Goal: Task Accomplishment & Management: Use online tool/utility

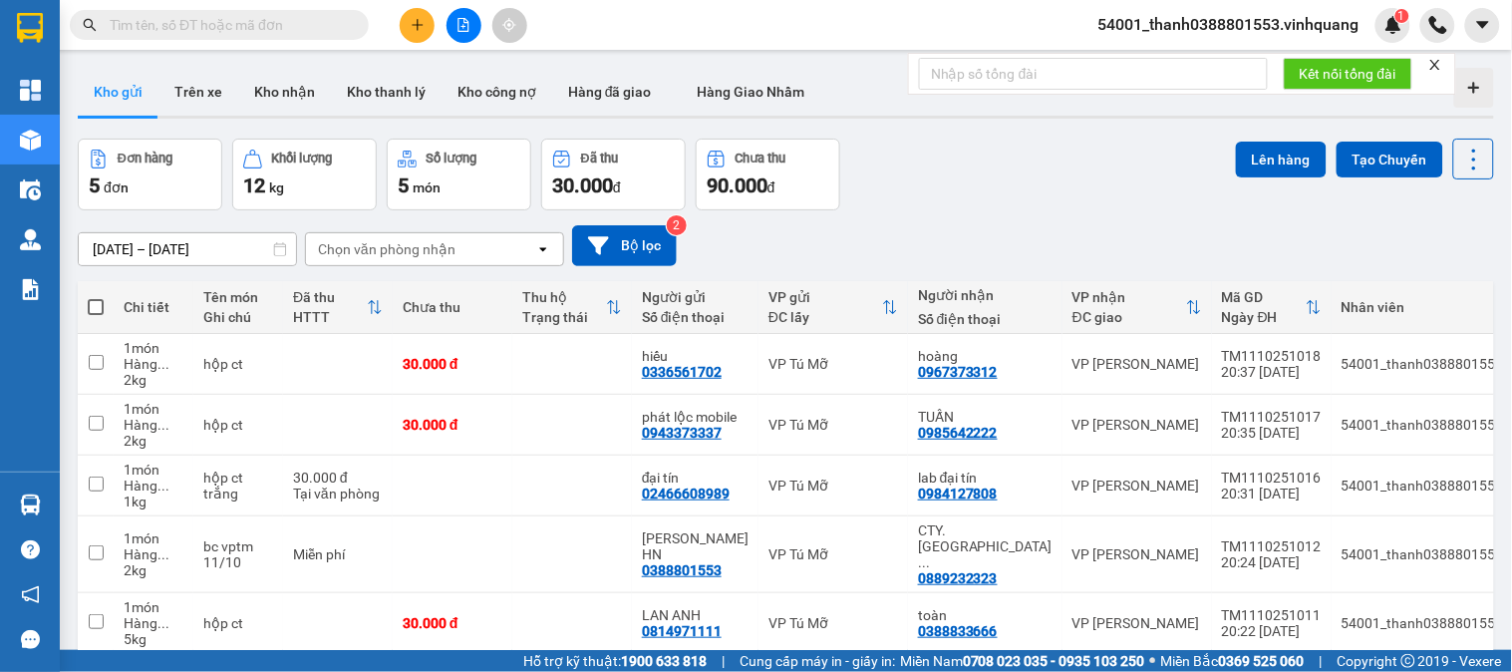
click at [1351, 31] on span "54001_thanh0388801553.vinhquang" at bounding box center [1228, 24] width 293 height 25
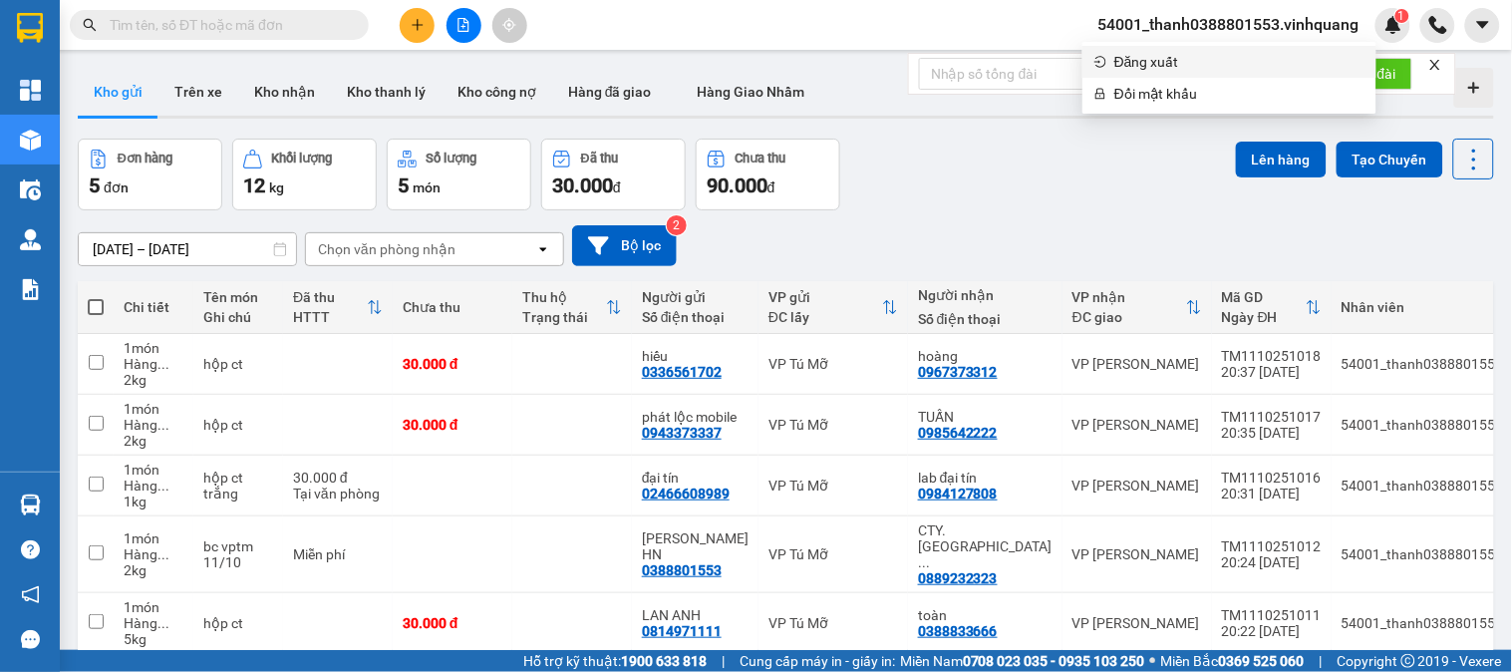
click at [1173, 67] on span "Đăng xuất" at bounding box center [1239, 62] width 250 height 22
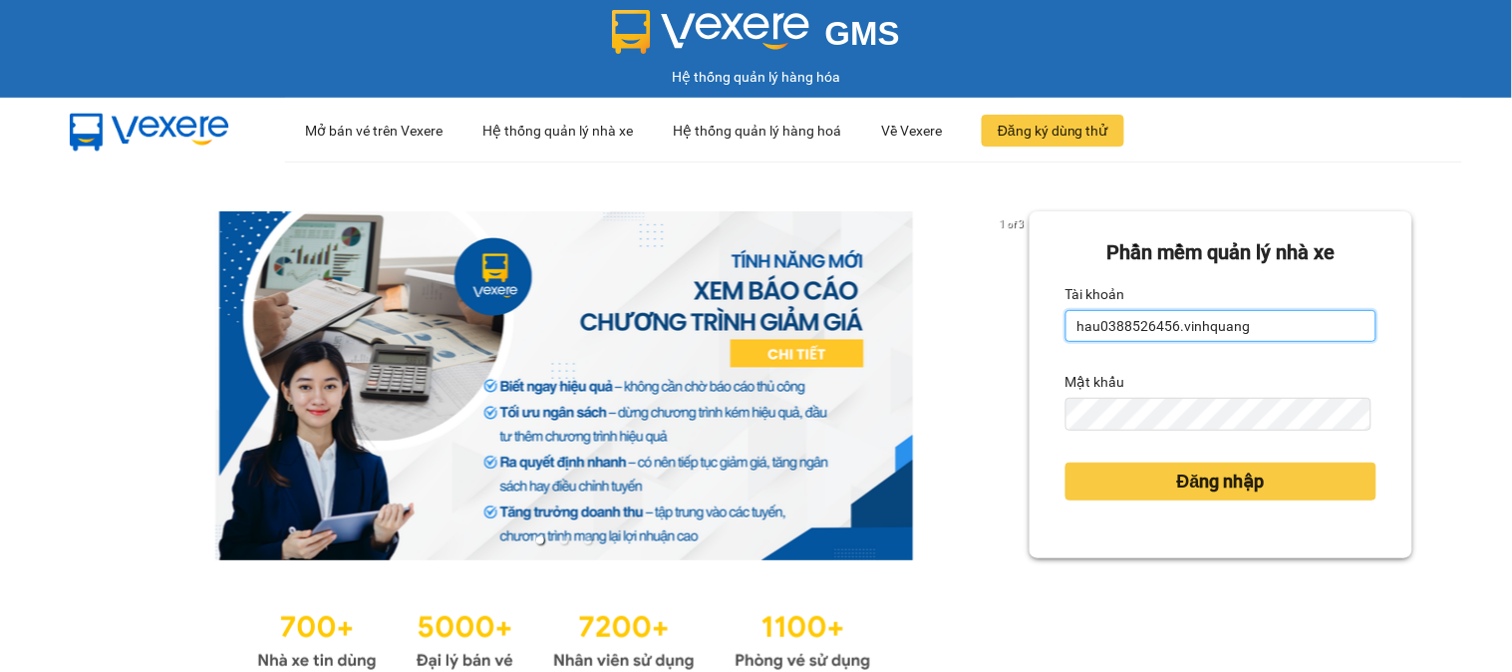
click at [1187, 341] on input "hau0388526456.vinhquang" at bounding box center [1220, 326] width 311 height 32
type input "hang0947490696.vinhquang"
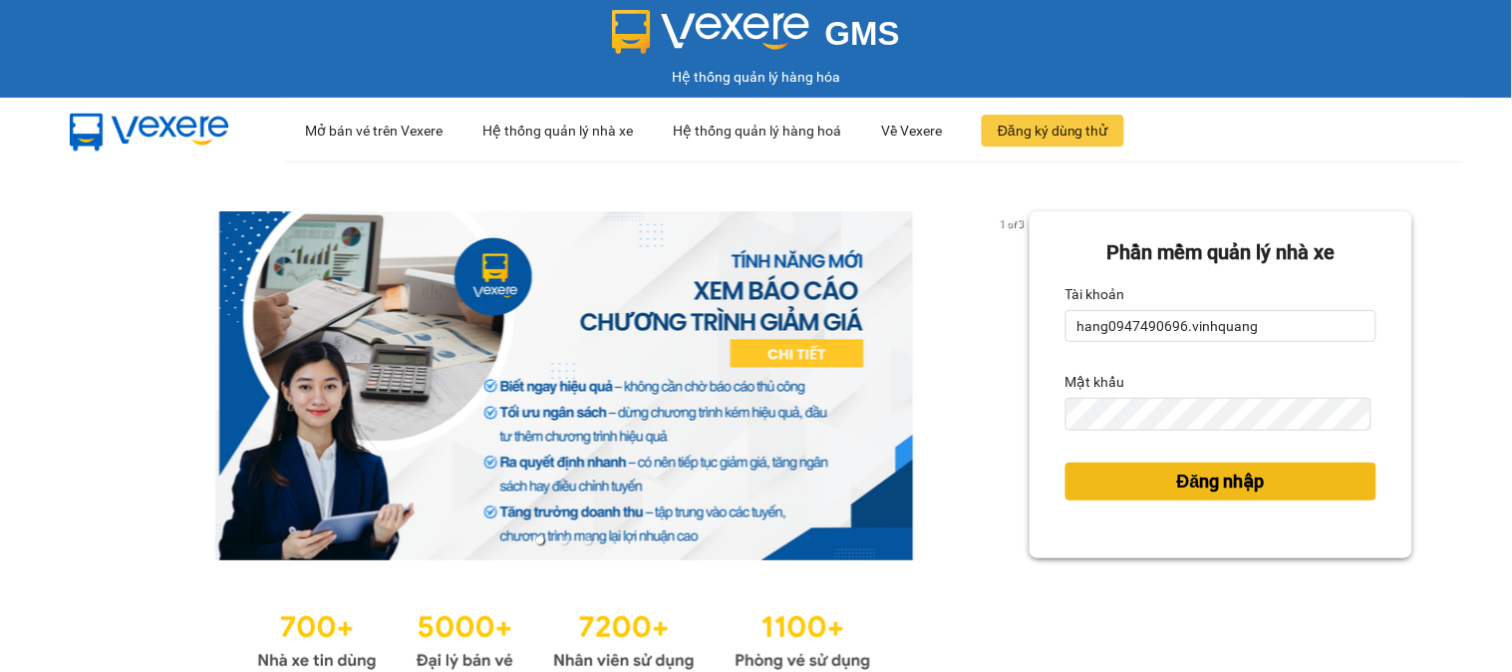
click at [1219, 488] on span "Đăng nhập" at bounding box center [1221, 481] width 88 height 28
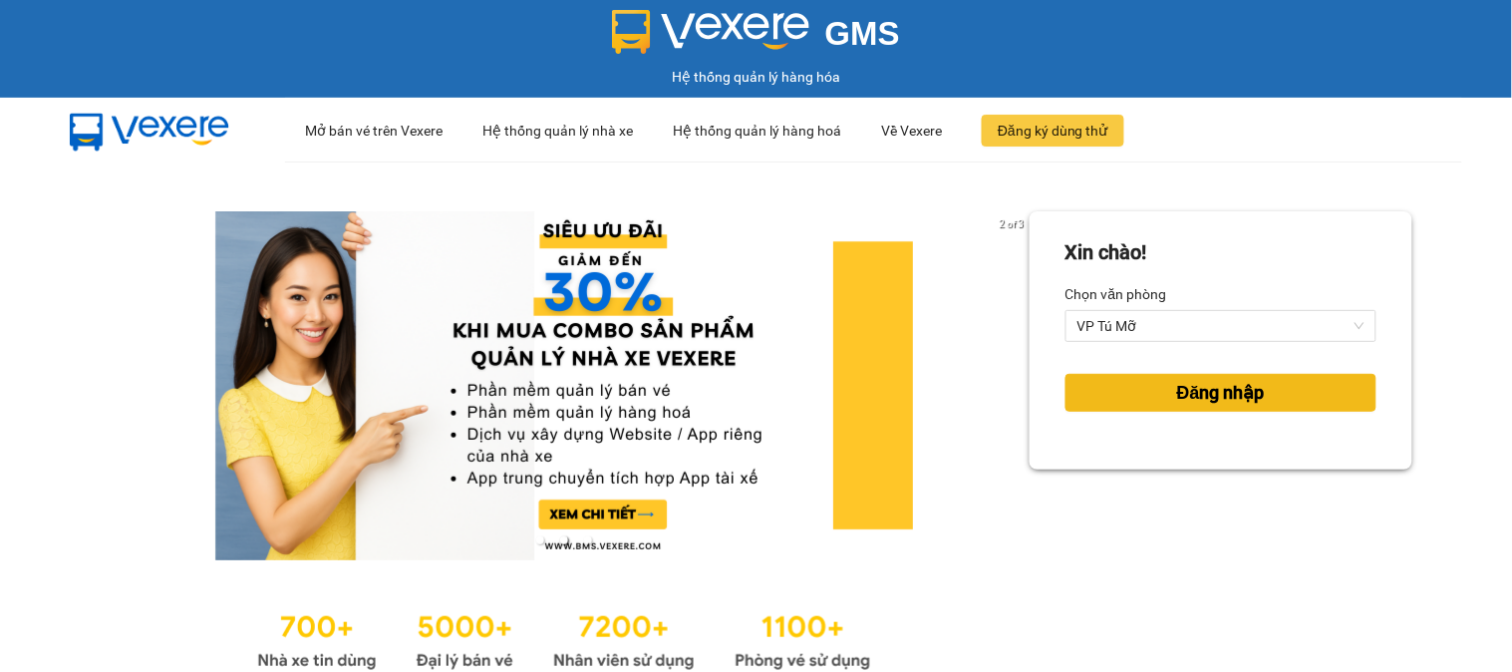
click at [1144, 387] on button "Đăng nhập" at bounding box center [1220, 393] width 311 height 38
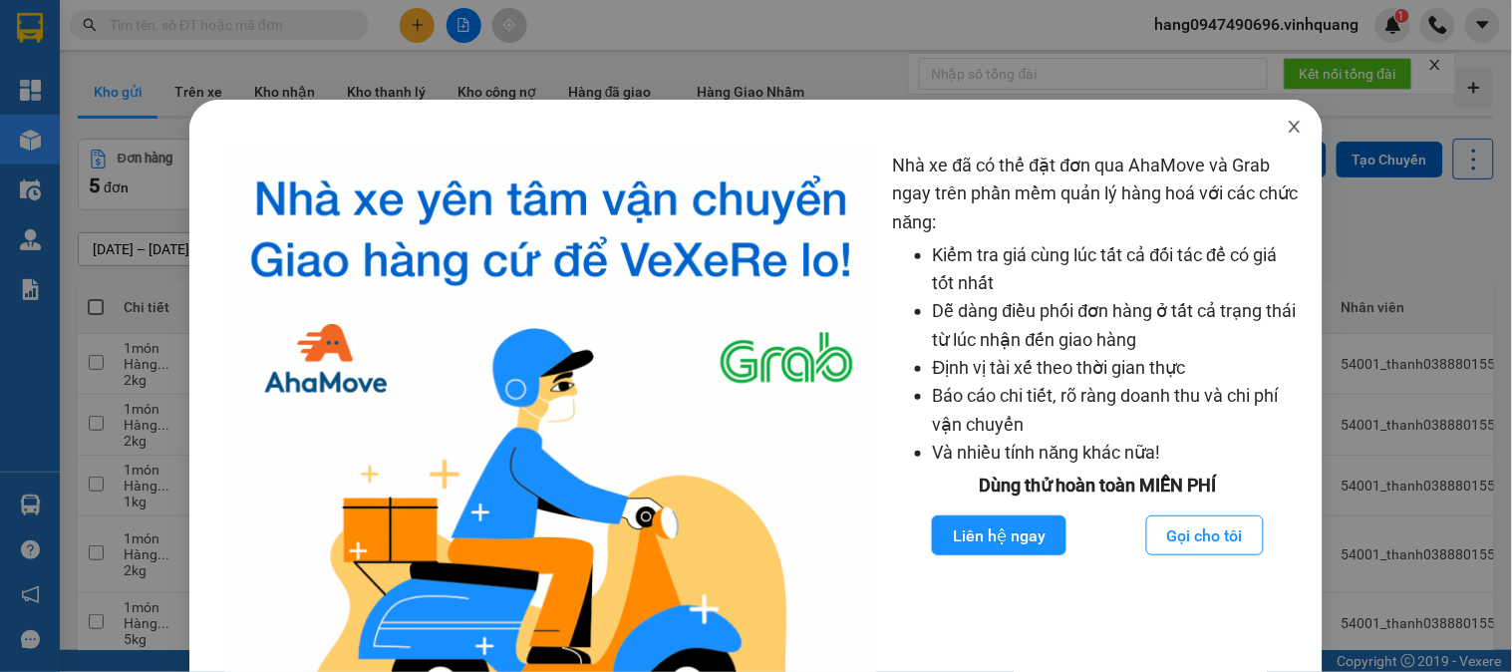
click at [1287, 132] on icon "close" at bounding box center [1295, 127] width 16 height 16
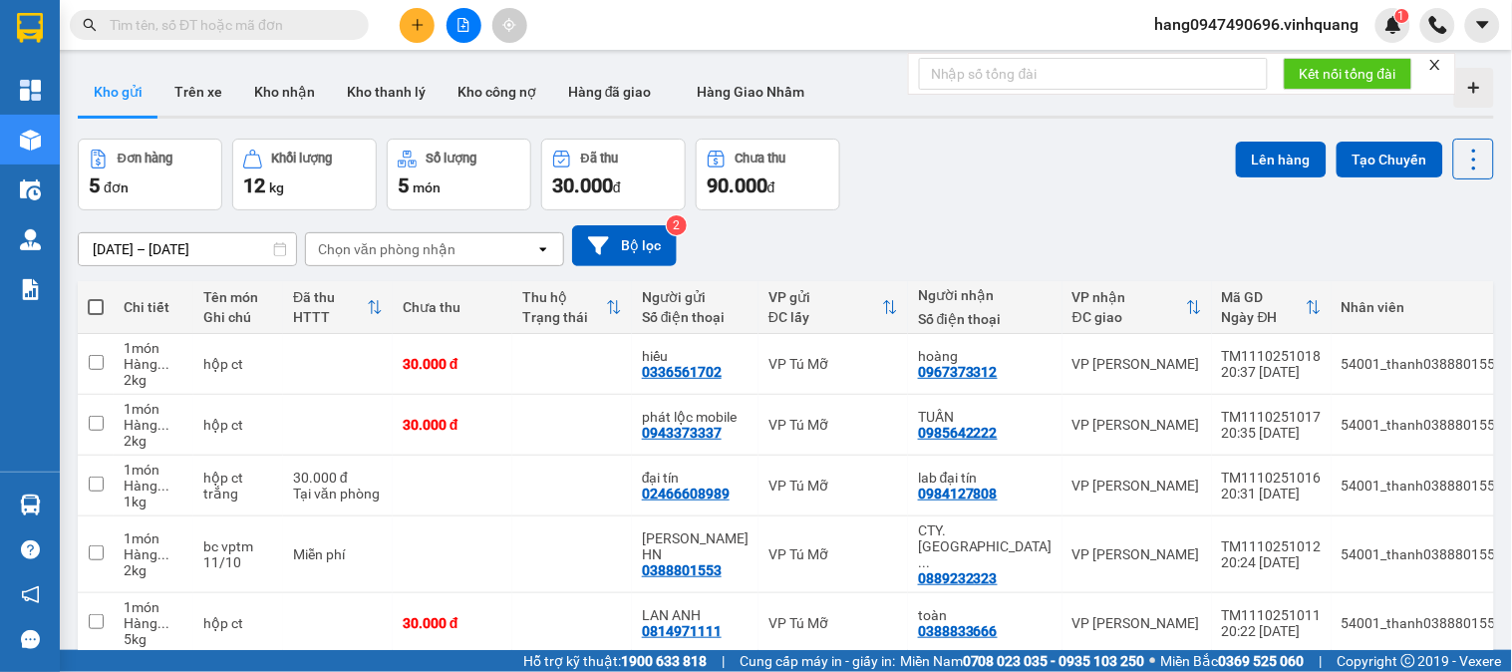
click at [303, 32] on input "text" at bounding box center [227, 25] width 235 height 22
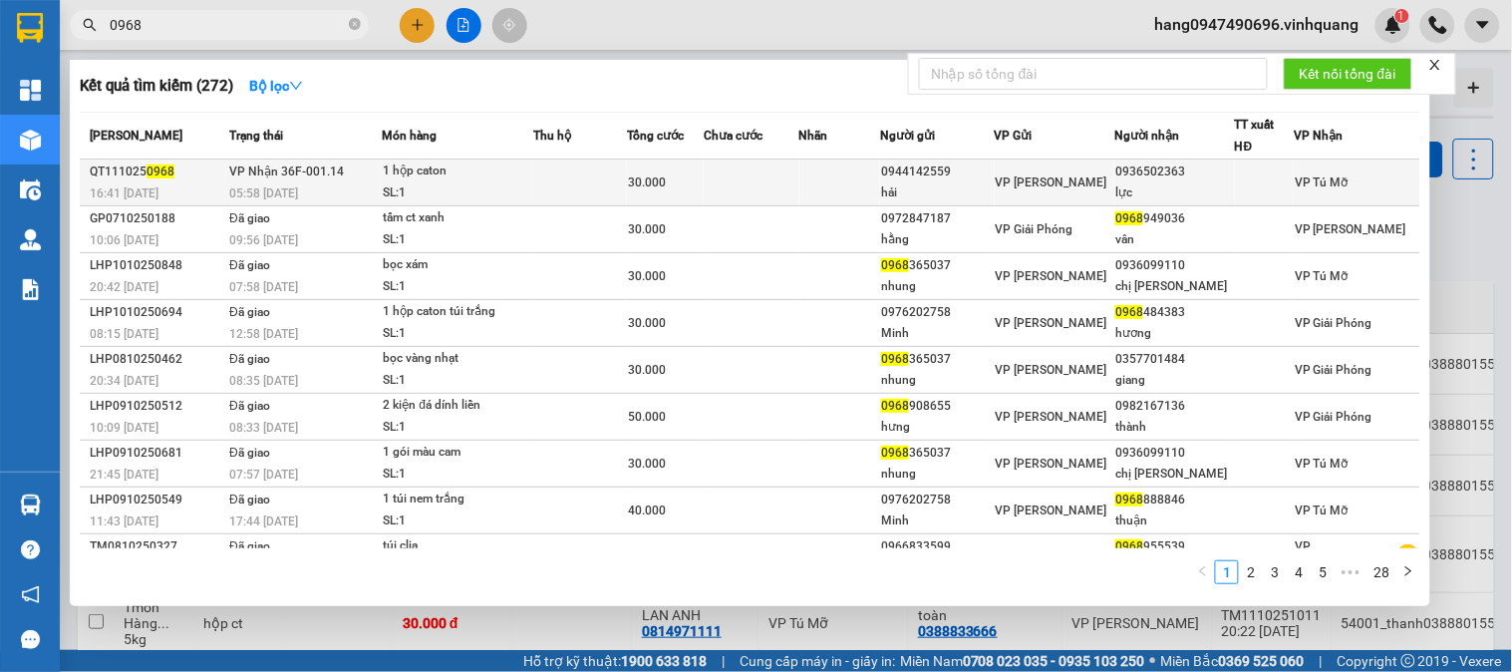
type input "0968"
click at [643, 189] on span "30.000" at bounding box center [647, 182] width 38 height 14
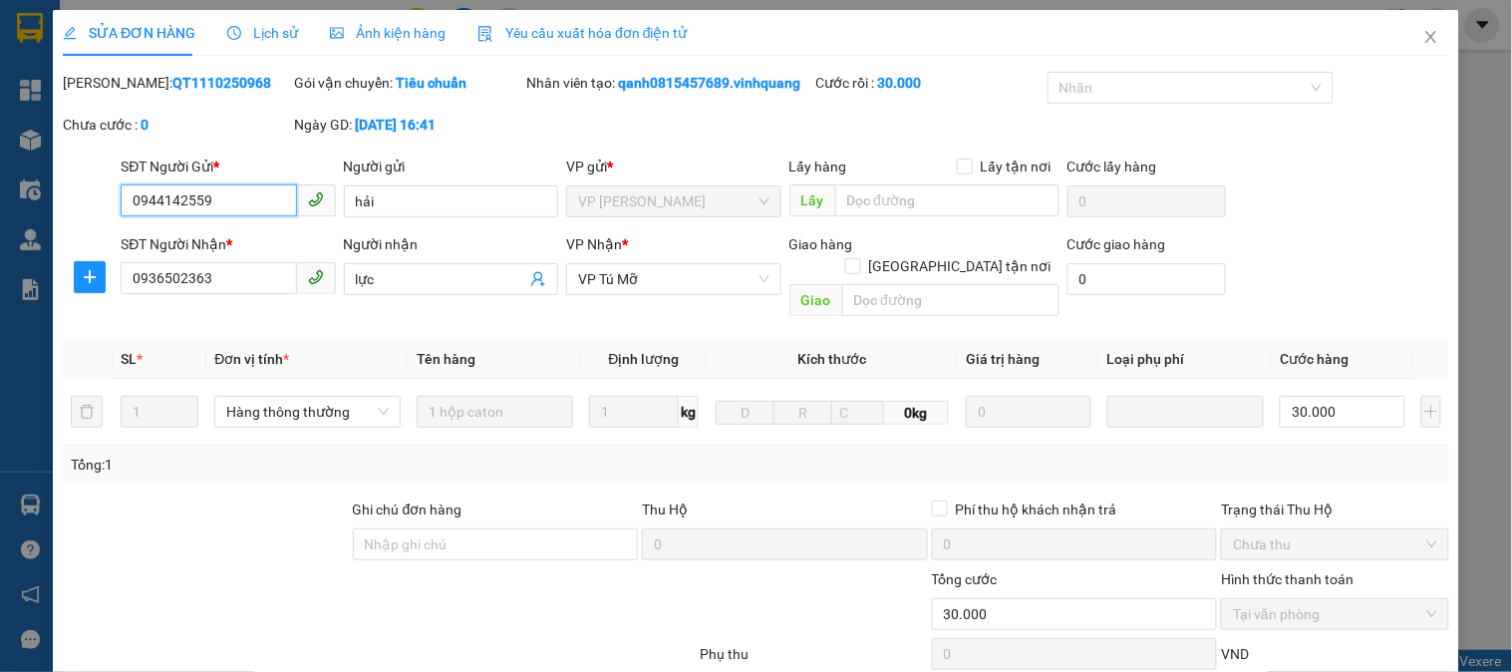
type input "0944142559"
type input "hải"
type input "0936502363"
type input "lực"
type input "0"
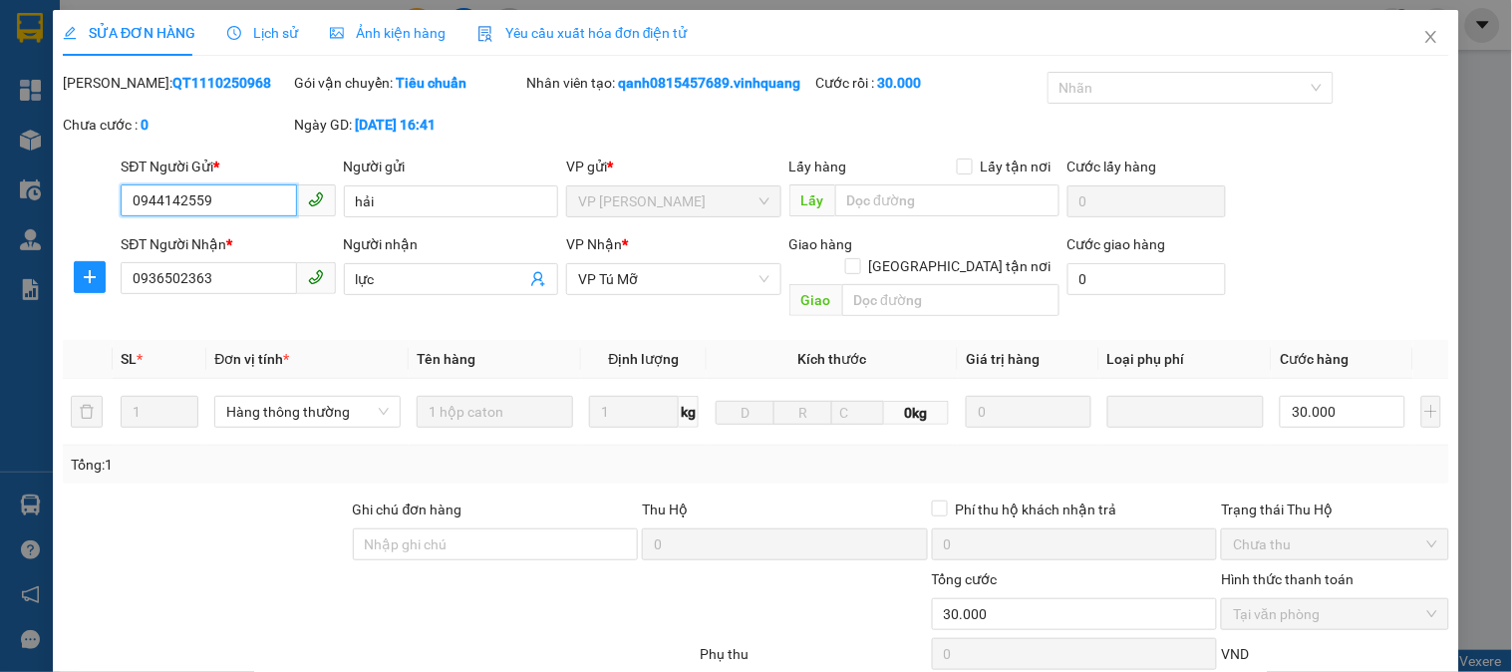
type input "30.000"
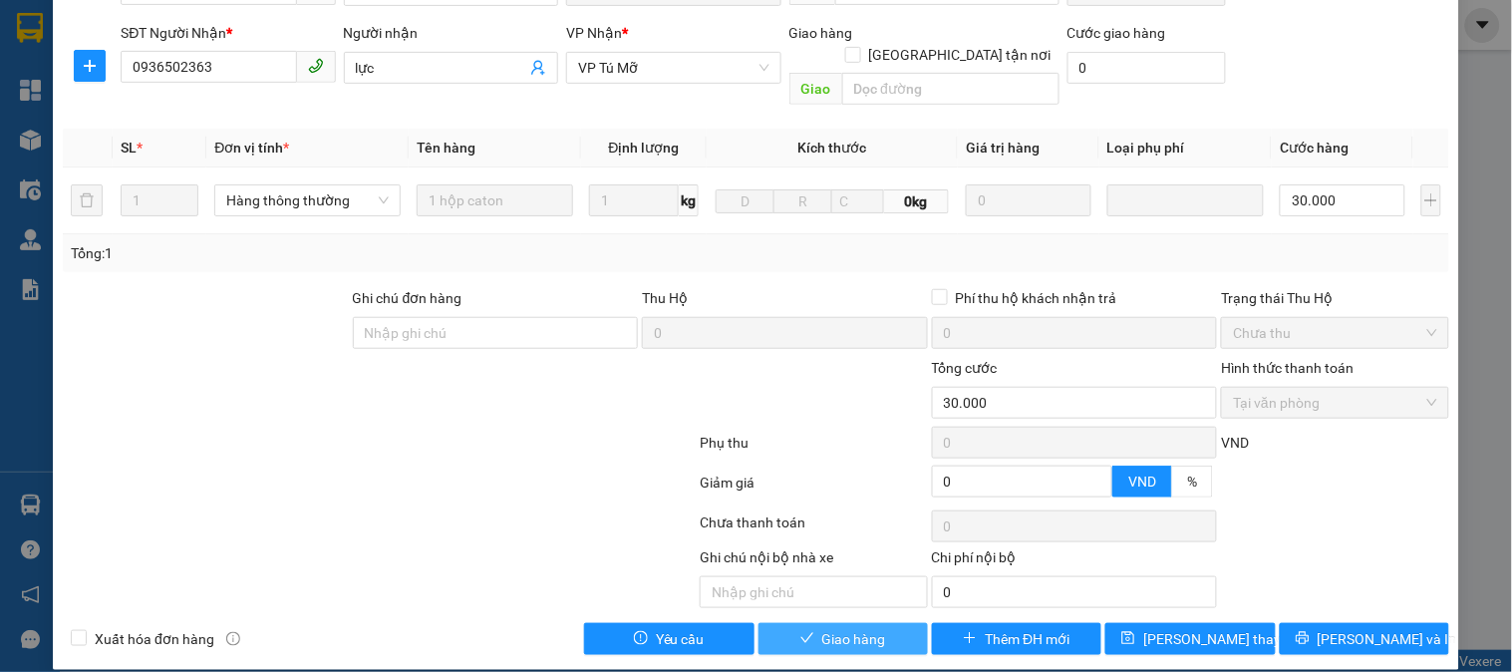
click at [874, 628] on span "Giao hàng" at bounding box center [854, 639] width 64 height 22
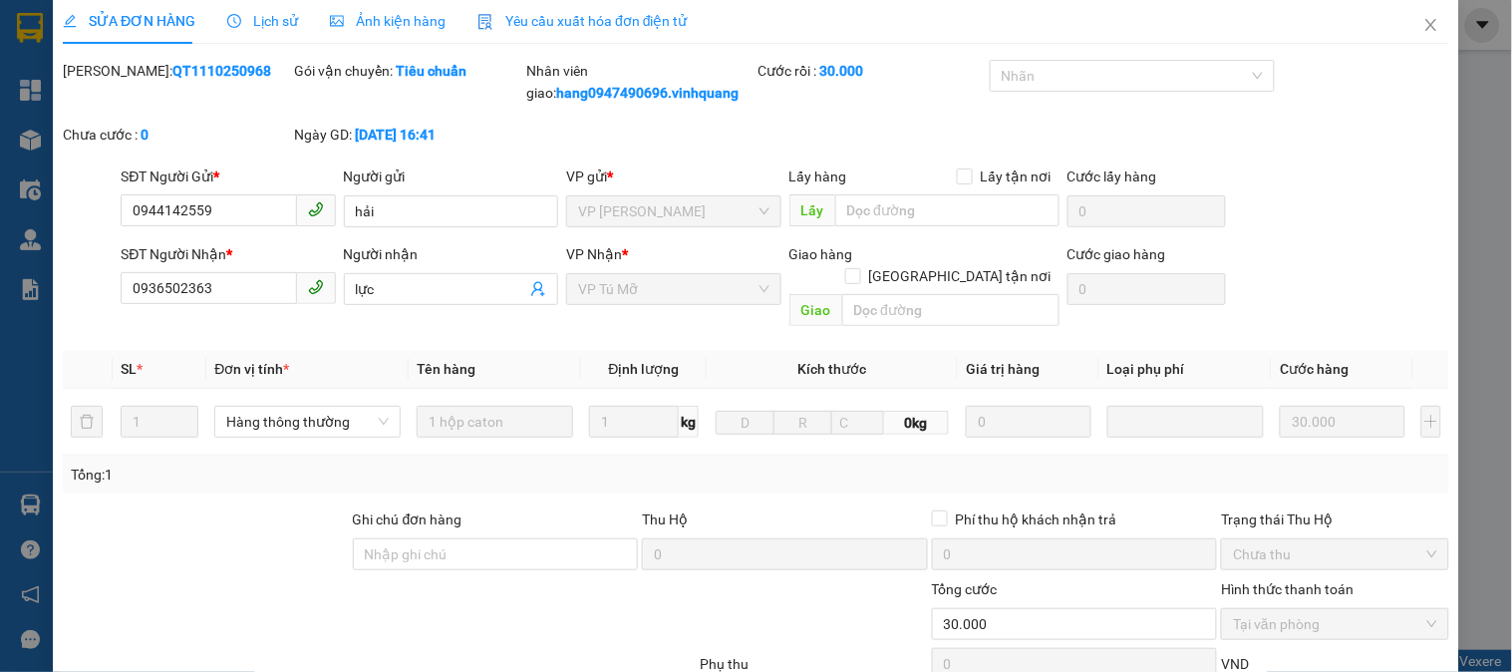
scroll to position [0, 0]
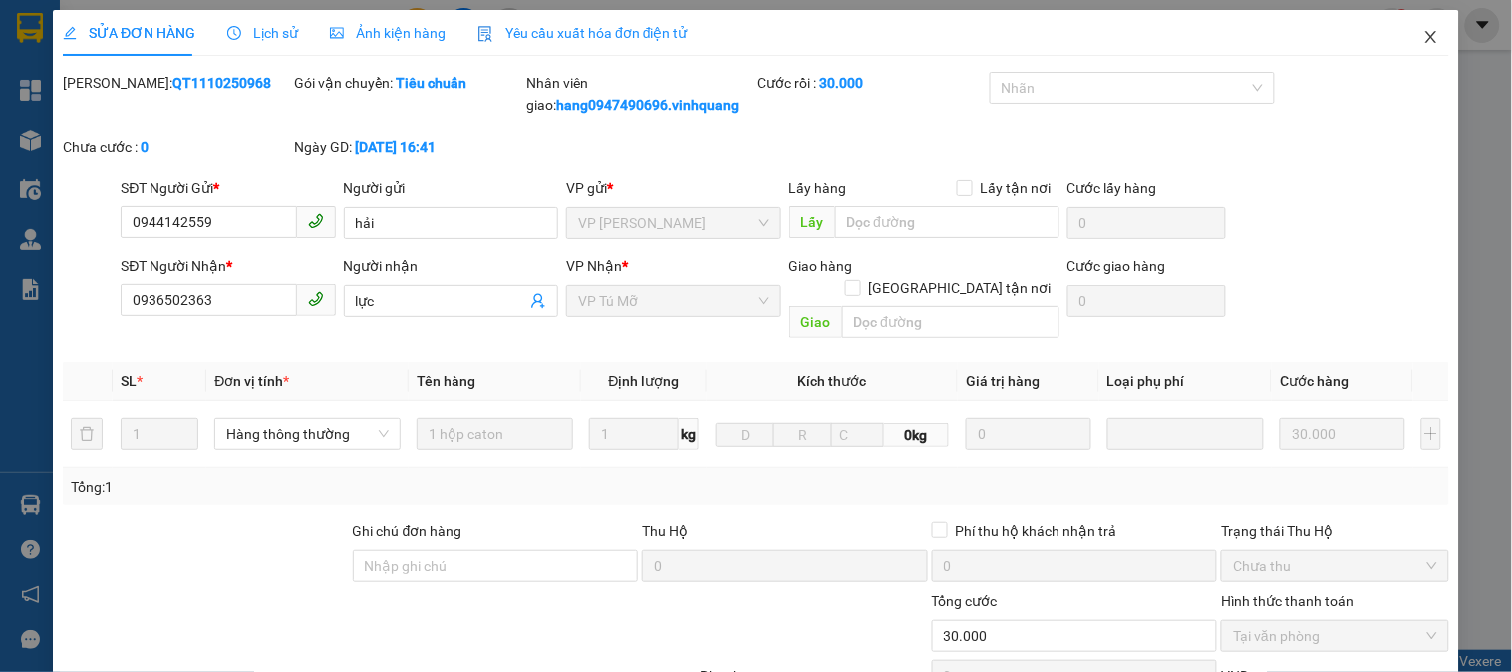
click at [1420, 28] on span "Close" at bounding box center [1431, 38] width 56 height 56
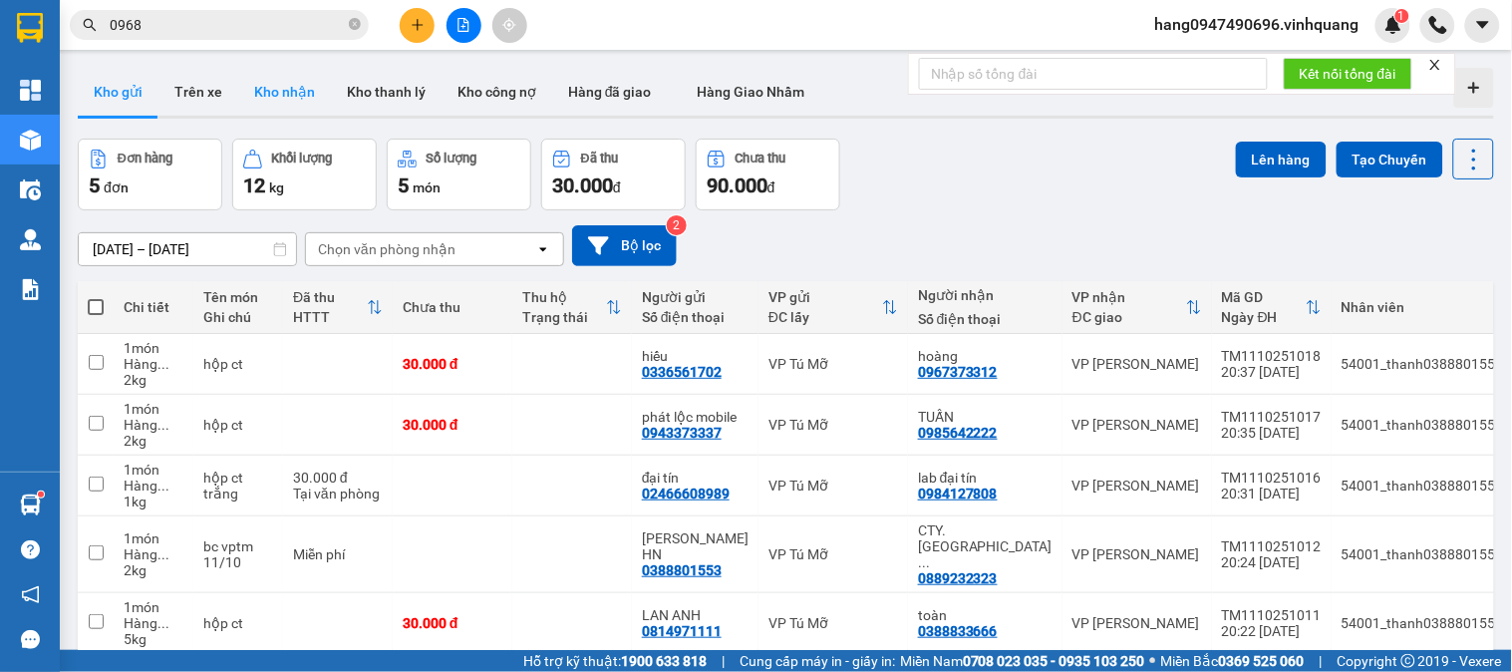
click at [252, 81] on button "Kho nhận" at bounding box center [284, 92] width 93 height 48
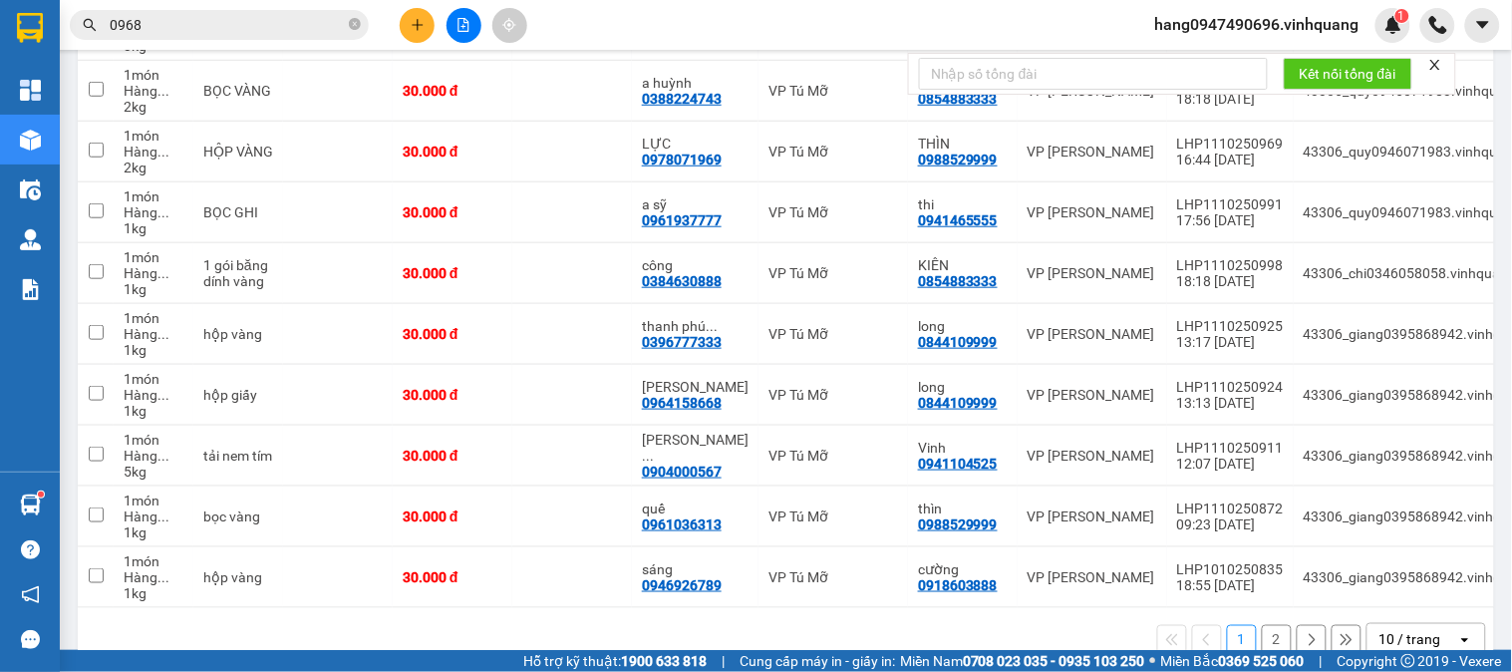
scroll to position [336, 0]
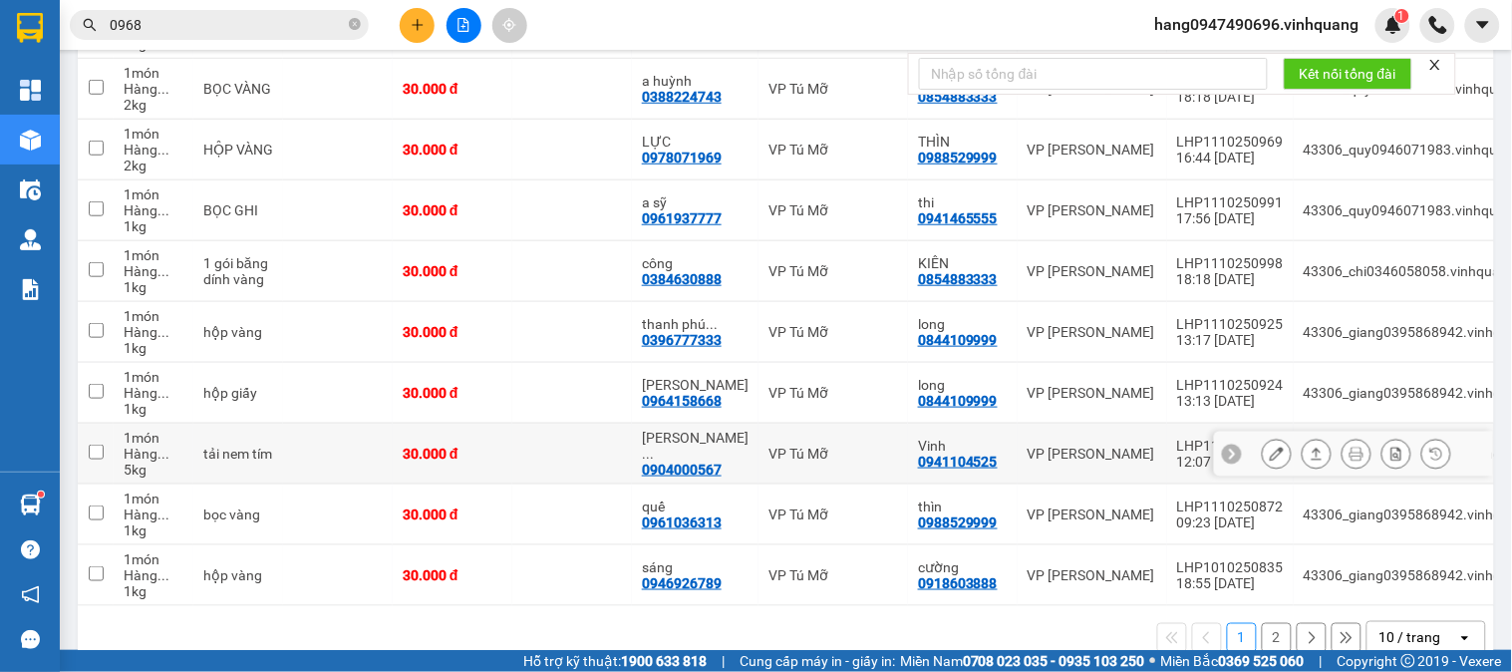
click at [1123, 454] on div "VP [PERSON_NAME]" at bounding box center [1093, 454] width 130 height 16
checkbox input "true"
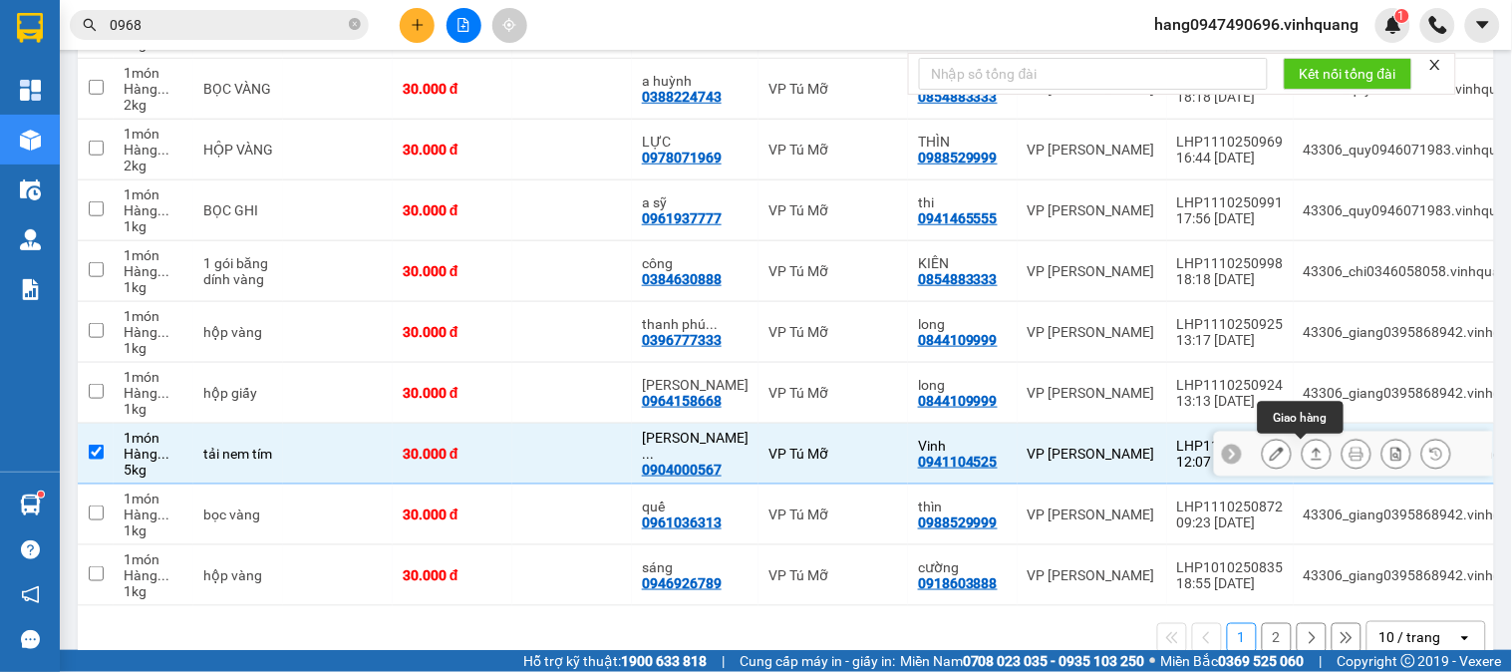
click at [1310, 455] on icon at bounding box center [1317, 454] width 14 height 14
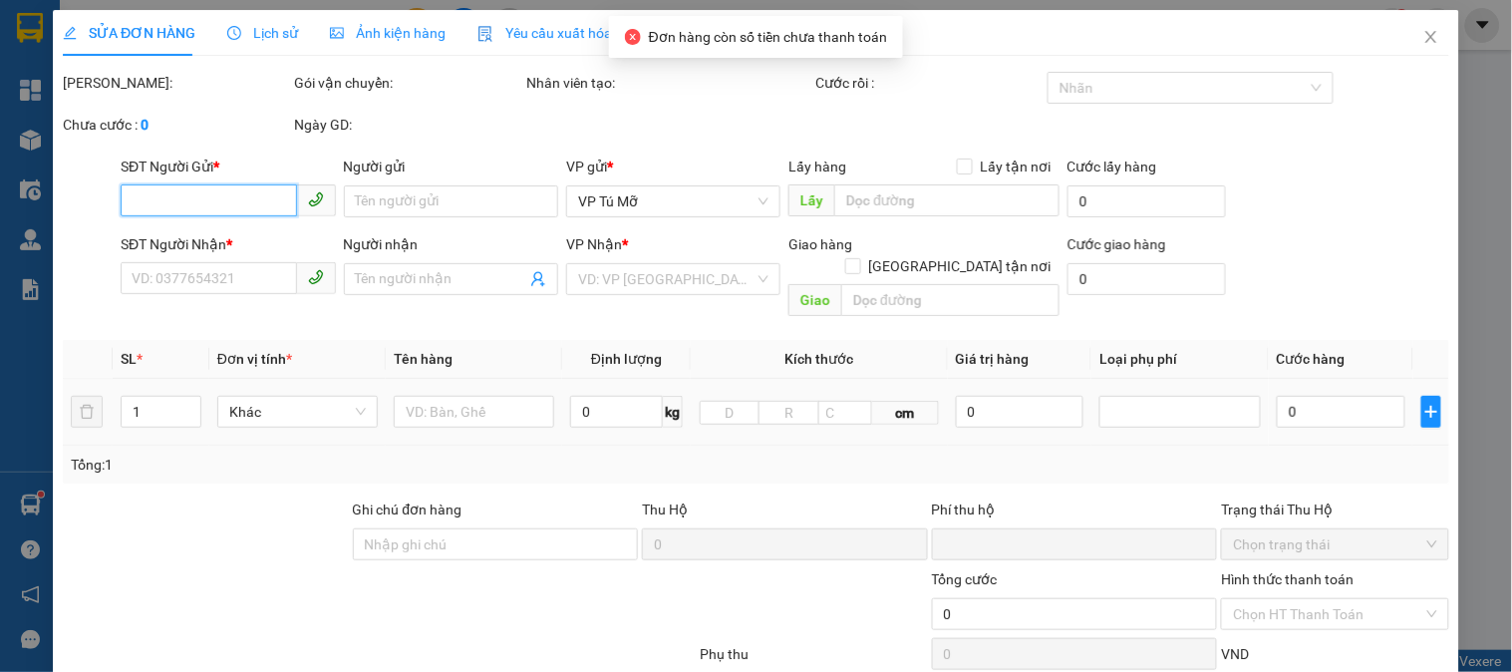
type input "0941104525"
type input "Vinh"
type input "0904000567"
type input "trần quang minh"
type input "0"
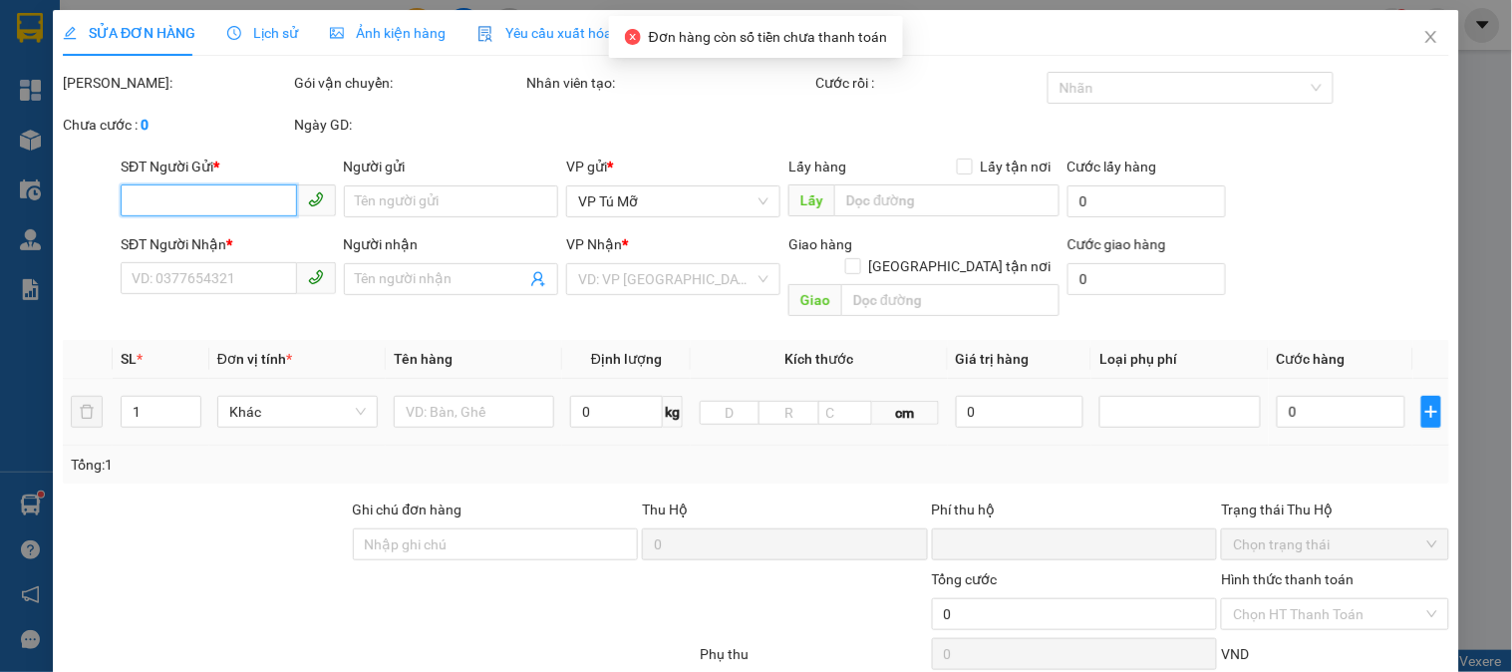
type input "30.000"
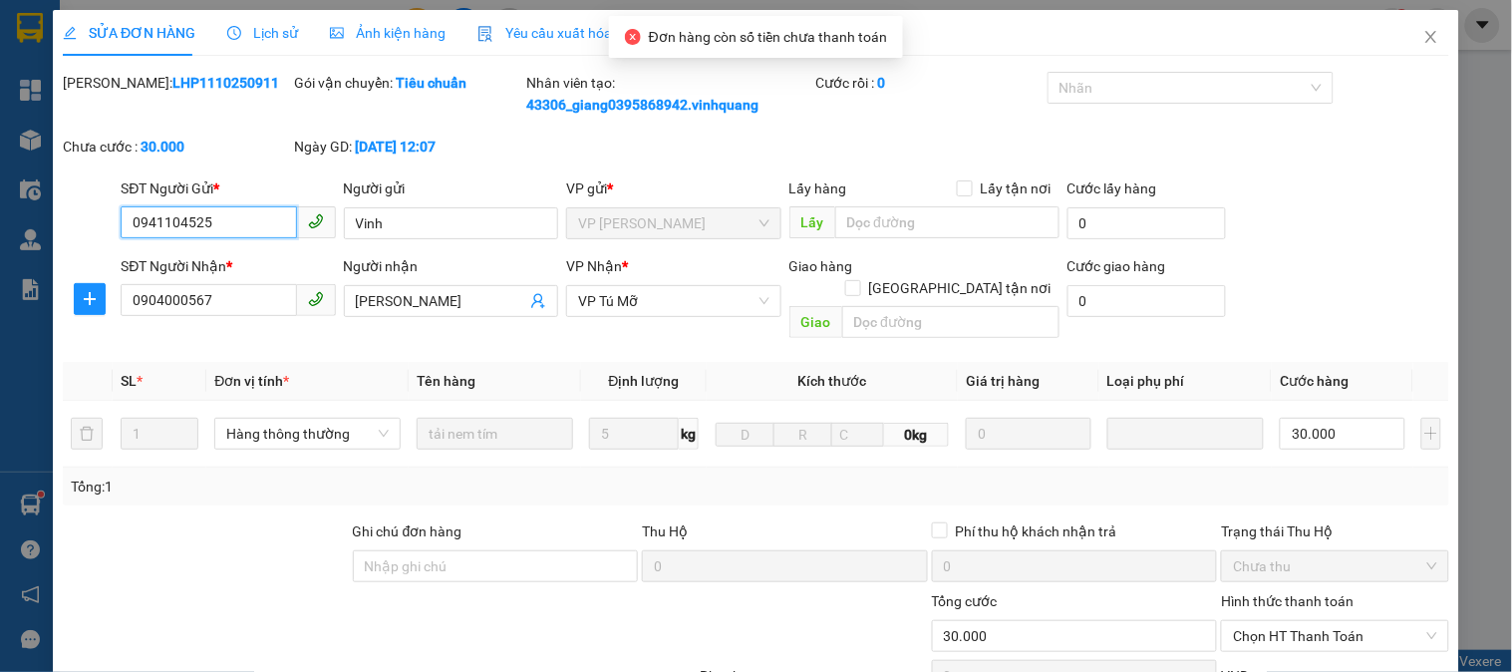
scroll to position [233, 0]
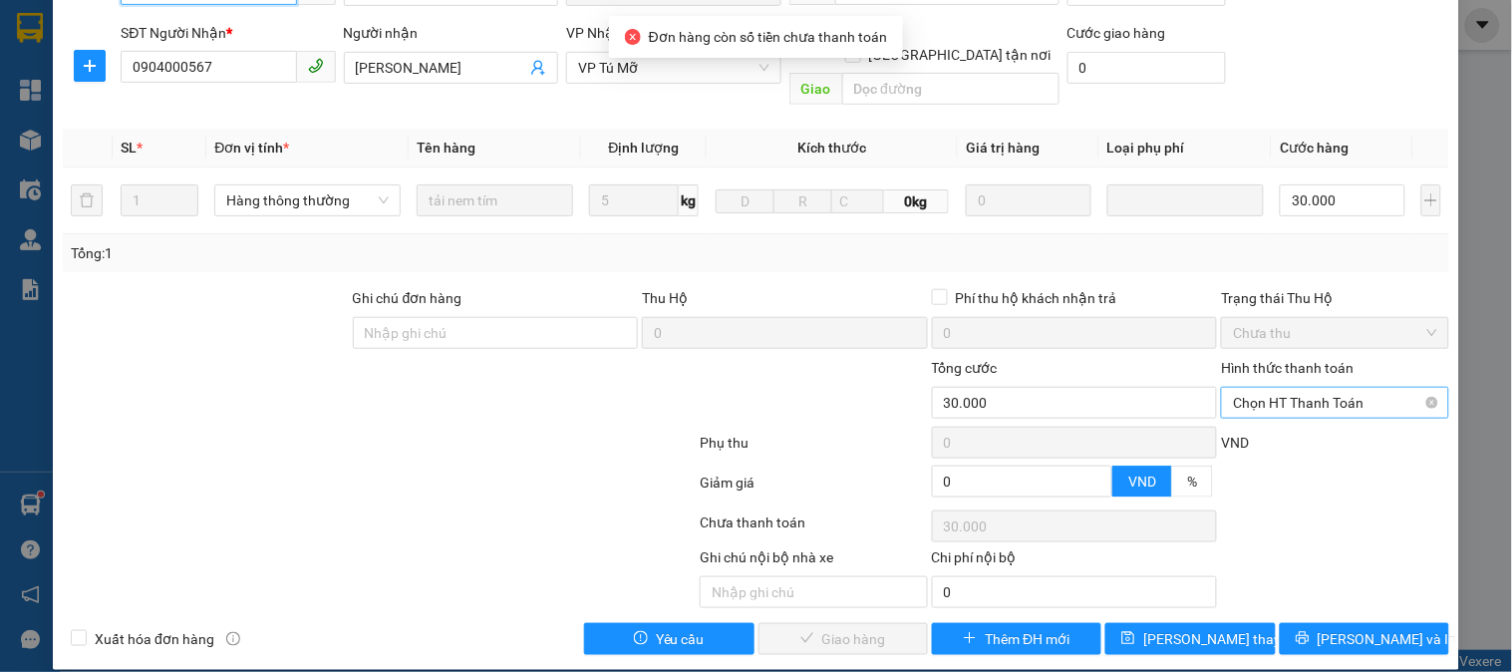
click at [1290, 388] on span "Chọn HT Thanh Toán" at bounding box center [1334, 403] width 203 height 30
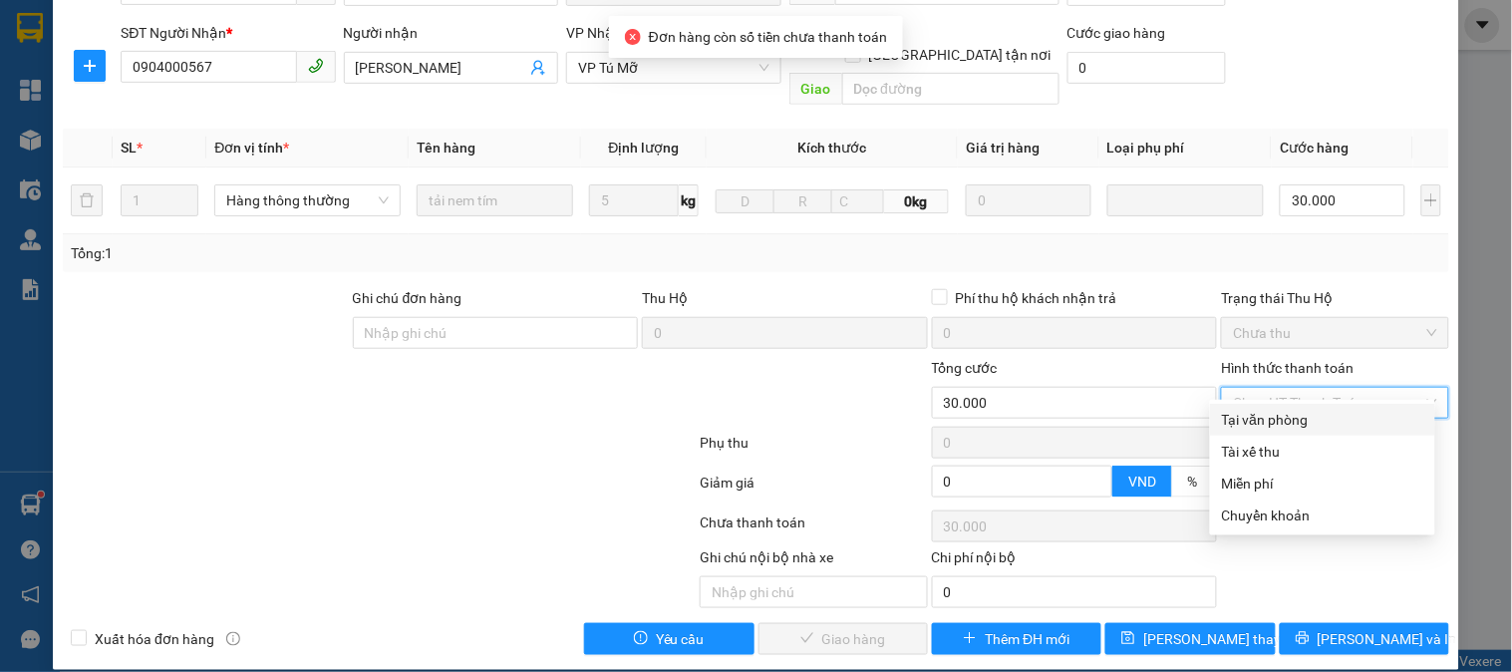
click at [1284, 424] on div "Tại văn phòng" at bounding box center [1322, 420] width 201 height 22
type input "0"
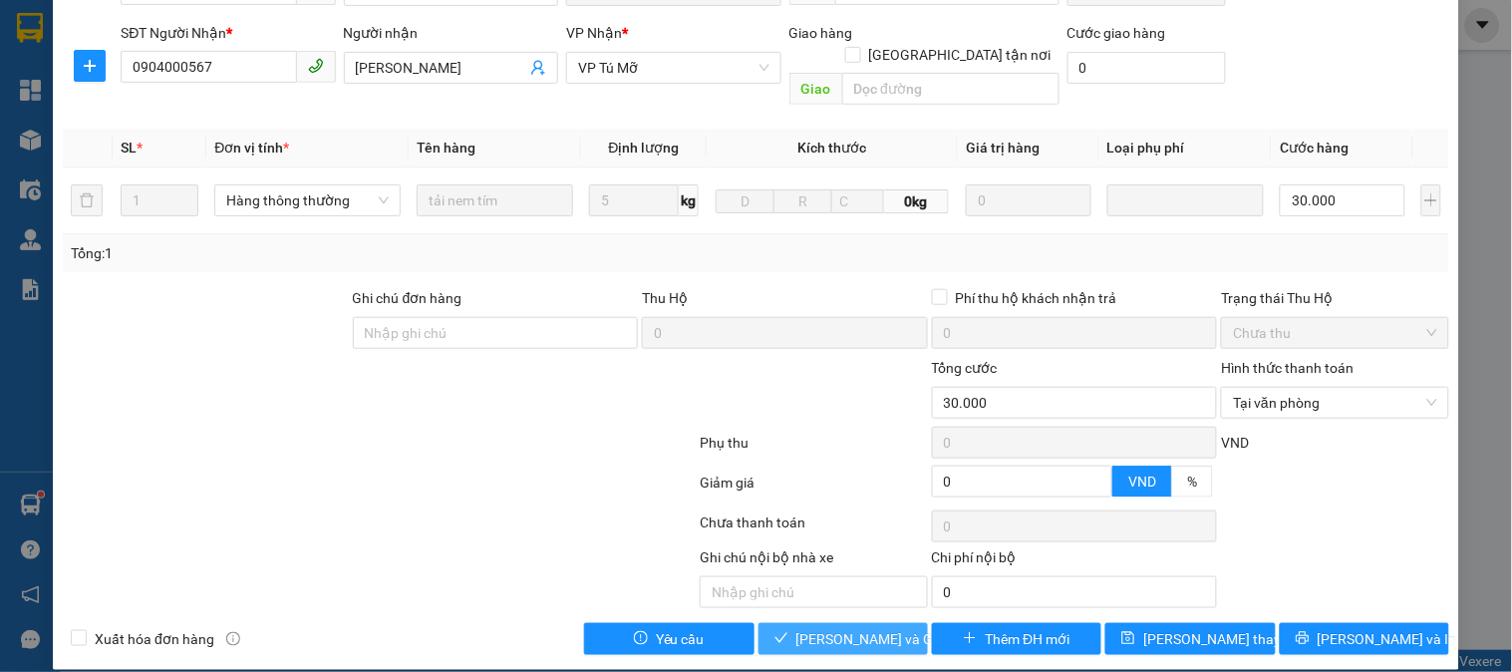
click at [858, 628] on span "Lưu và Giao hàng" at bounding box center [891, 639] width 191 height 22
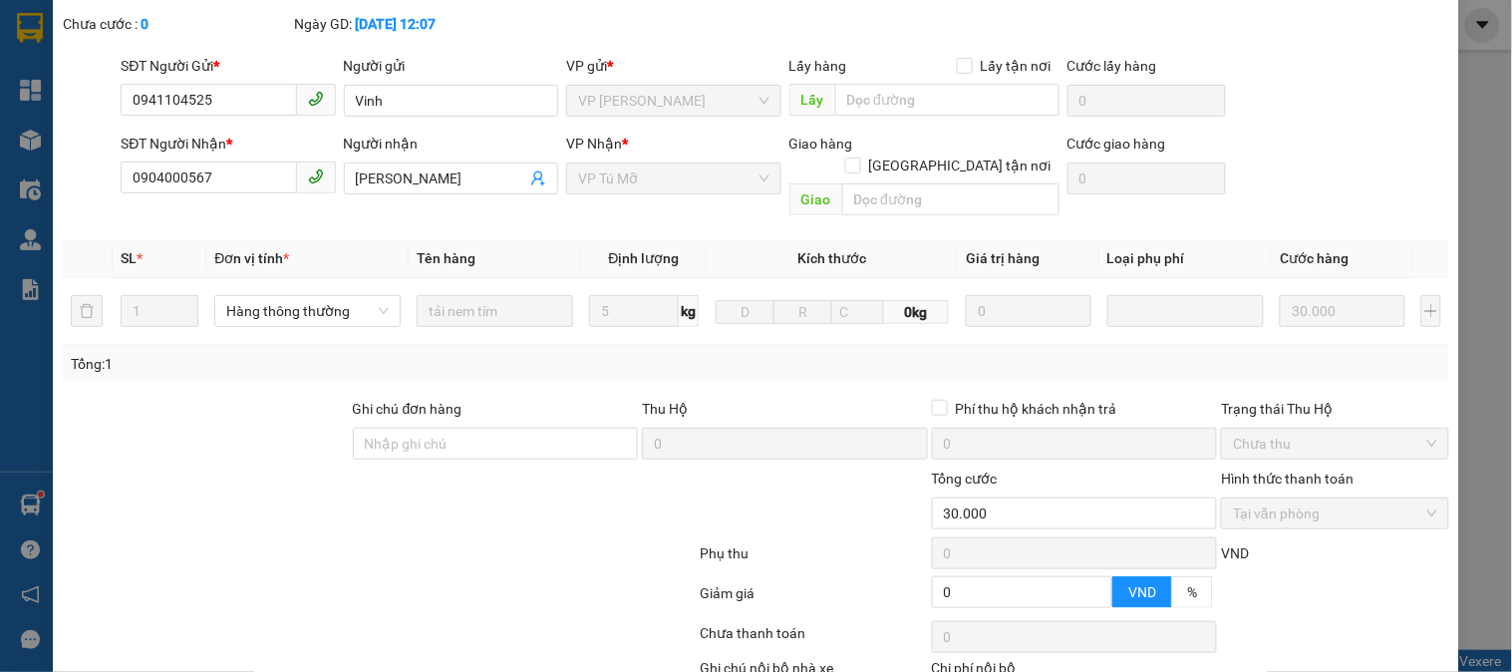
scroll to position [0, 0]
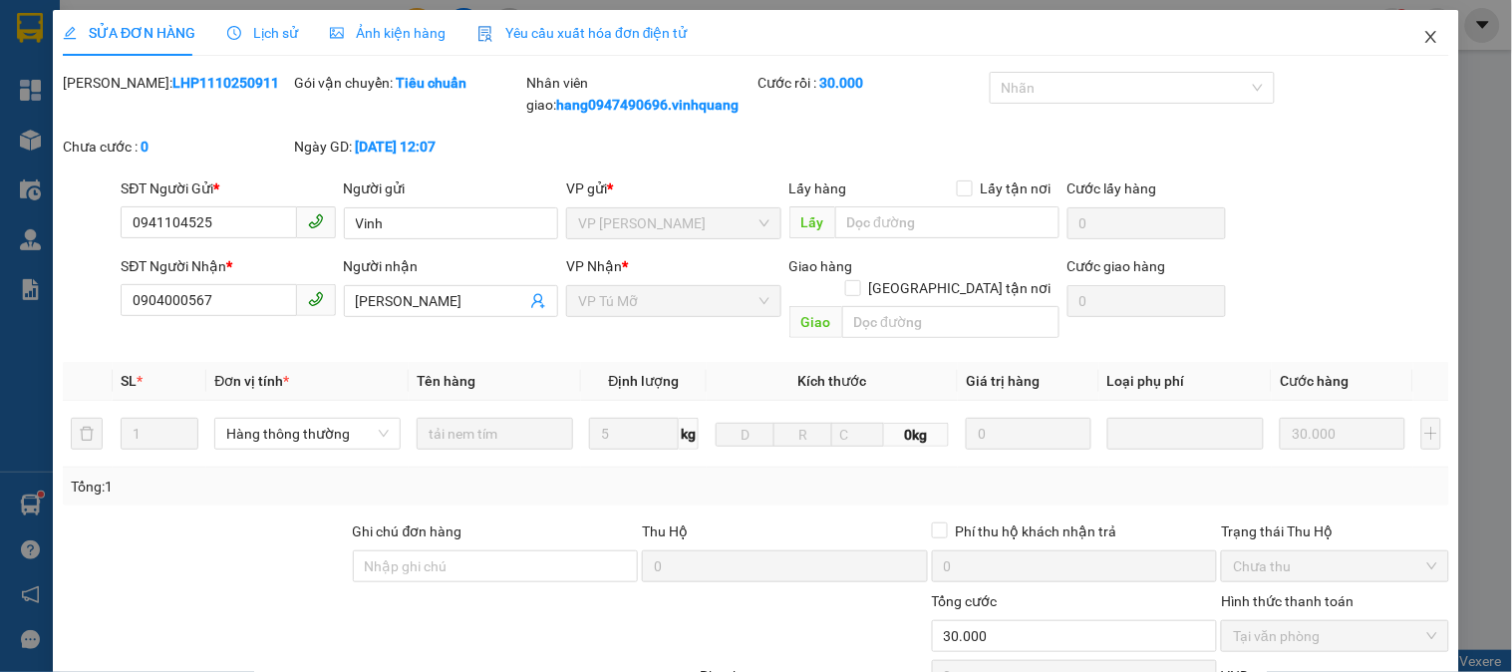
click at [1423, 42] on icon "close" at bounding box center [1431, 37] width 16 height 16
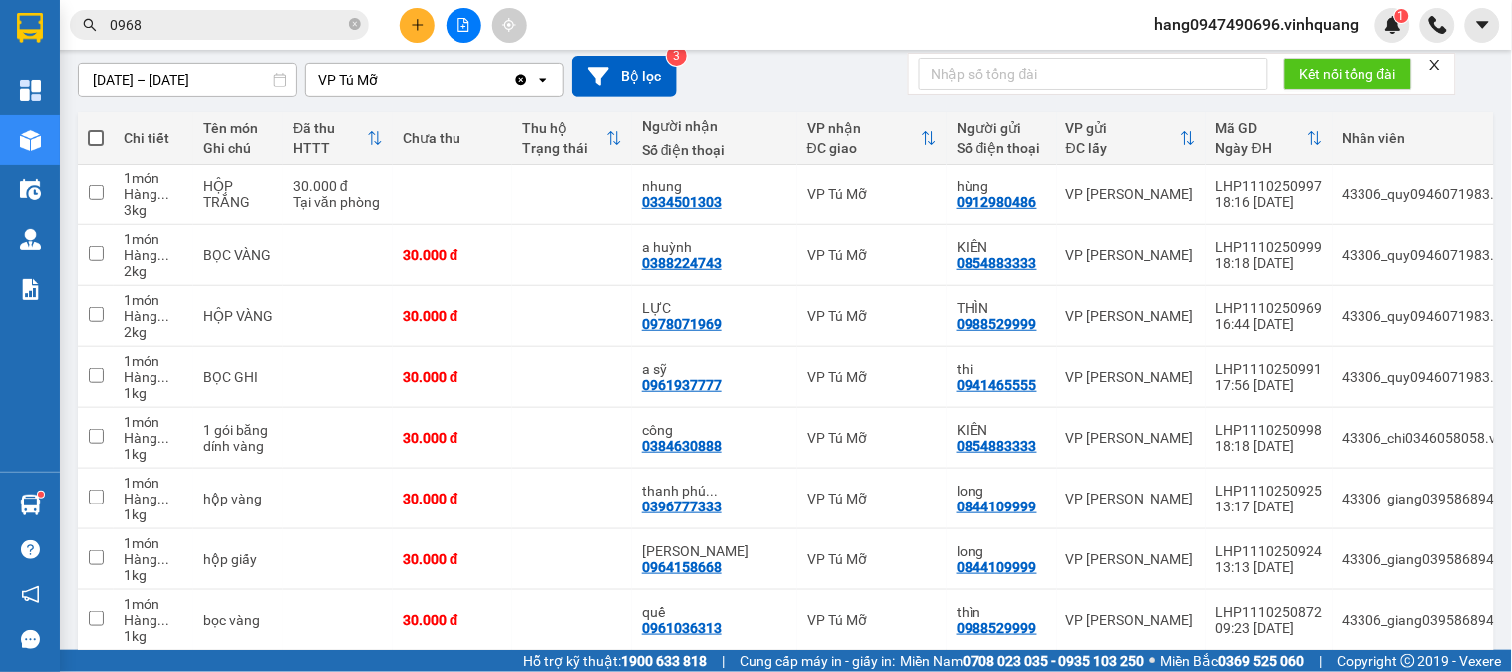
scroll to position [237, 0]
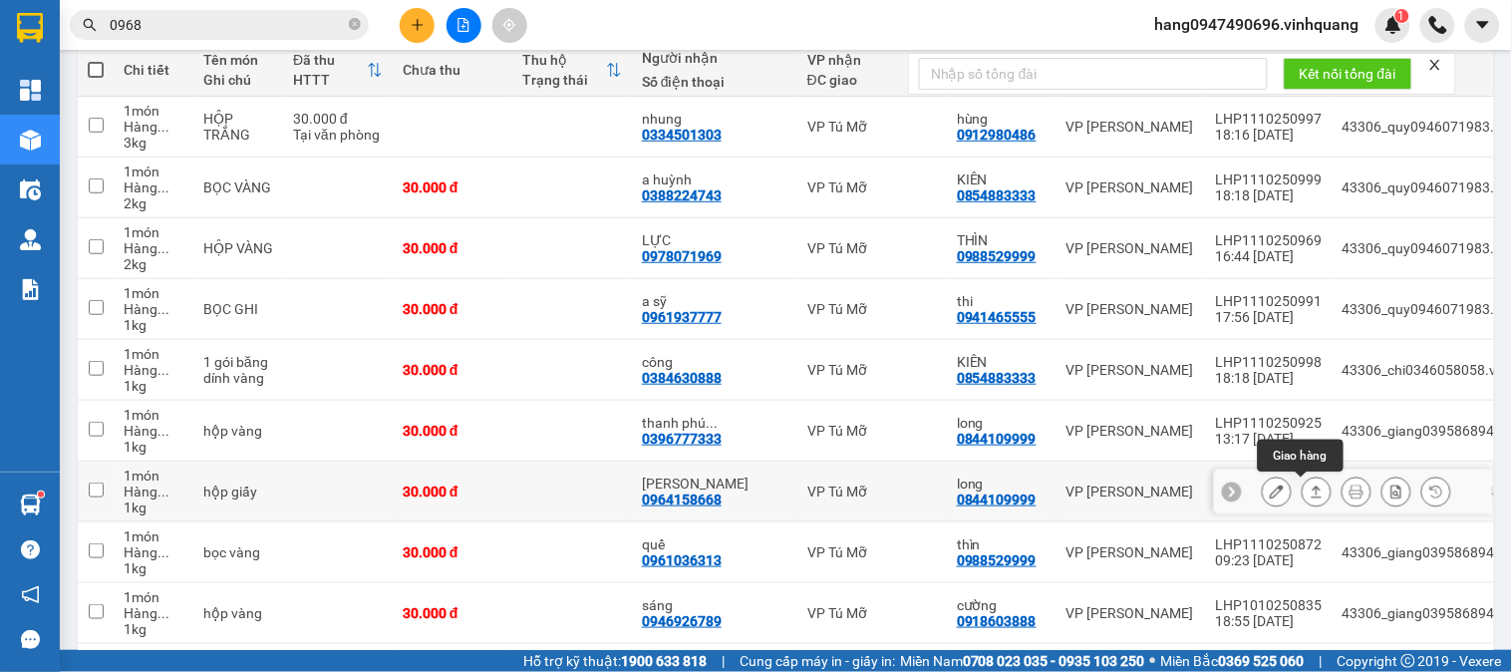
click at [1309, 485] on button at bounding box center [1317, 491] width 28 height 35
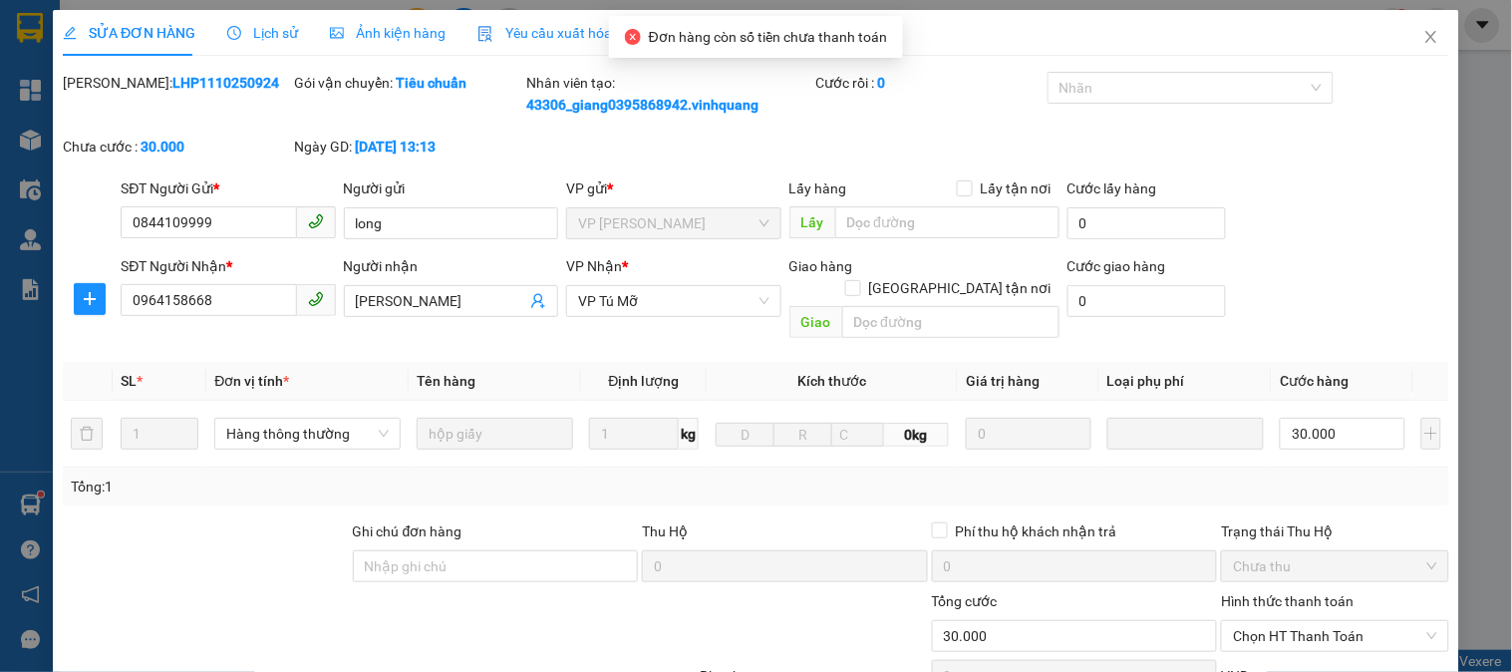
type input "0844109999"
type input "long"
type input "0964158668"
type input "DUY TUẤN"
type input "0"
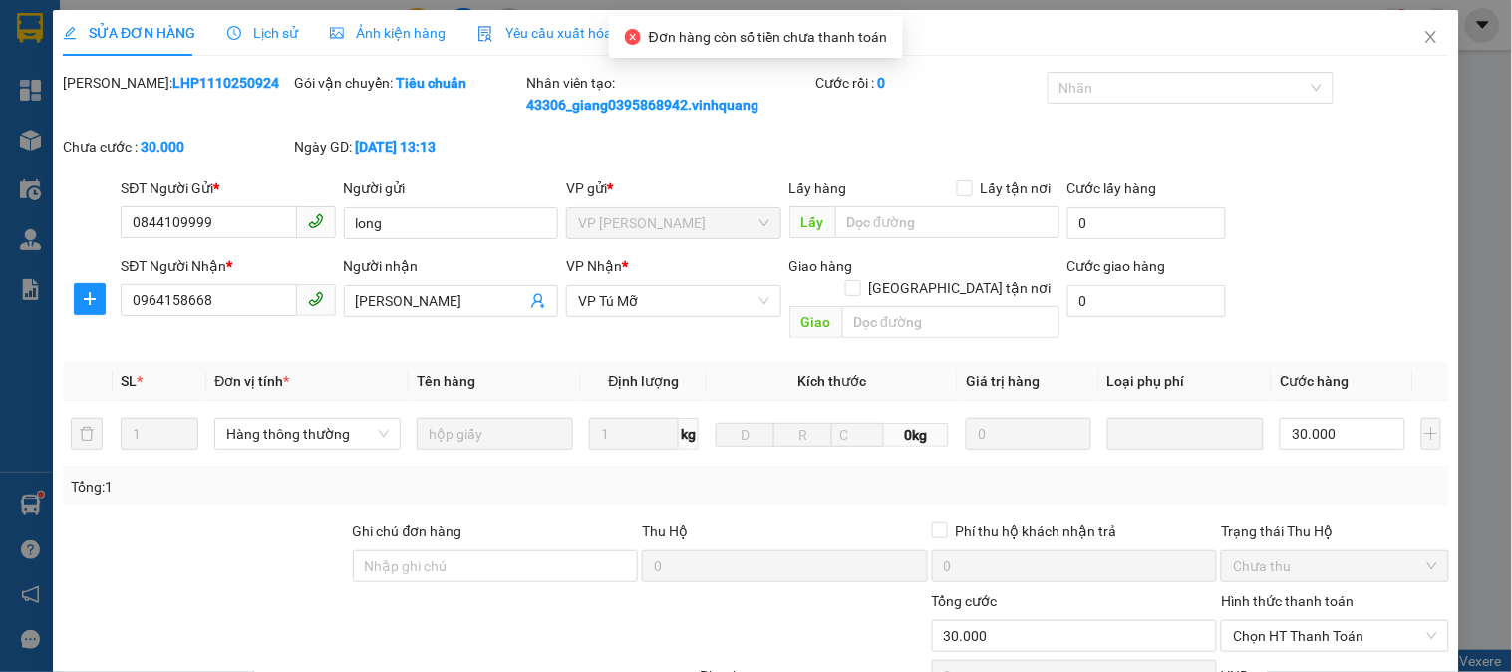
type input "30.000"
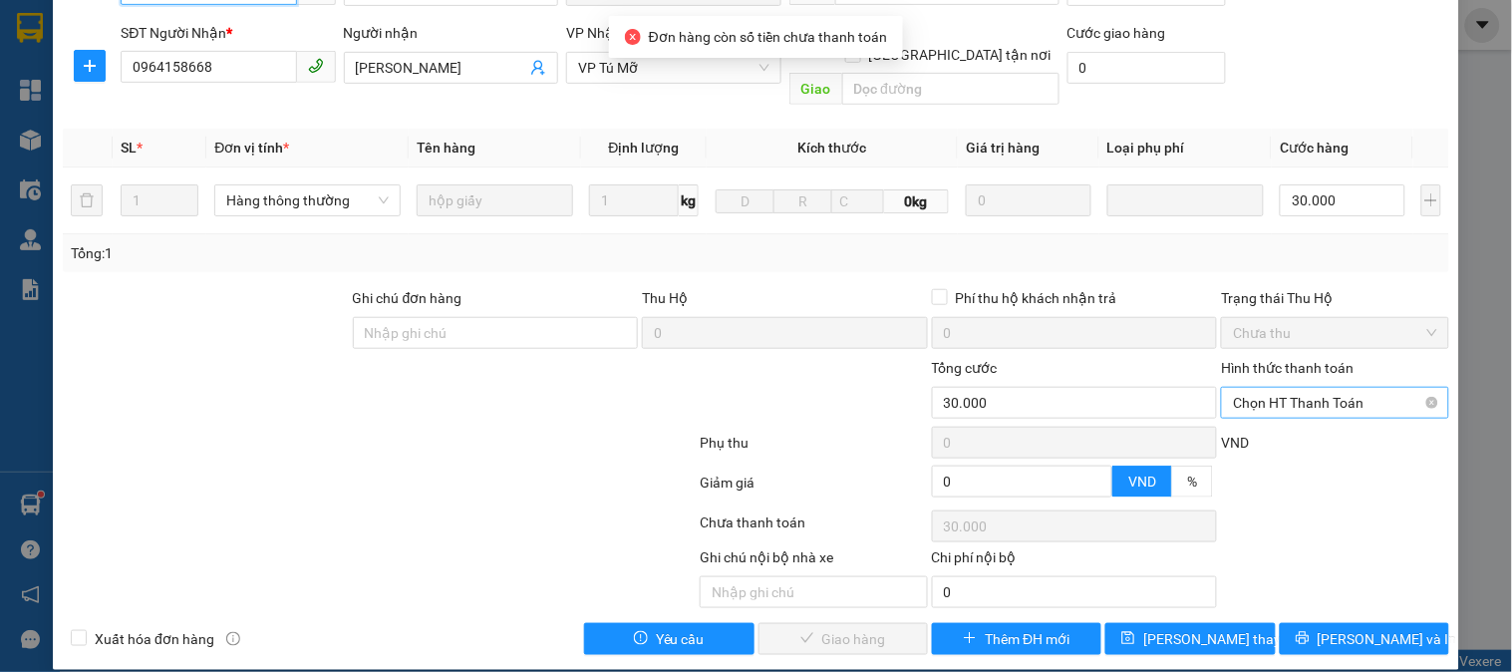
click at [1306, 388] on span "Chọn HT Thanh Toán" at bounding box center [1334, 403] width 203 height 30
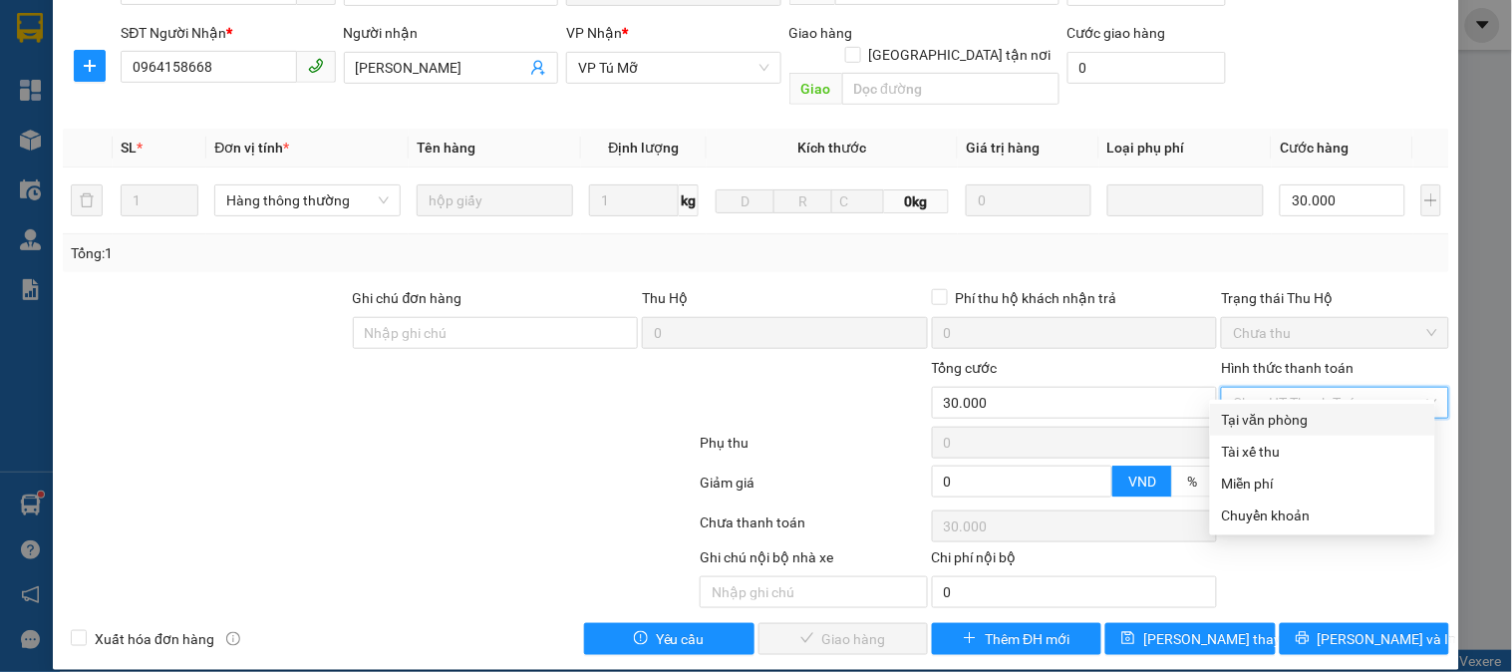
click at [1320, 421] on div "Tại văn phòng" at bounding box center [1322, 420] width 201 height 22
type input "0"
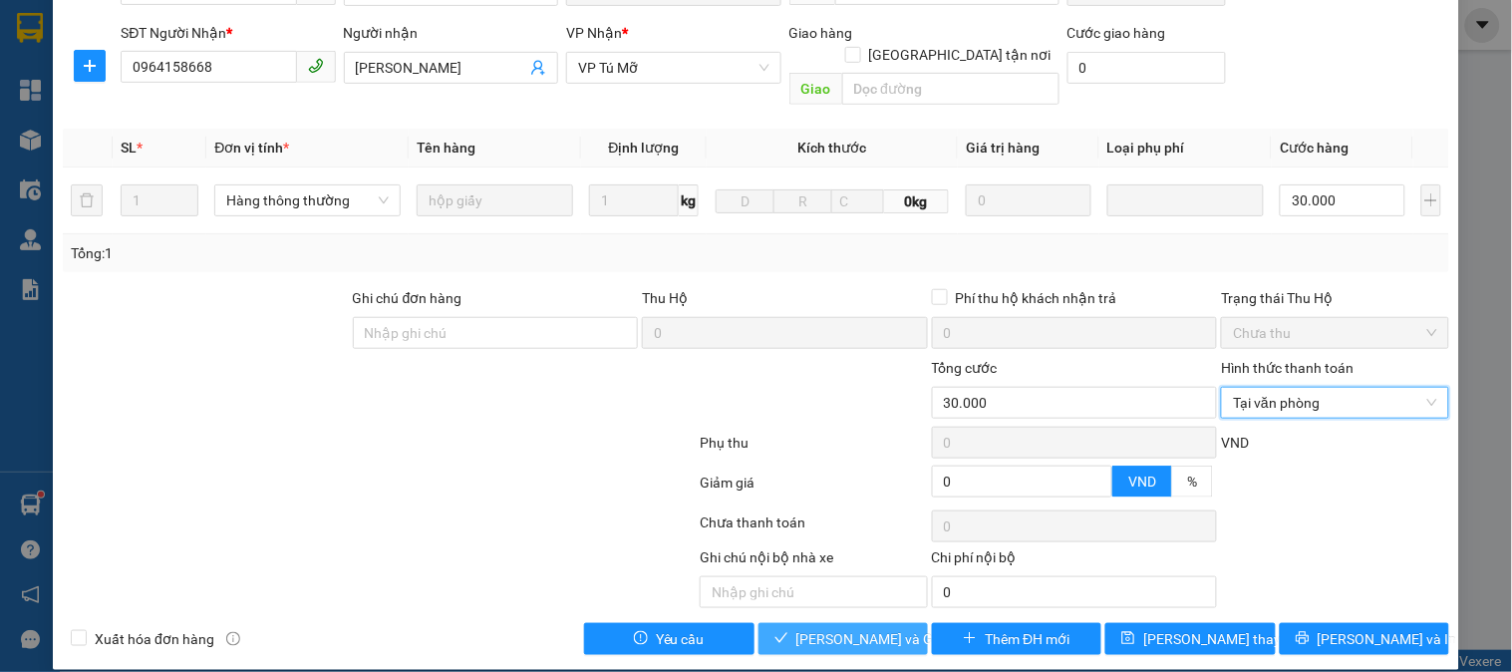
click at [839, 628] on span "Lưu và Giao hàng" at bounding box center [891, 639] width 191 height 22
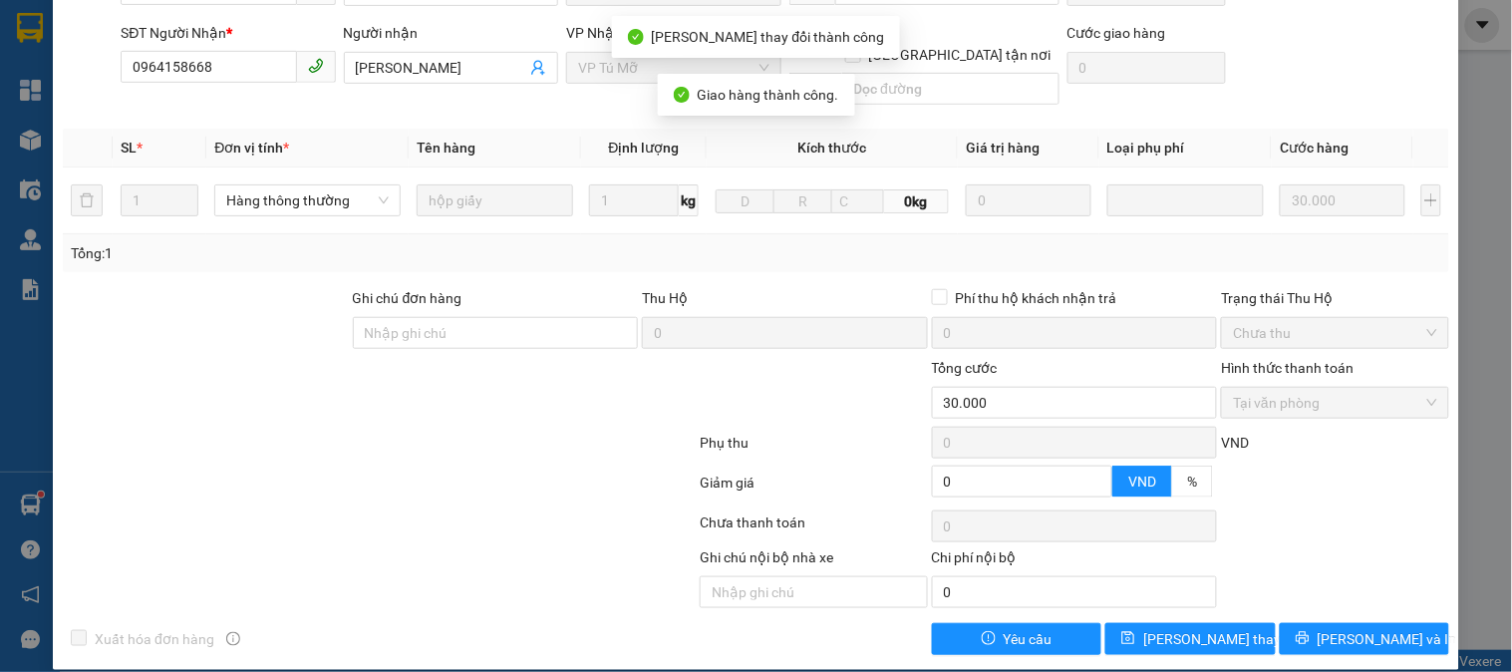
scroll to position [0, 0]
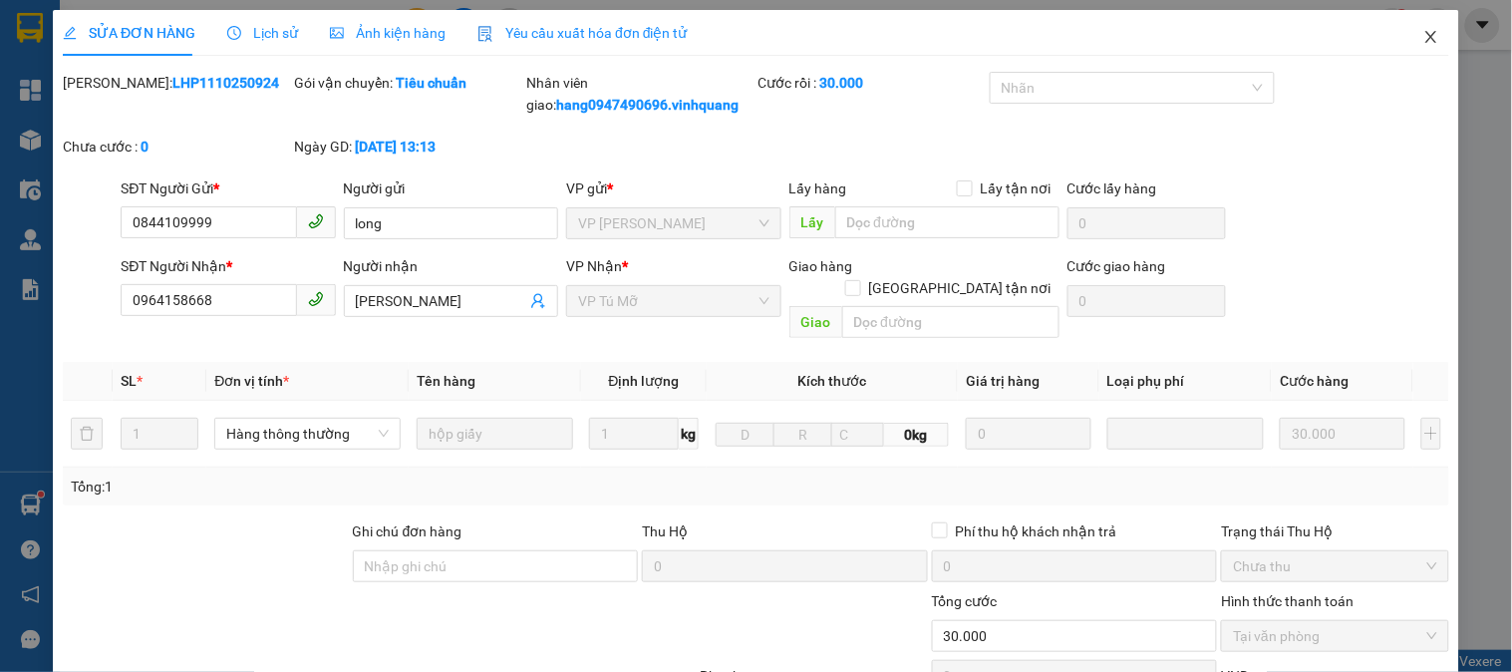
click at [1429, 44] on span "Close" at bounding box center [1431, 38] width 56 height 56
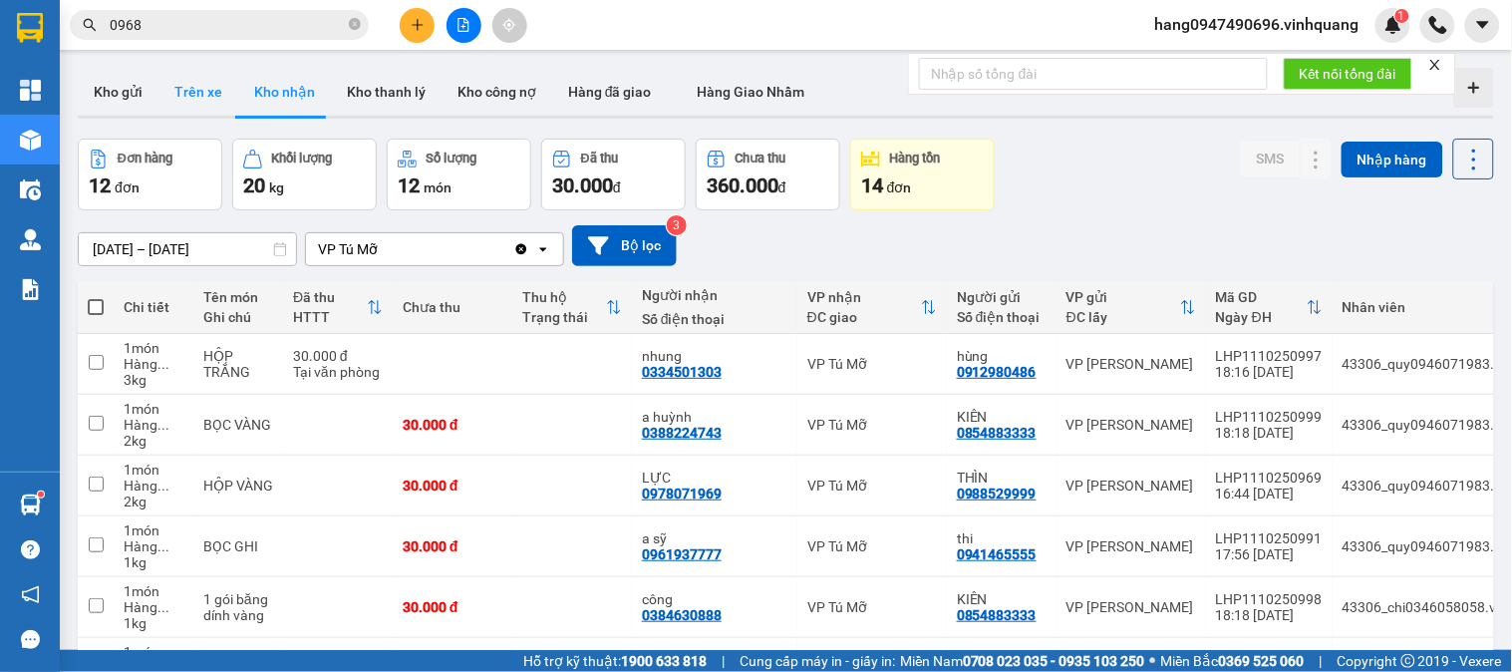
click at [204, 98] on button "Trên xe" at bounding box center [198, 92] width 80 height 48
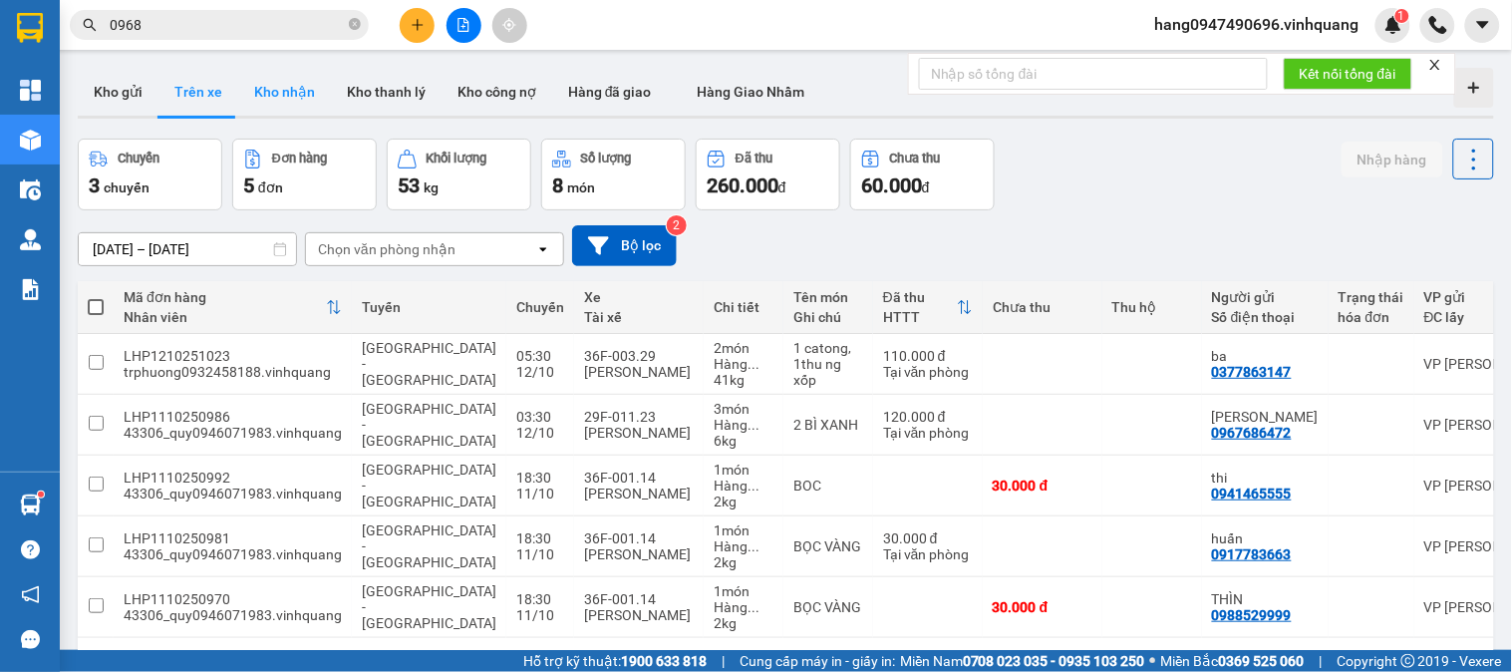
click at [274, 85] on button "Kho nhận" at bounding box center [284, 92] width 93 height 48
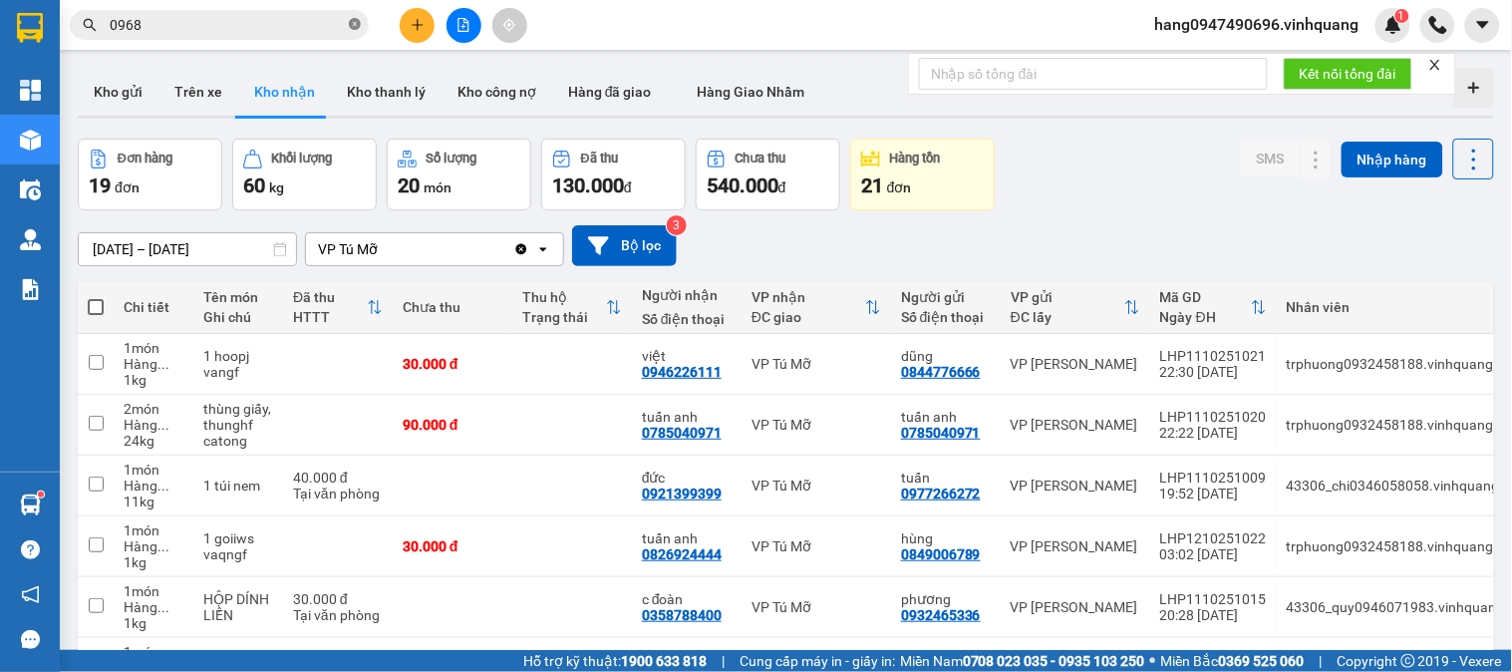
click at [353, 21] on icon "close-circle" at bounding box center [355, 24] width 12 height 12
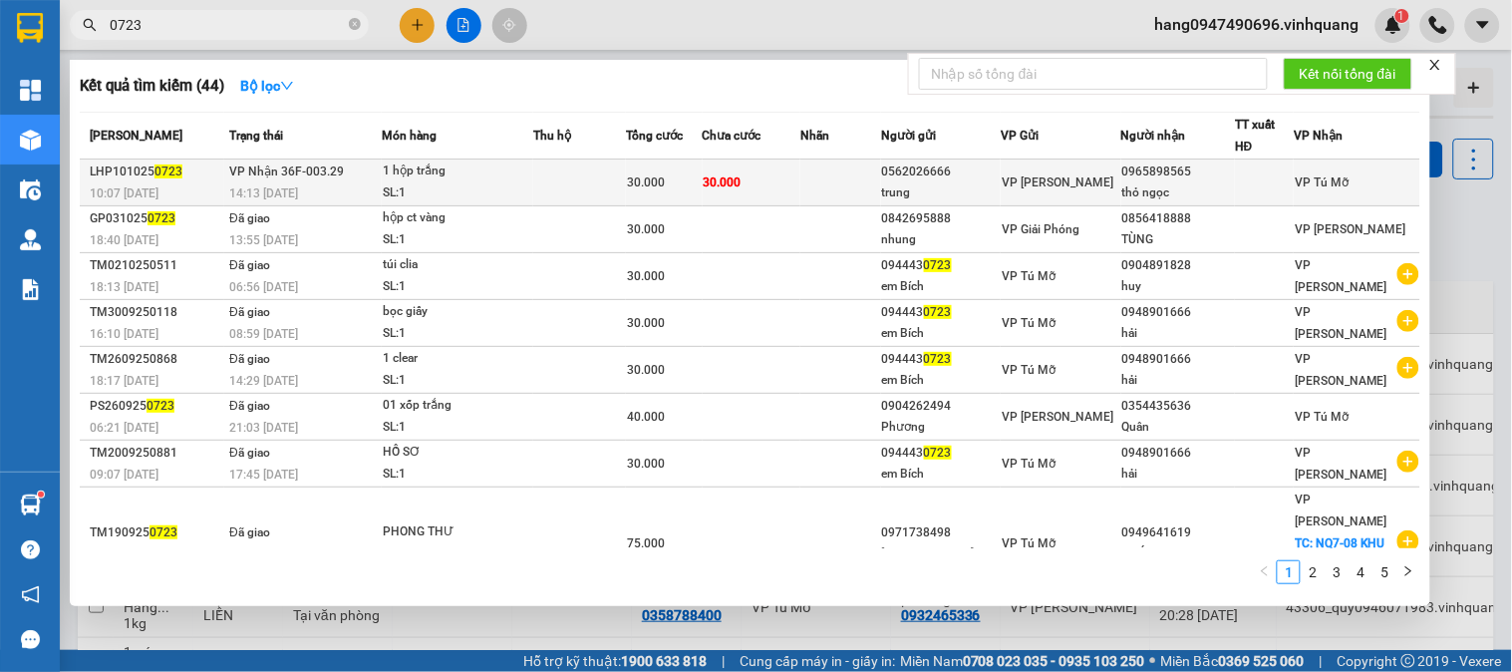
type input "0723"
click at [592, 162] on td at bounding box center [579, 182] width 93 height 47
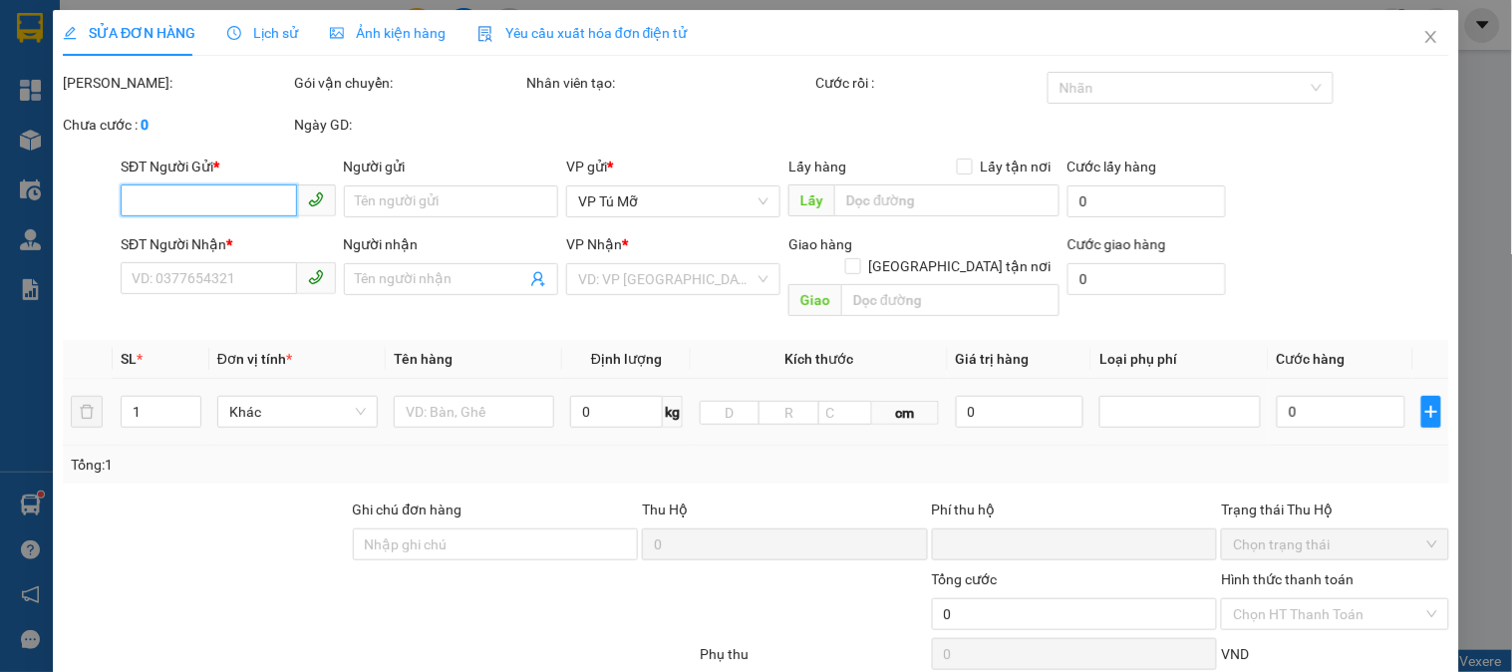
type input "0562026666"
type input "trung"
type input "0965898565"
type input "thỏ ngọc"
type input "0"
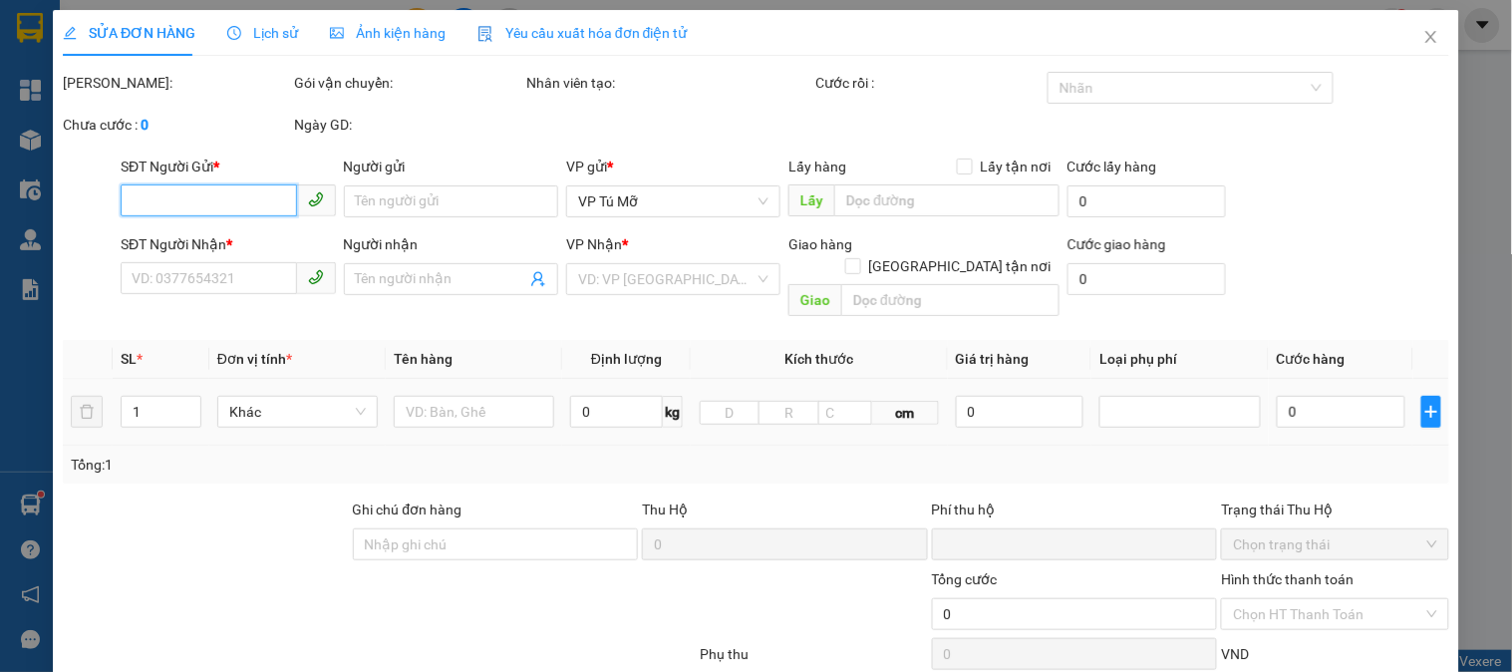
type input "30.000"
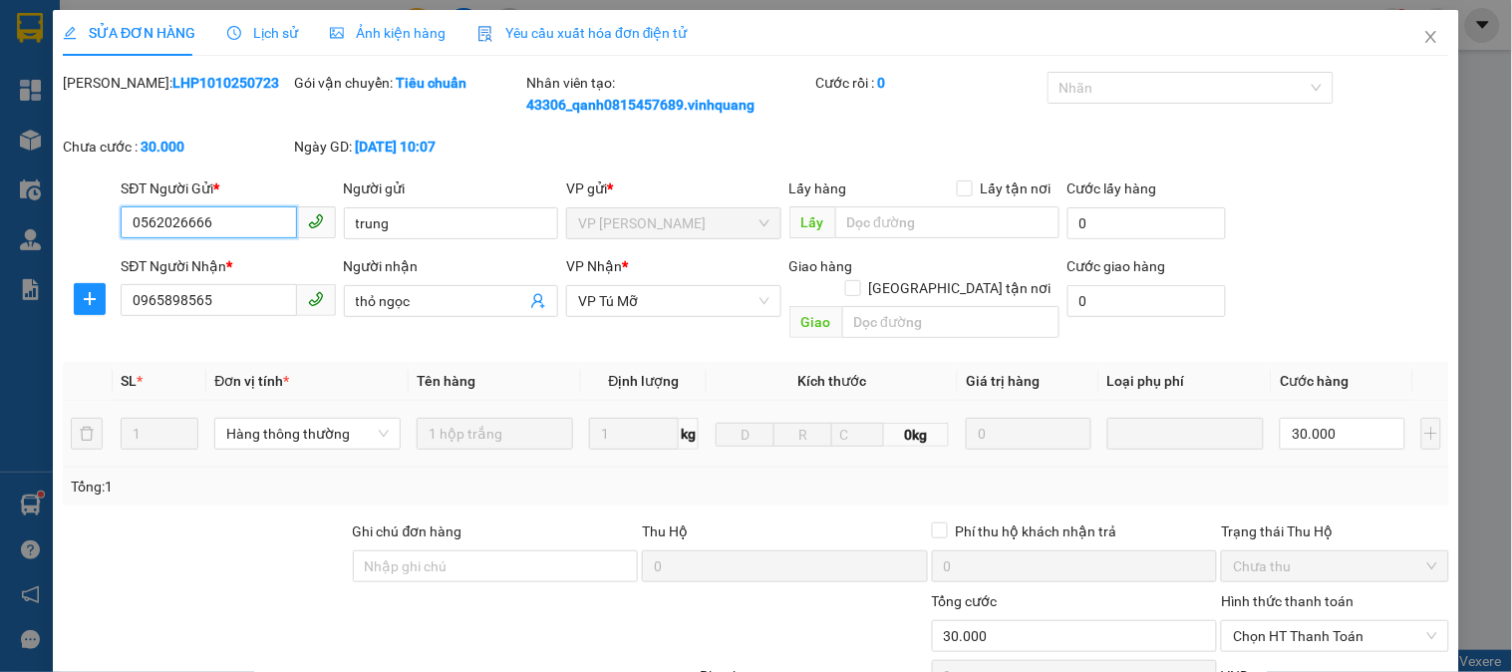
scroll to position [221, 0]
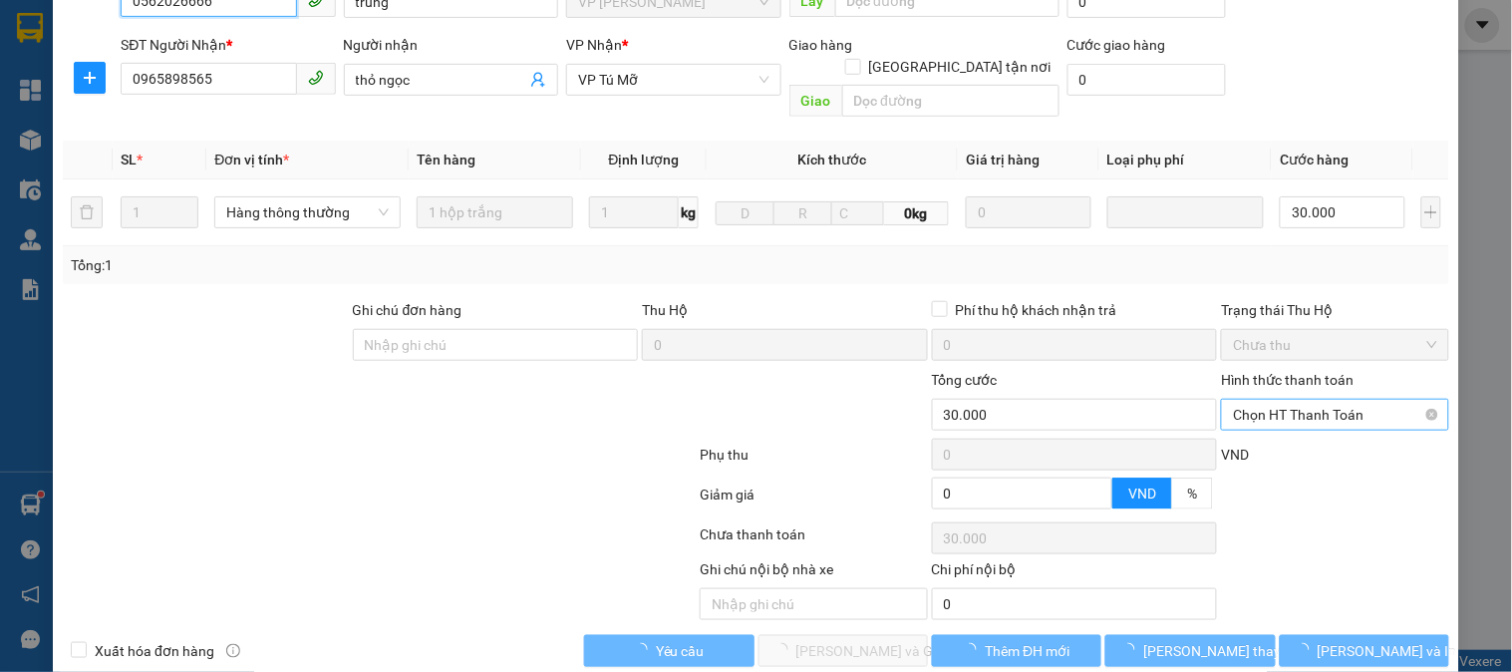
click at [1262, 400] on span "Chọn HT Thanh Toán" at bounding box center [1334, 415] width 203 height 30
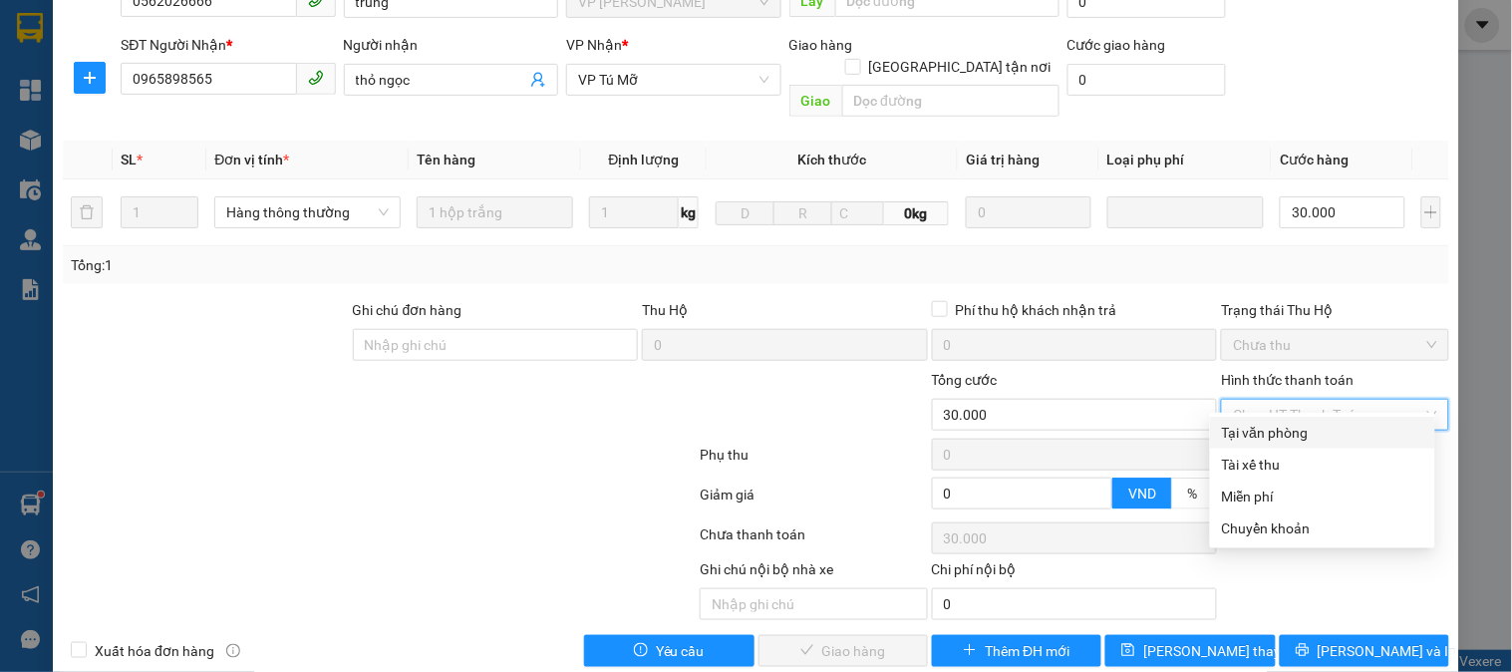
click at [1259, 427] on div "Tại văn phòng" at bounding box center [1322, 433] width 201 height 22
type input "0"
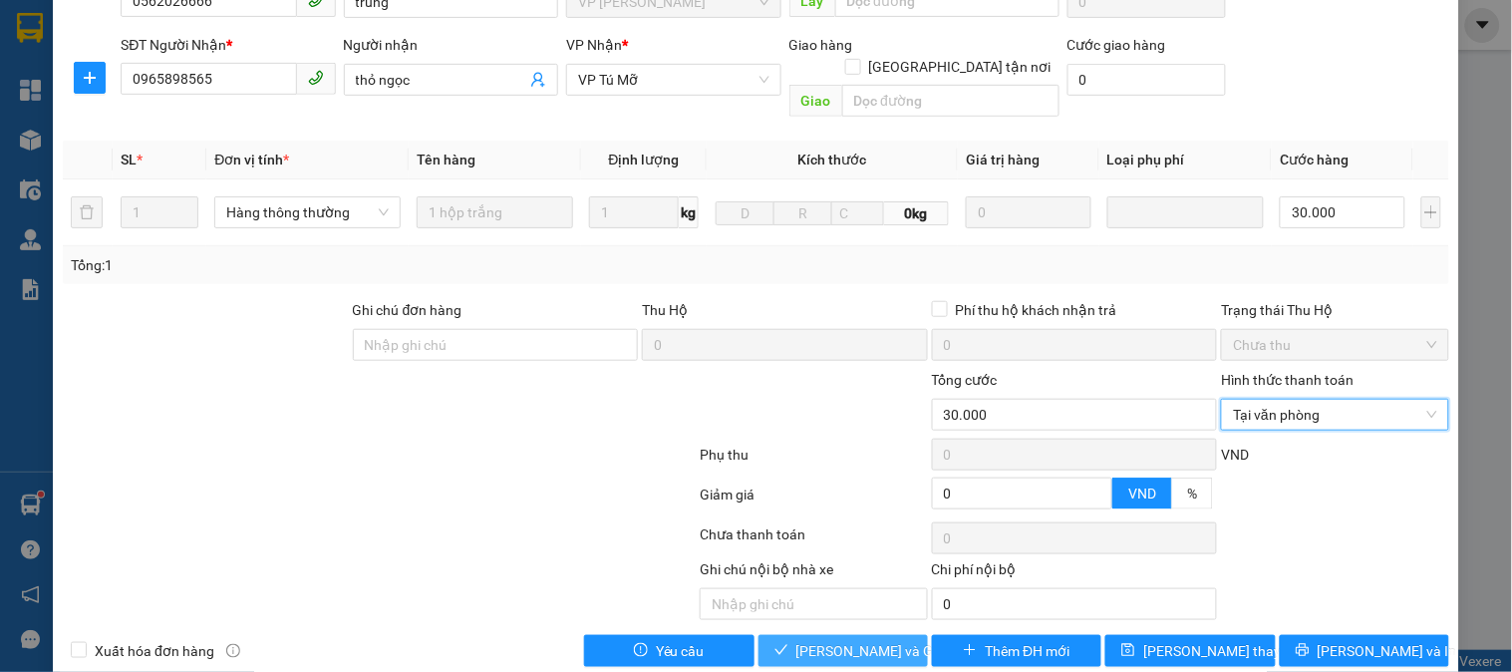
click at [840, 640] on span "Lưu và Giao hàng" at bounding box center [891, 651] width 191 height 22
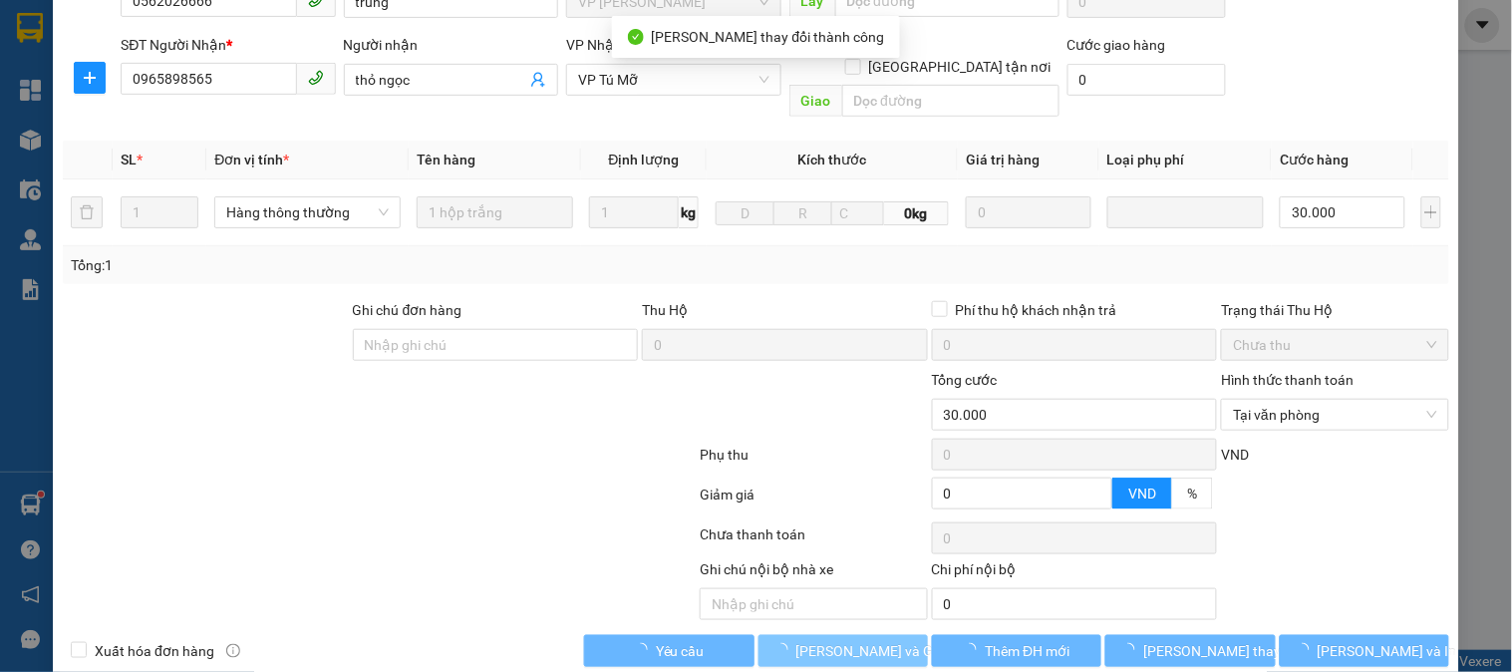
scroll to position [0, 0]
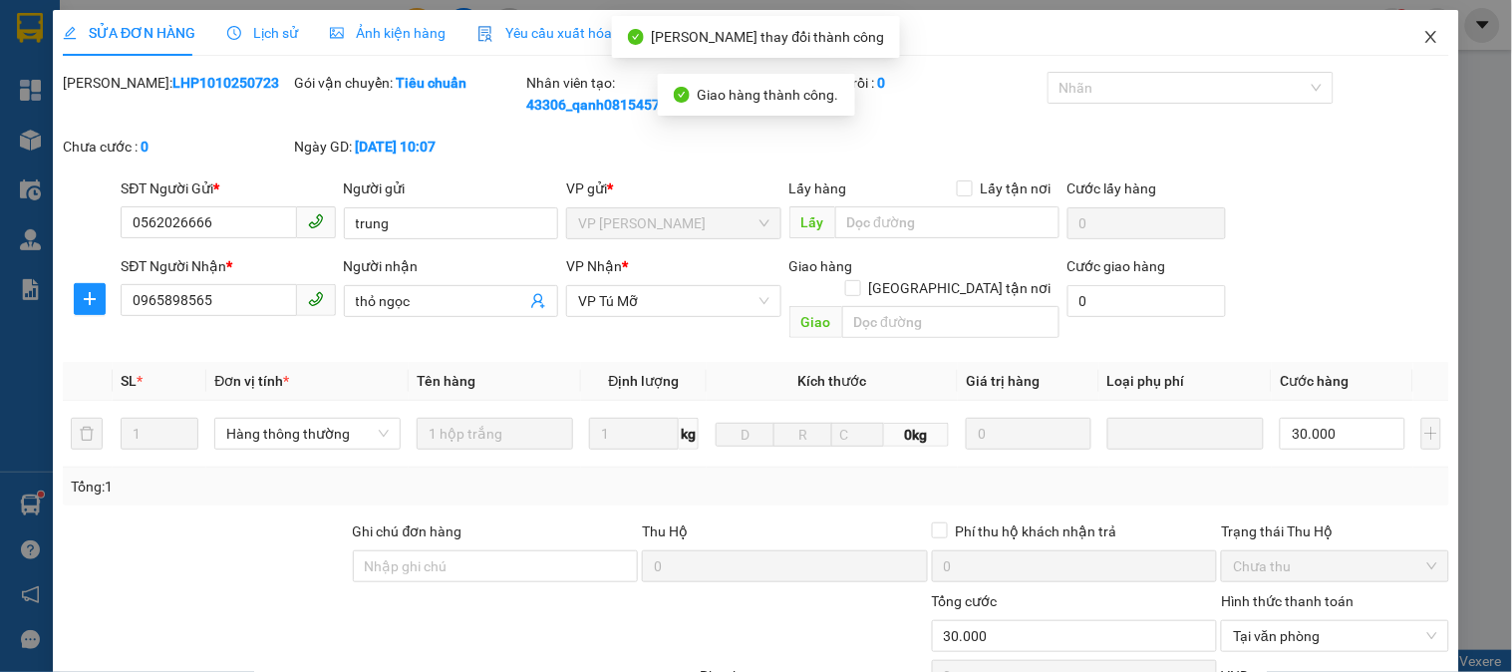
click at [1418, 26] on span "Close" at bounding box center [1431, 38] width 56 height 56
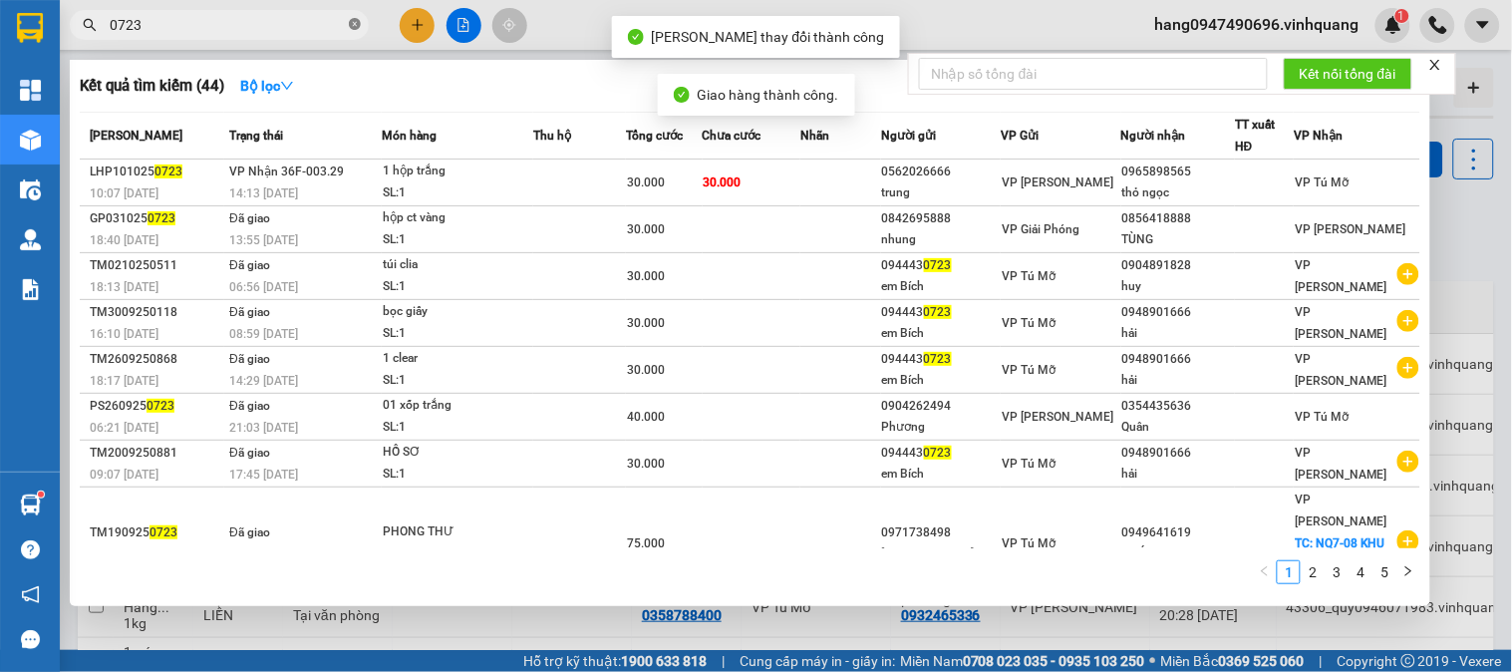
click at [357, 21] on icon "close-circle" at bounding box center [355, 24] width 12 height 12
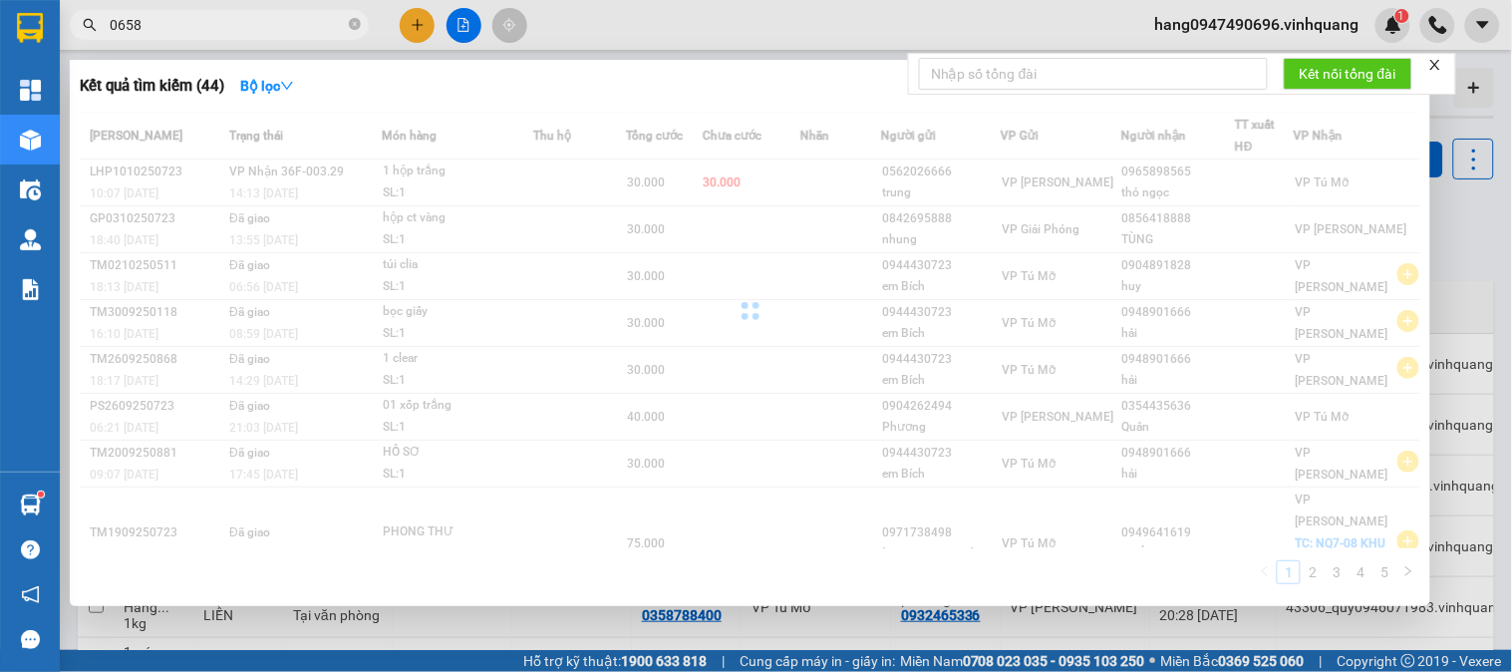
type input "0658"
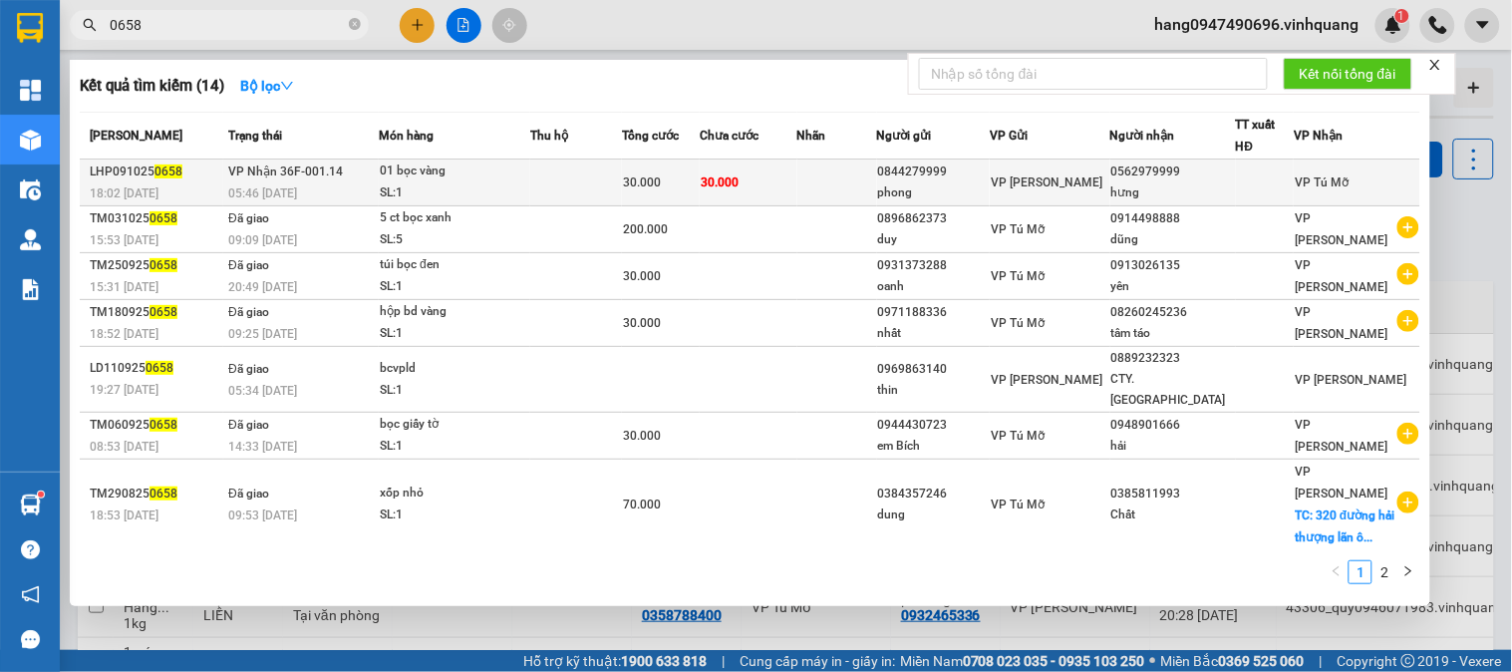
click at [545, 191] on td at bounding box center [576, 182] width 92 height 47
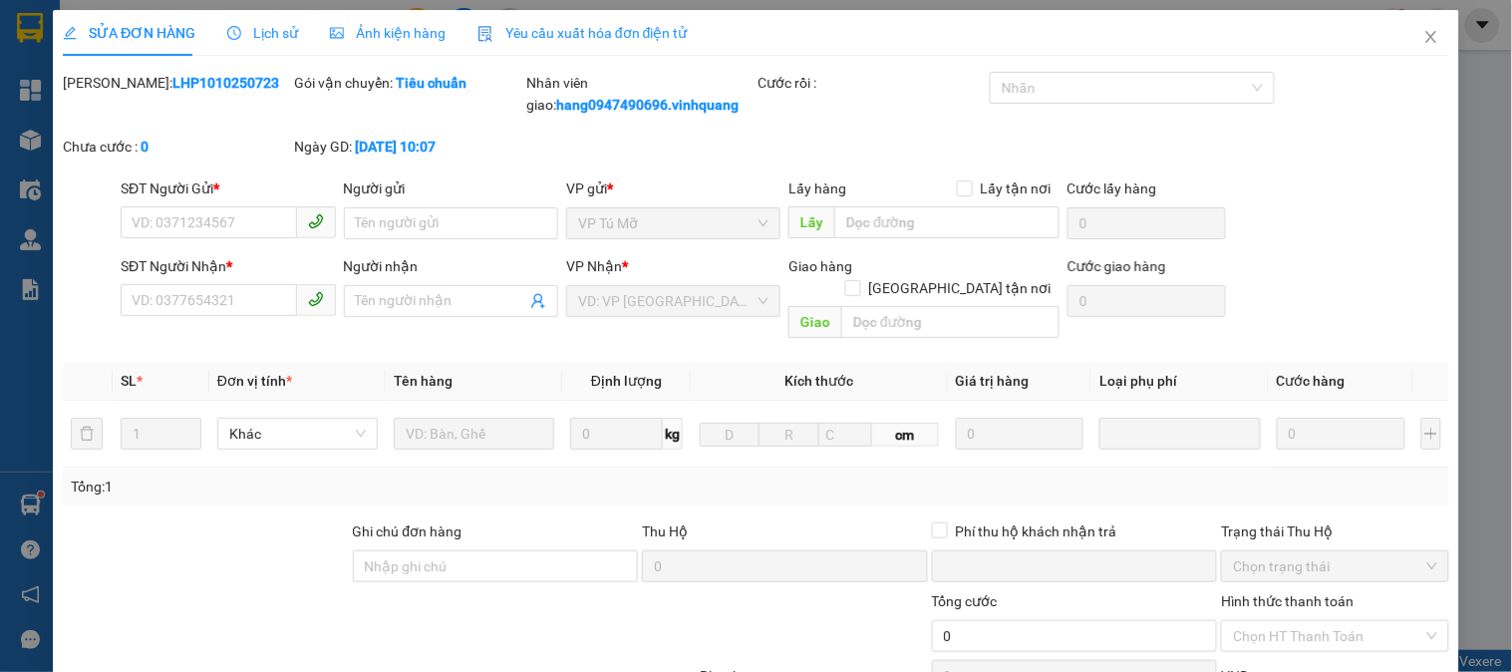
type input "0844279999"
type input "phong"
type input "0562979999"
type input "hưng"
type input "0"
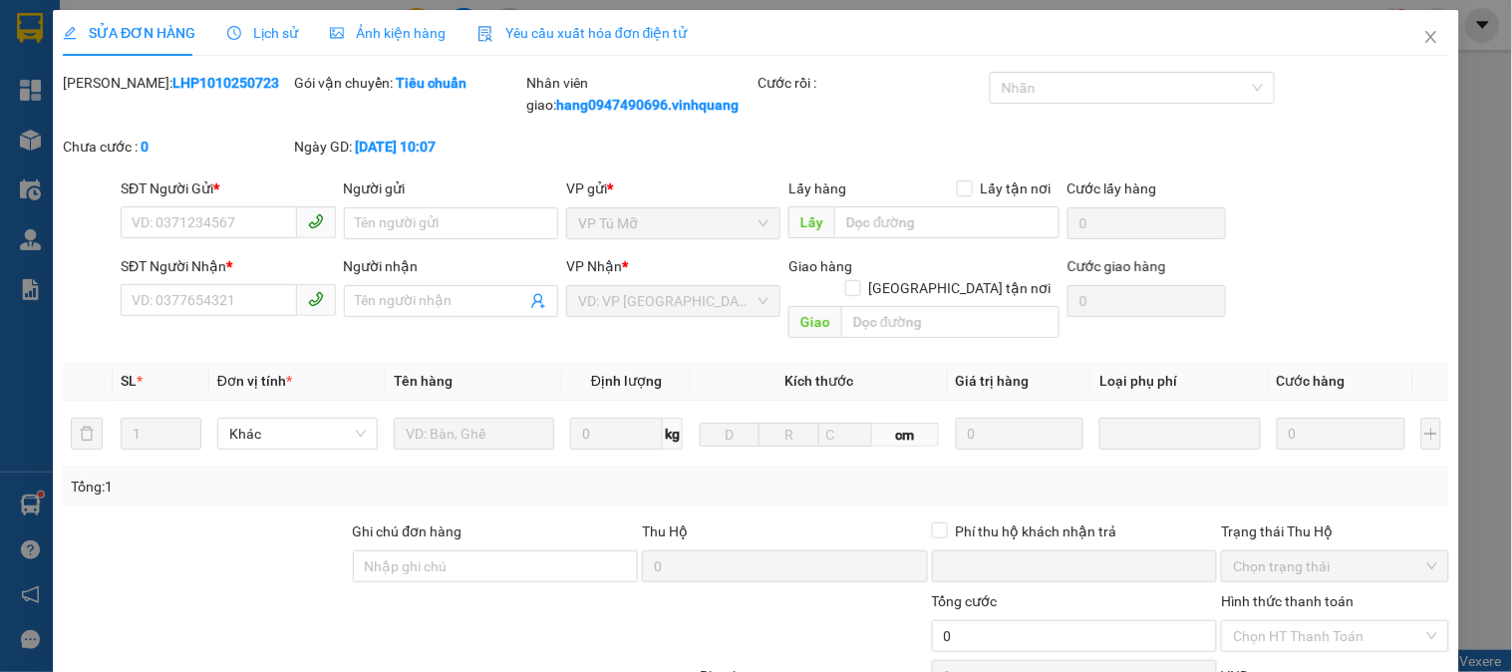
type input "30.000"
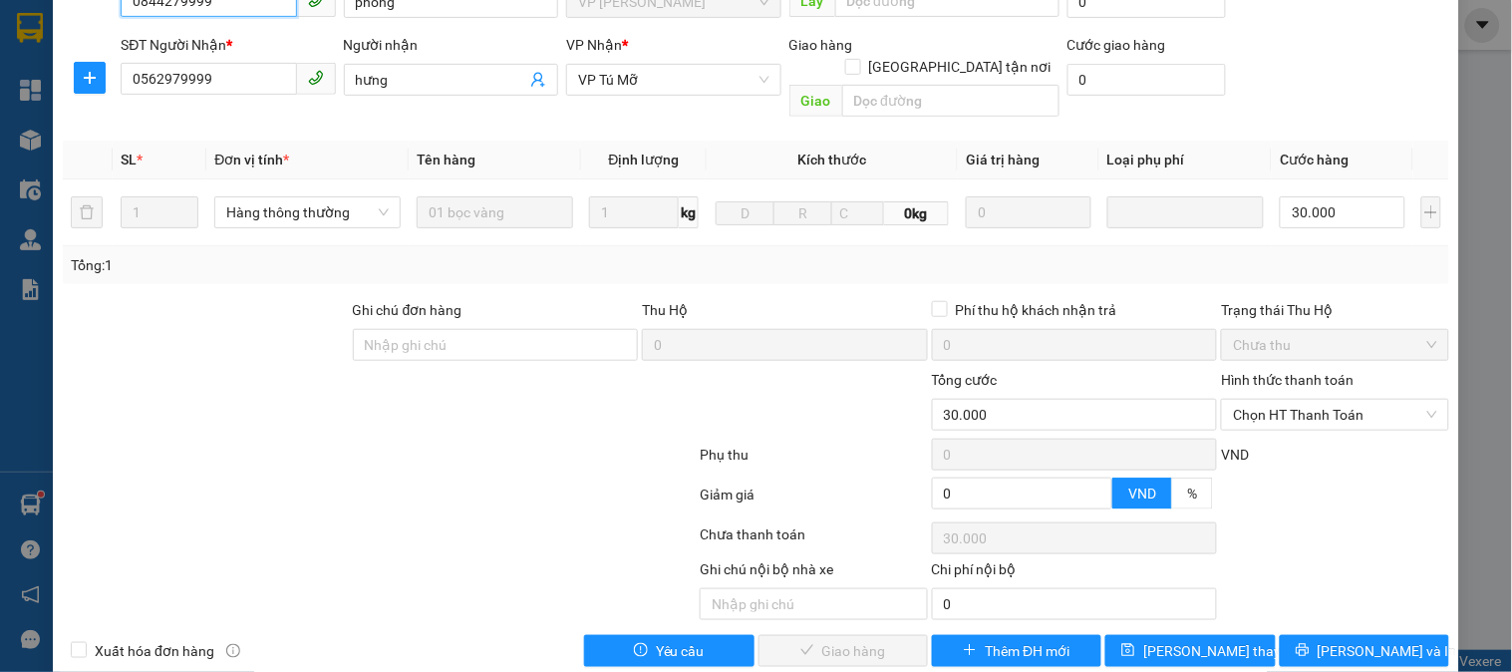
scroll to position [233, 0]
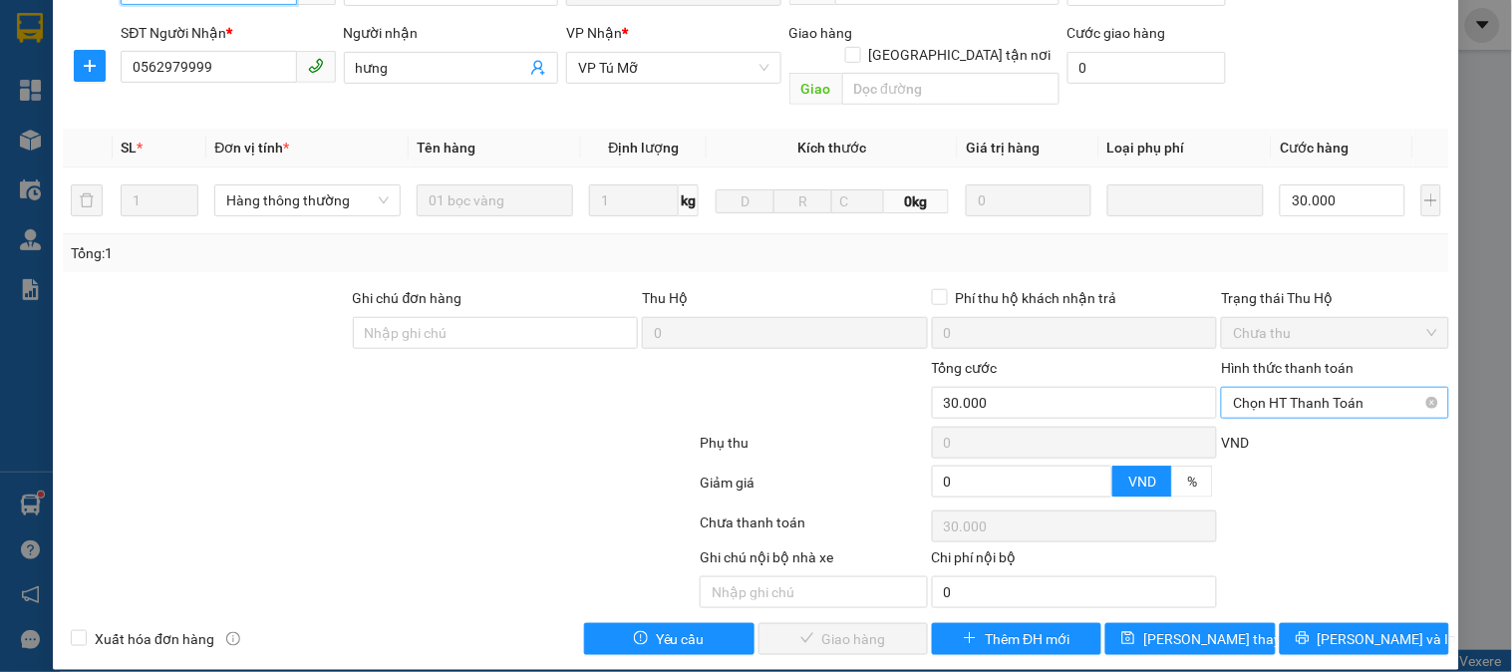
click at [1252, 388] on span "Chọn HT Thanh Toán" at bounding box center [1334, 403] width 203 height 30
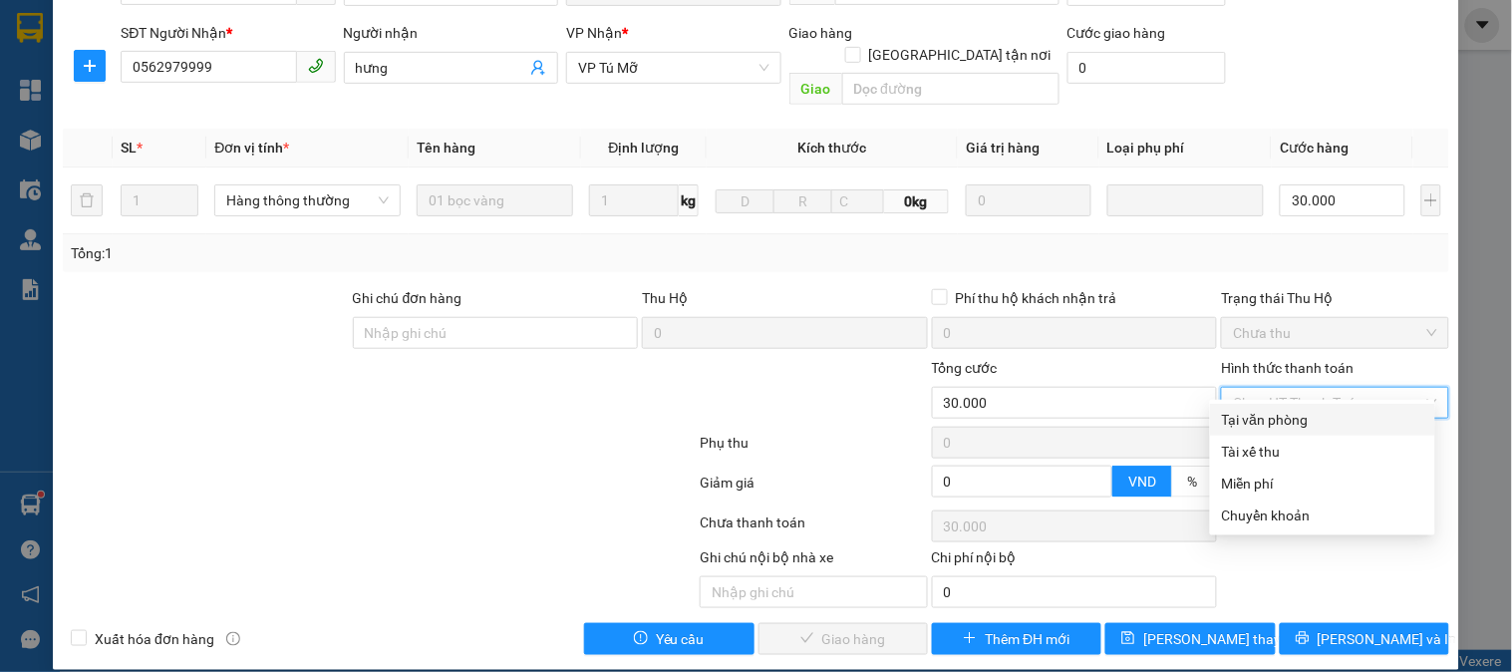
click at [1248, 414] on div "Tại văn phòng" at bounding box center [1322, 420] width 201 height 22
type input "0"
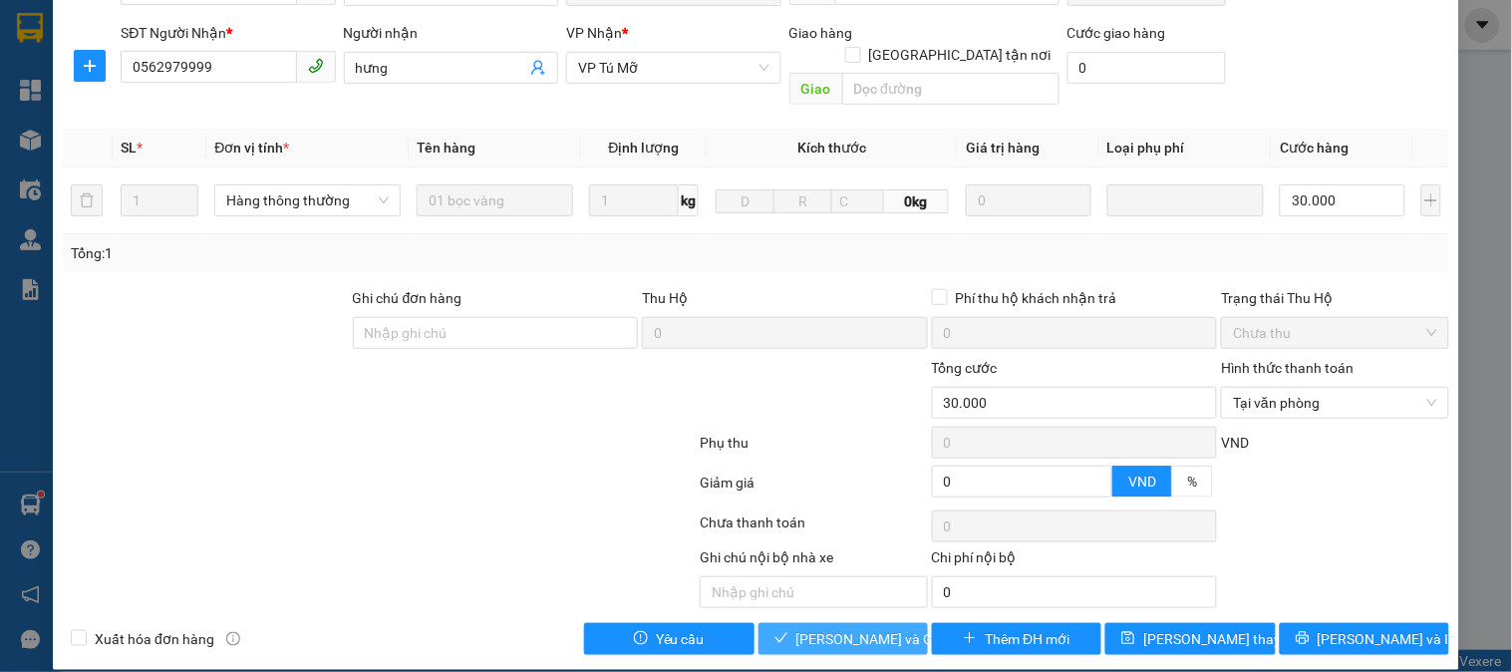
click at [822, 628] on span "Lưu và Giao hàng" at bounding box center [891, 639] width 191 height 22
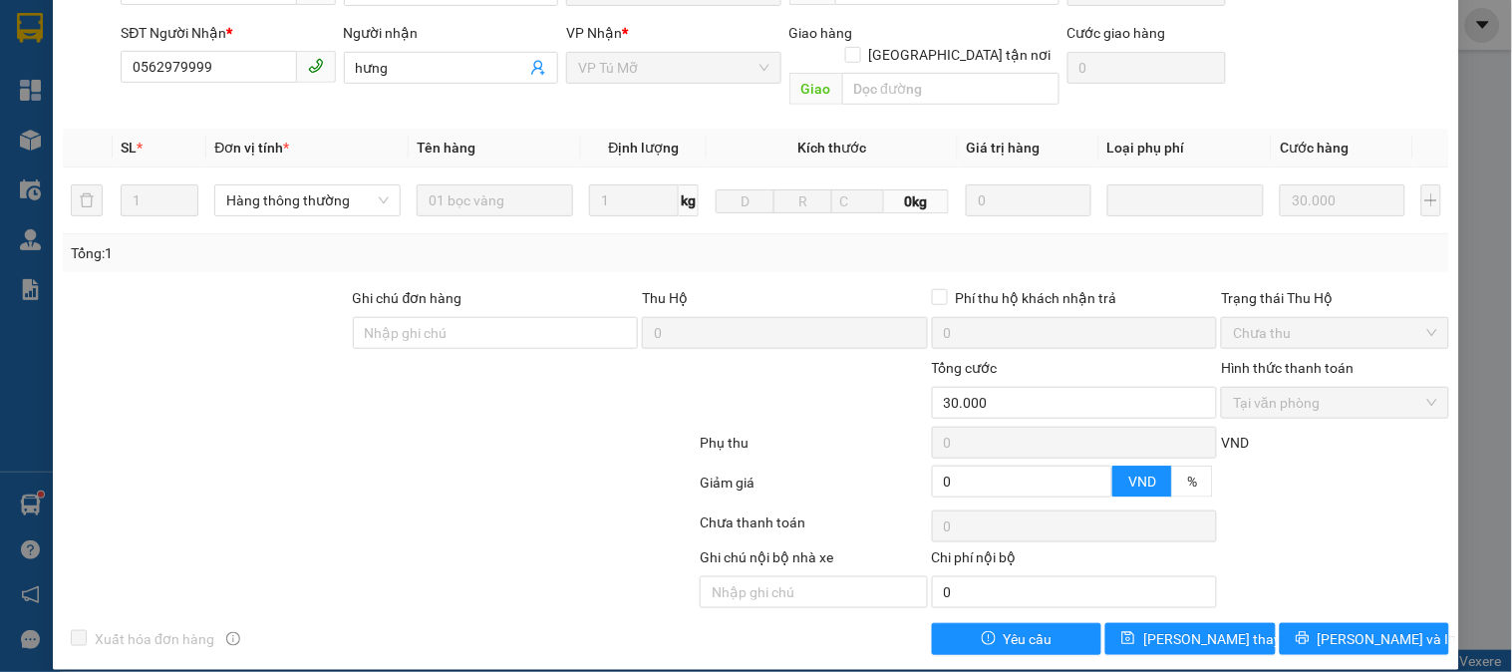
scroll to position [0, 0]
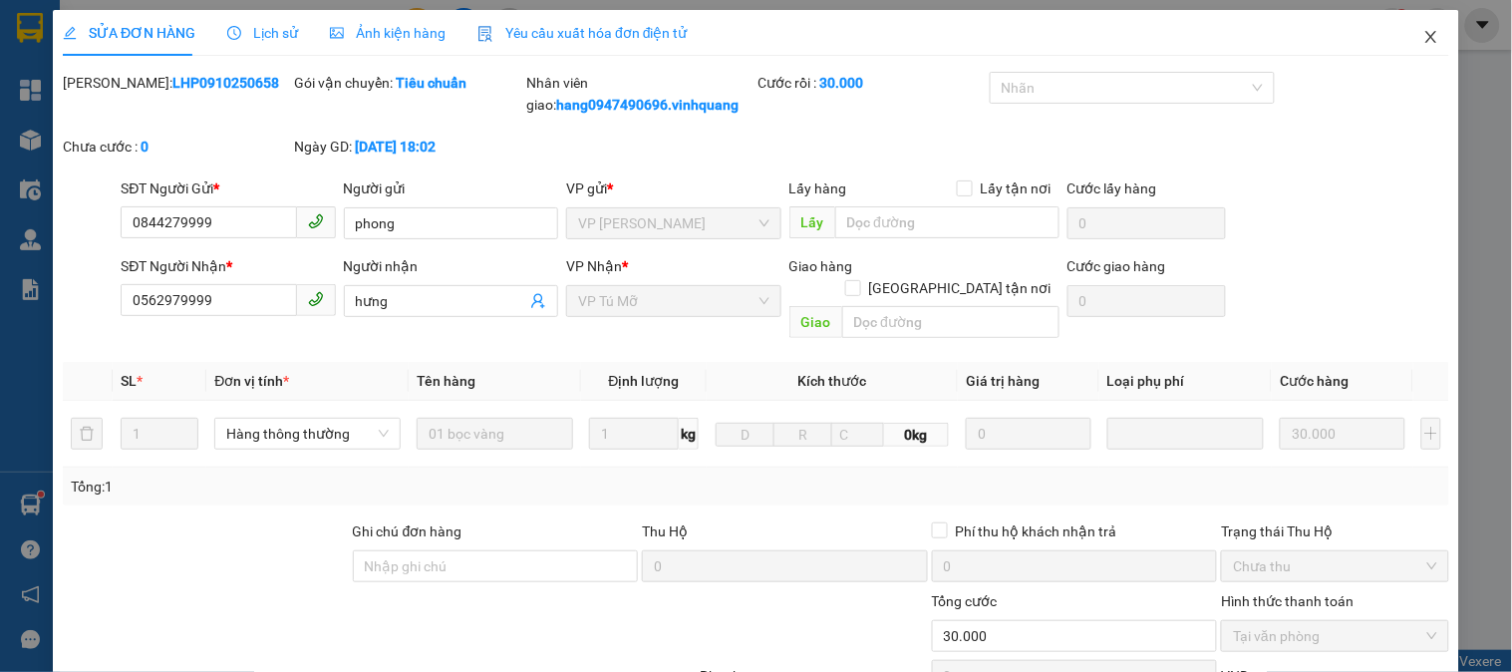
click at [1413, 48] on span "Close" at bounding box center [1431, 38] width 56 height 56
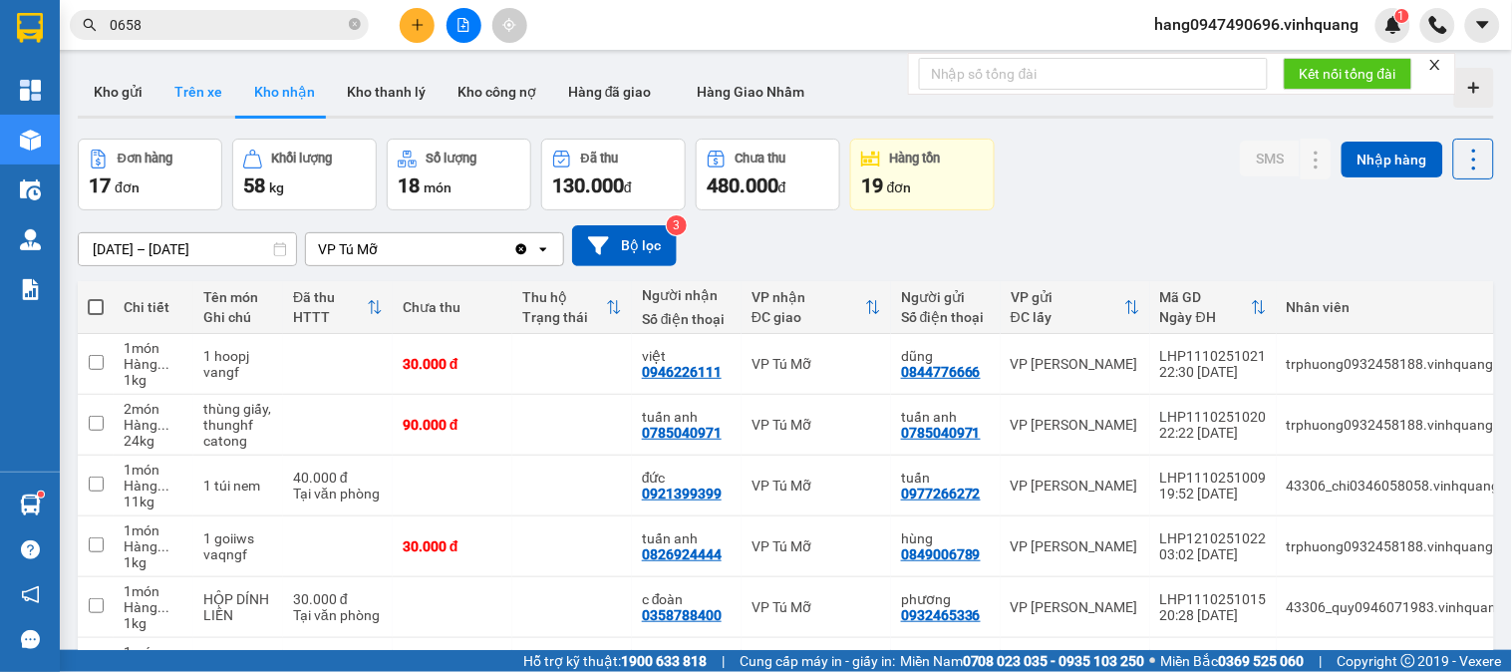
click at [214, 91] on button "Trên xe" at bounding box center [198, 92] width 80 height 48
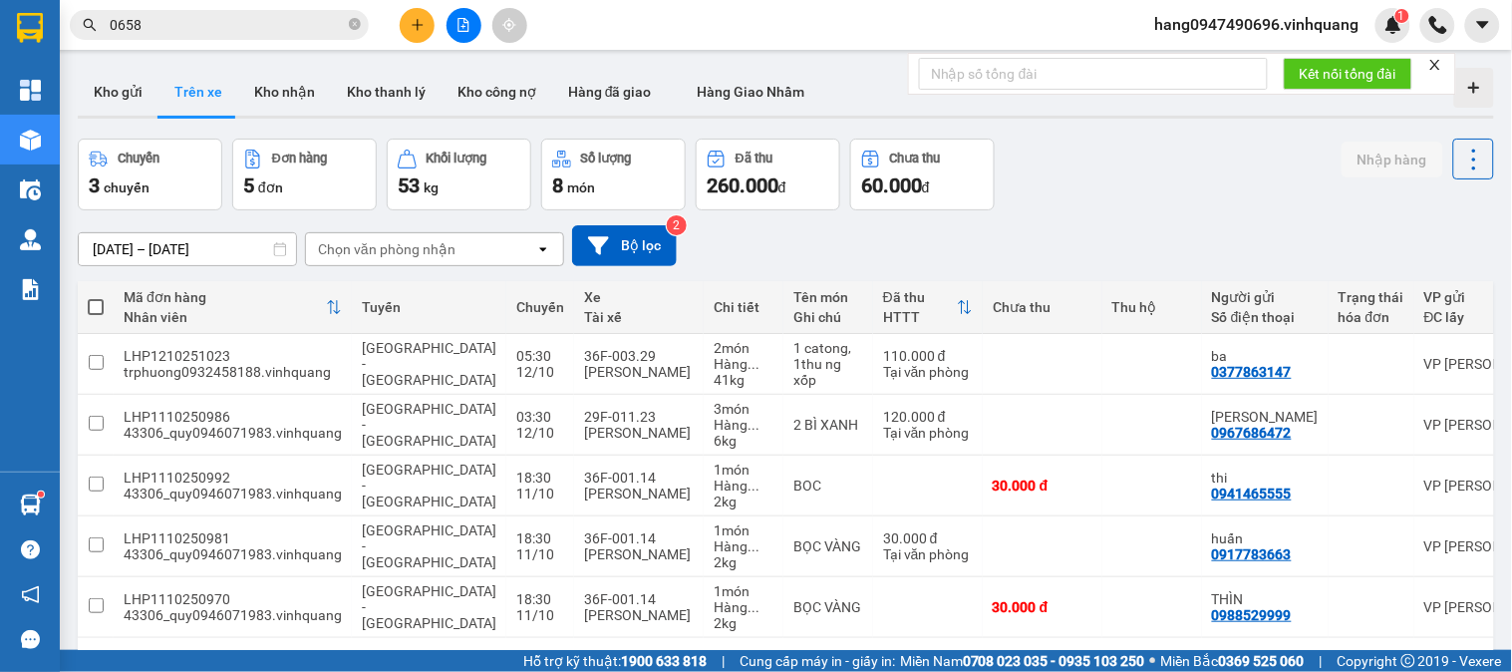
scroll to position [92, 0]
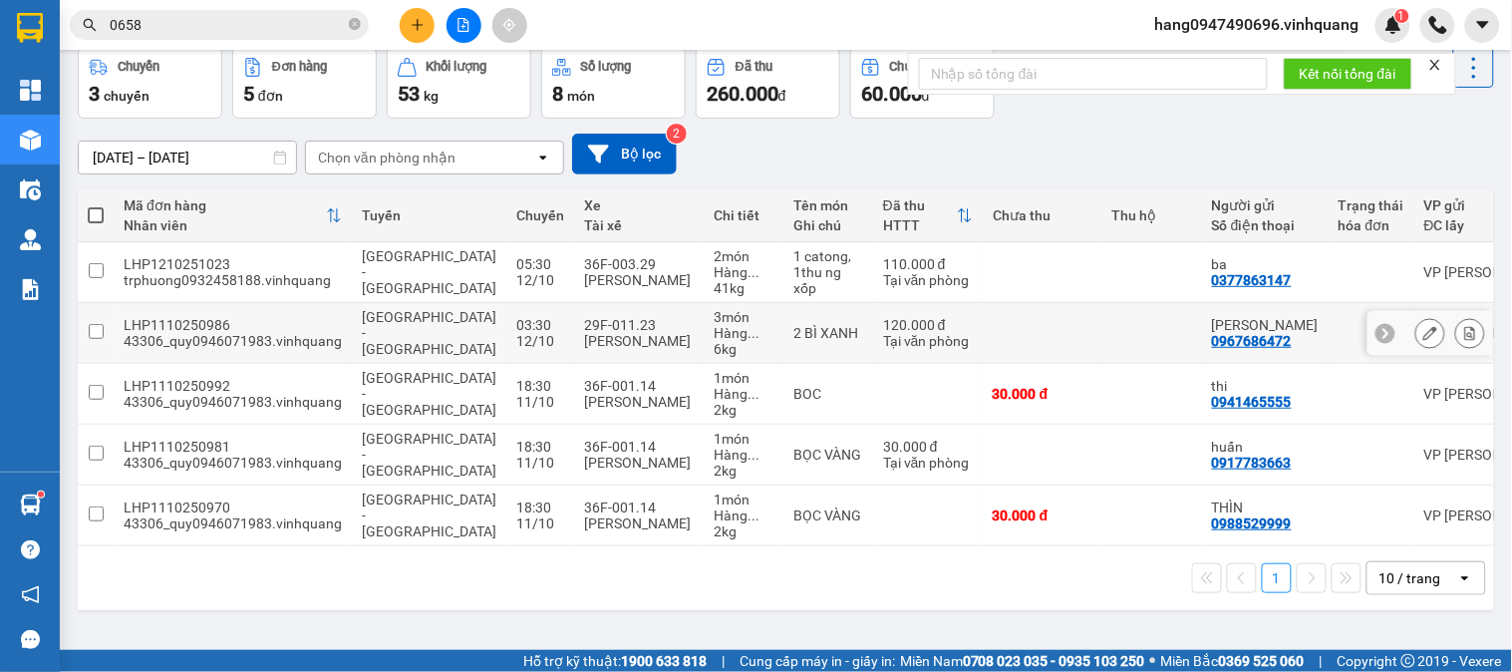
click at [1339, 330] on div at bounding box center [1372, 333] width 66 height 16
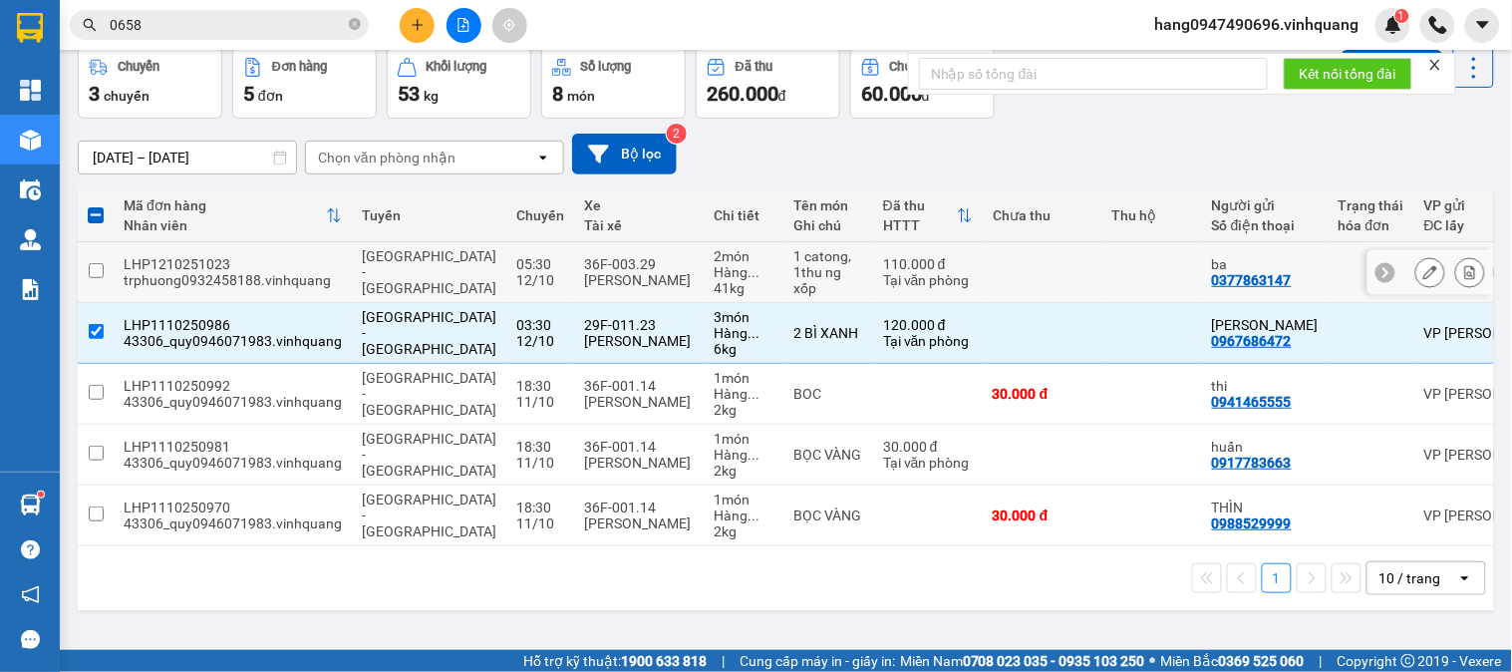
scroll to position [0, 0]
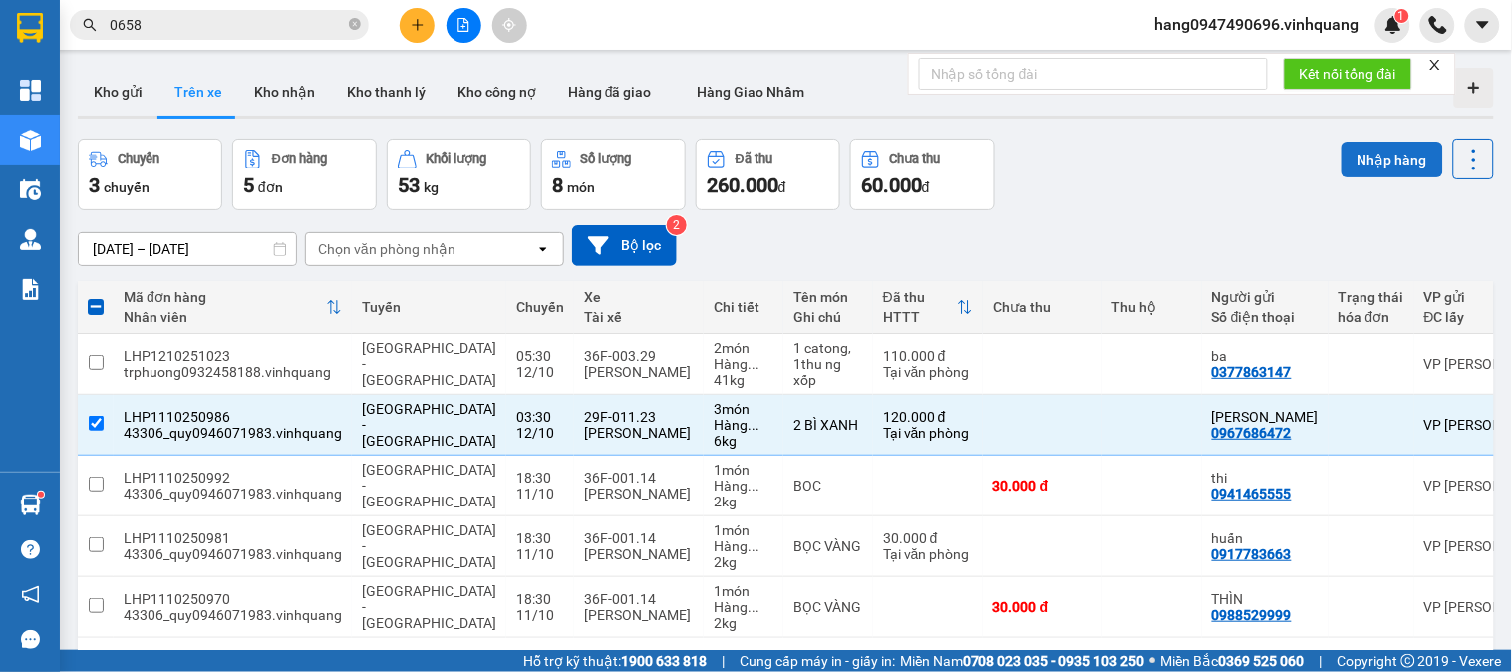
click at [1376, 156] on button "Nhập hàng" at bounding box center [1393, 160] width 102 height 36
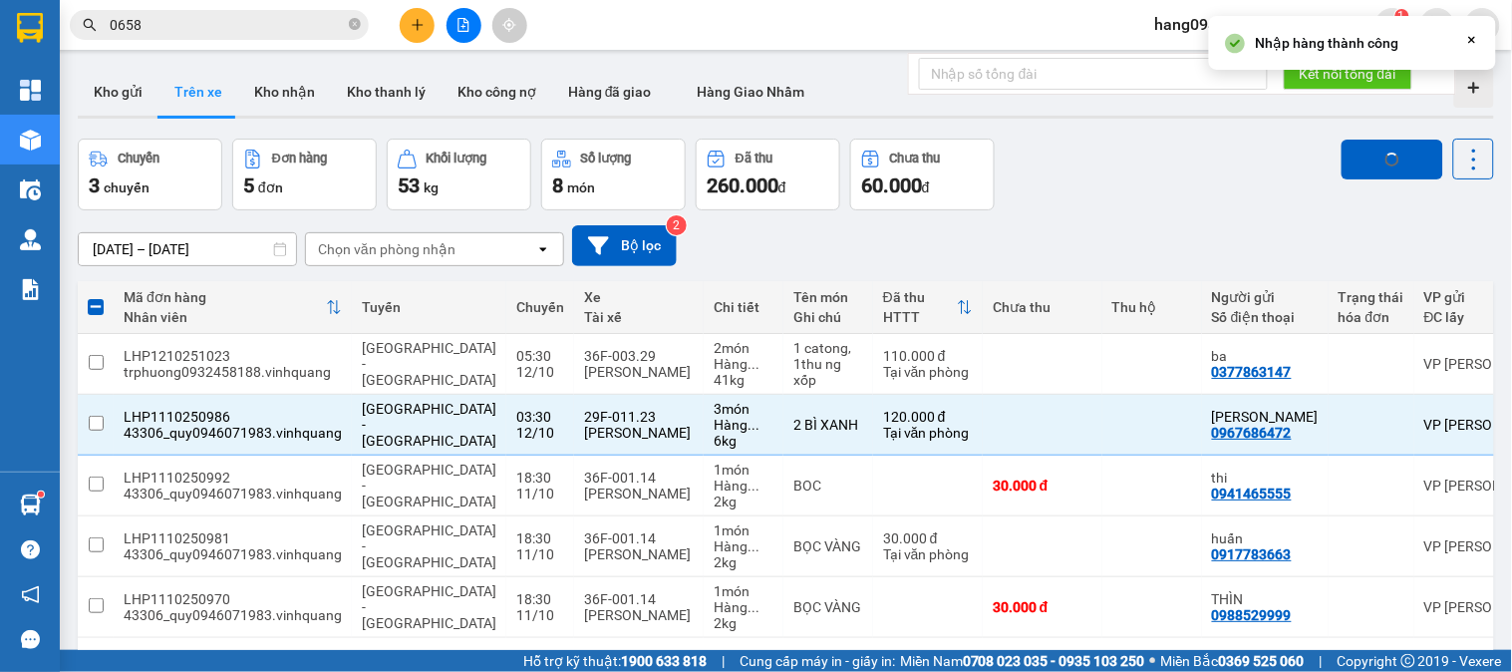
checkbox input "false"
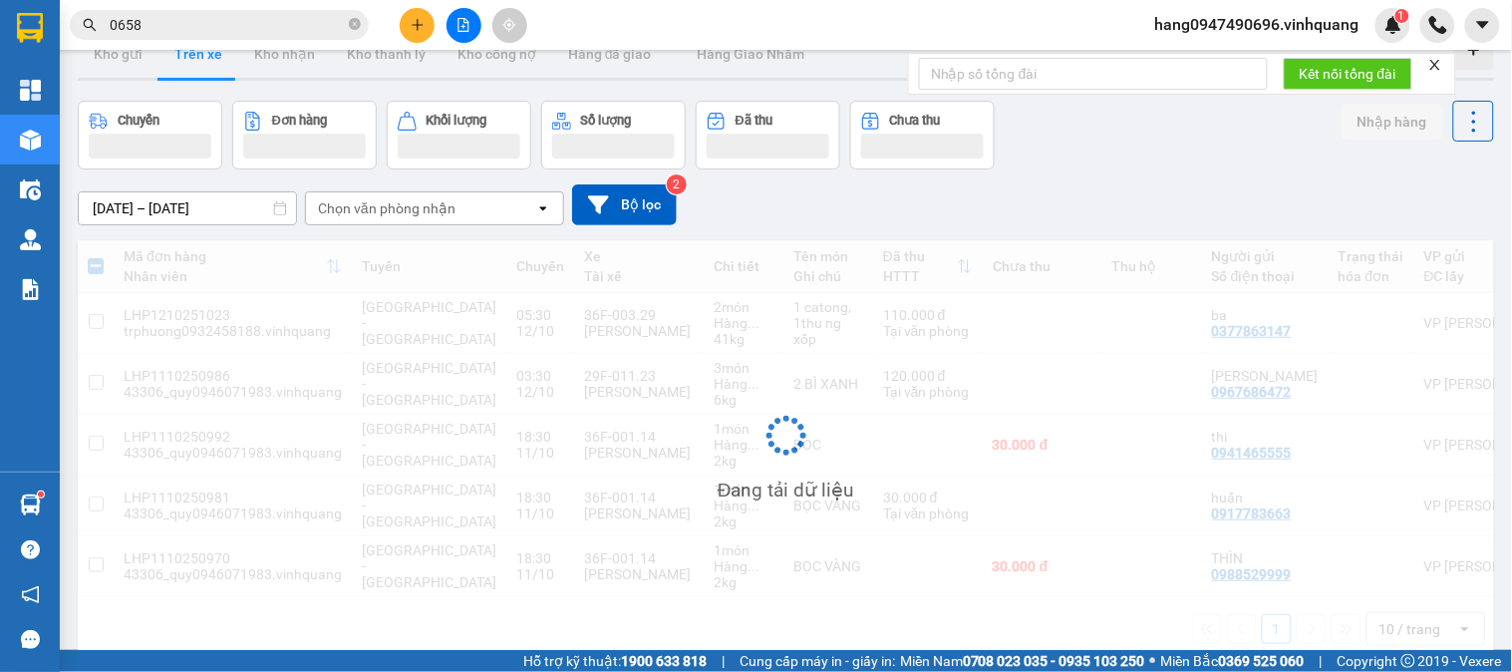
scroll to position [44, 0]
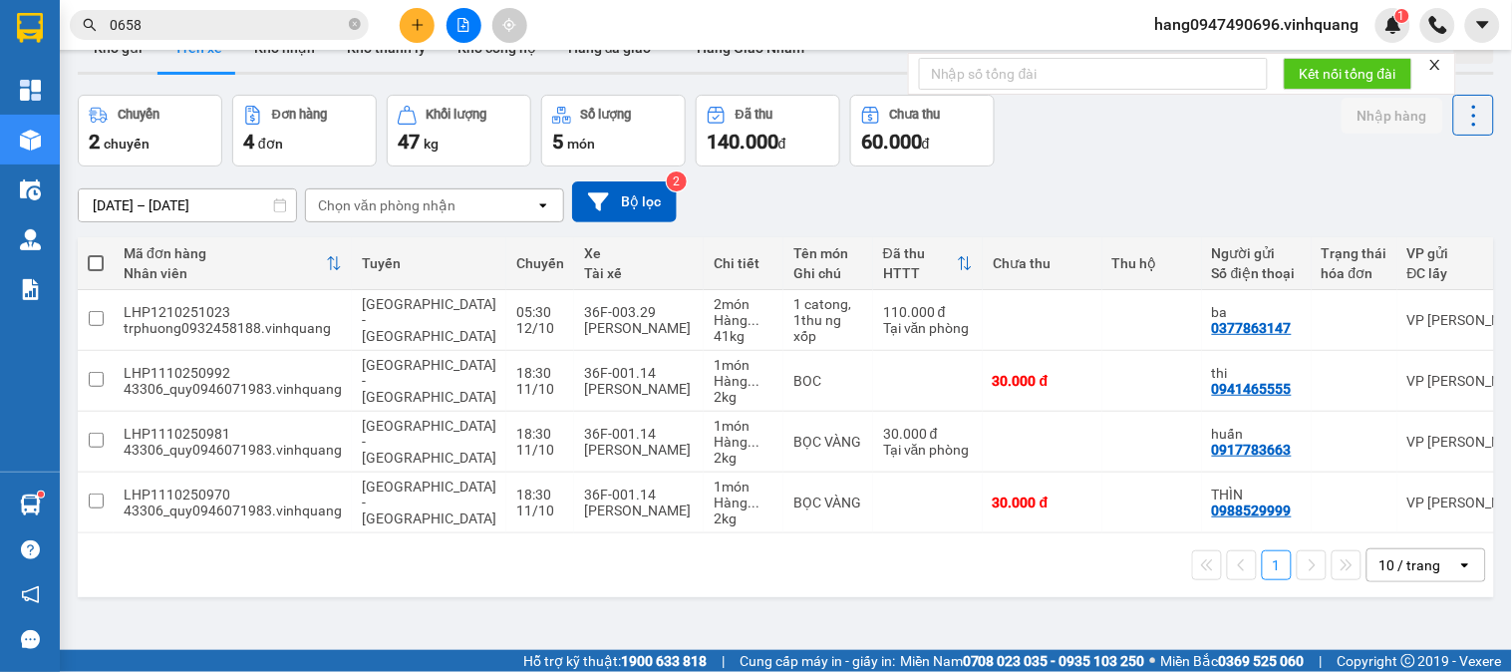
click at [387, 206] on div "Chọn văn phòng nhận" at bounding box center [387, 205] width 138 height 20
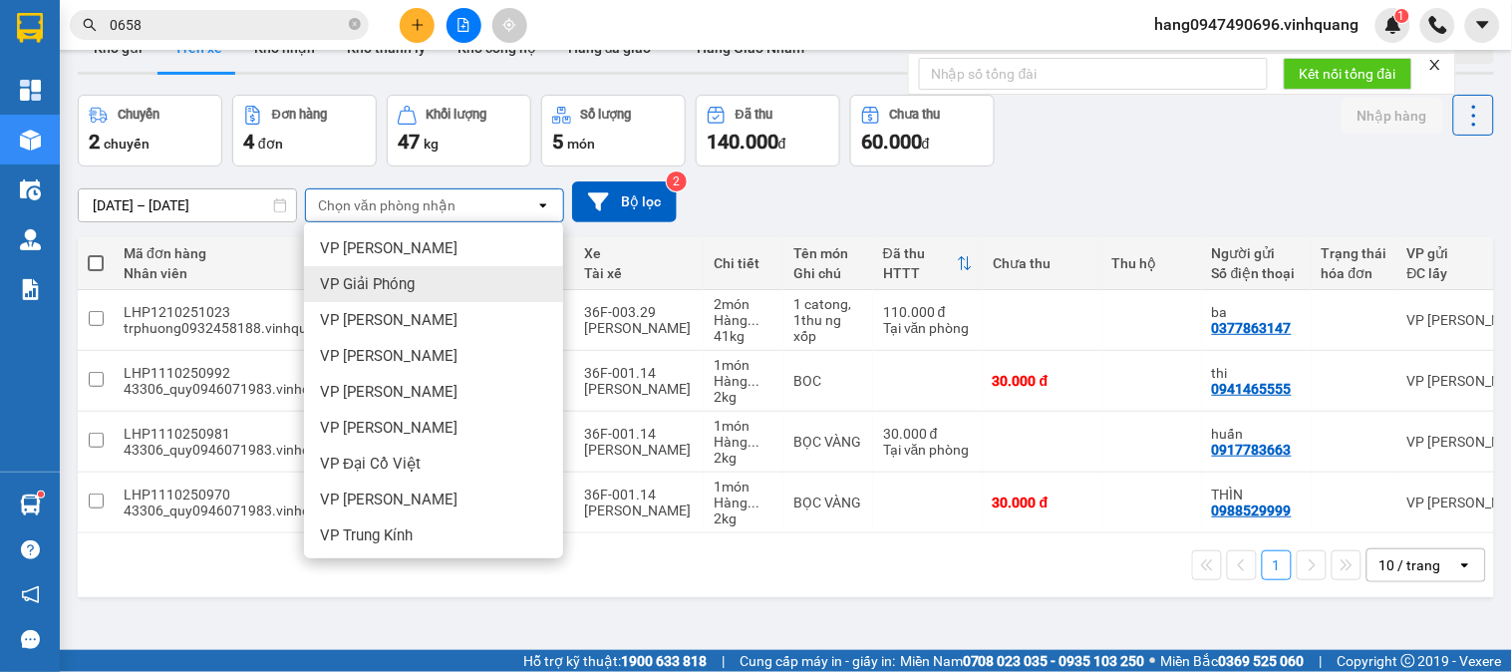
click at [464, 283] on div "VP Giải Phóng" at bounding box center [433, 284] width 259 height 36
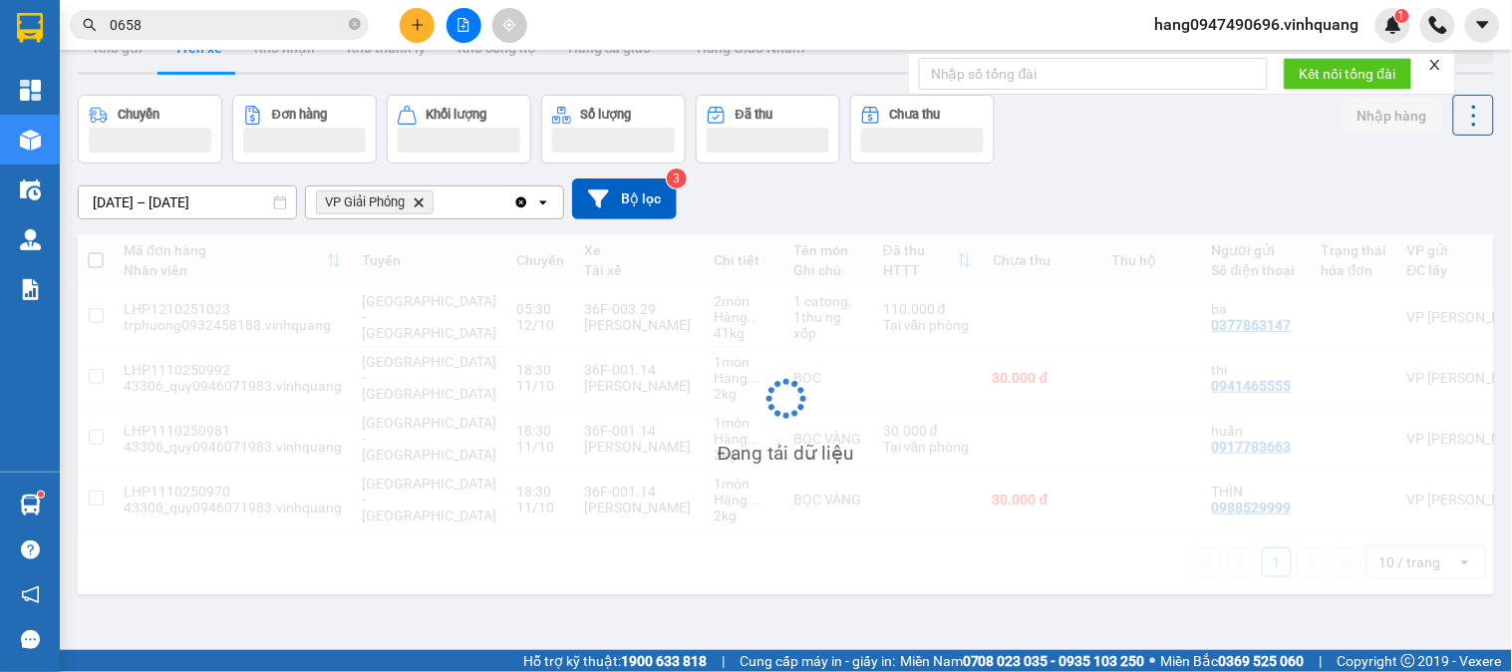
click at [422, 205] on icon "Delete" at bounding box center [419, 202] width 12 height 12
click at [464, 203] on div "Chọn văn phòng nhận" at bounding box center [420, 202] width 229 height 32
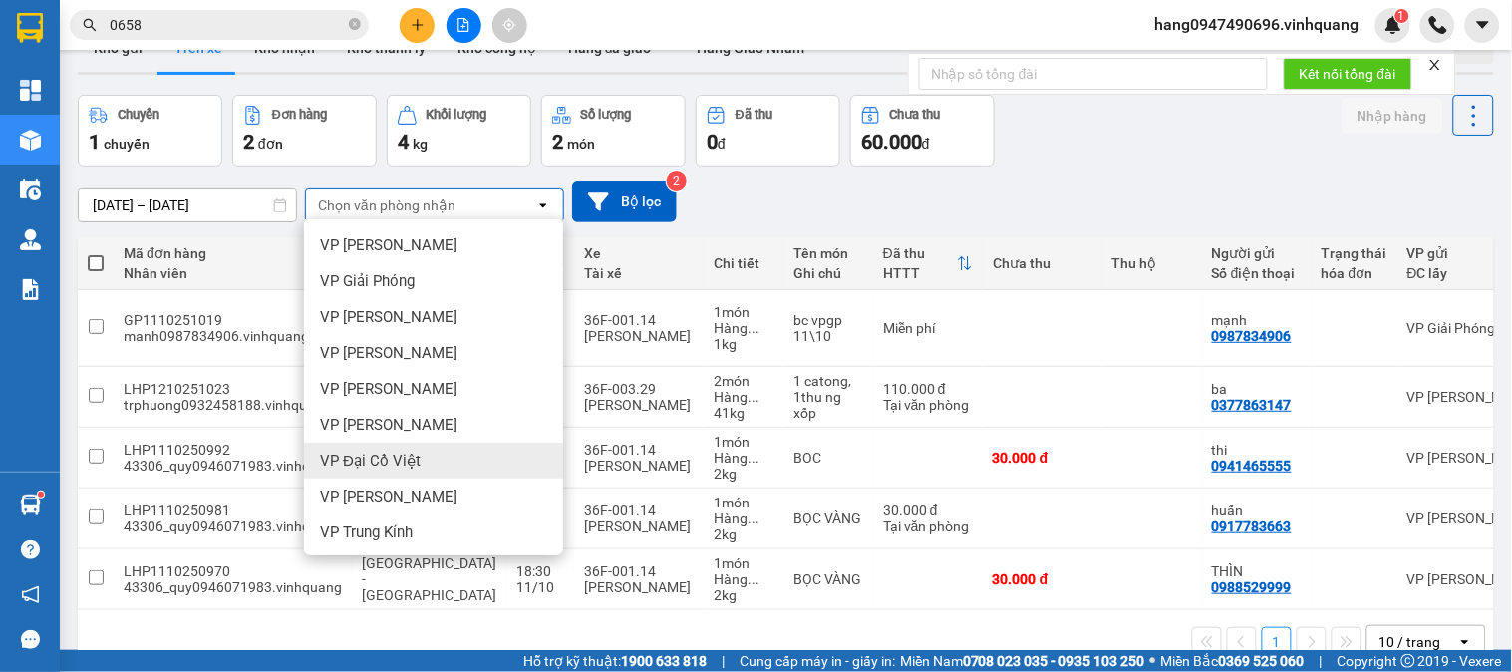
scroll to position [110, 0]
click at [417, 454] on div "VP Tú Mỡ" at bounding box center [433, 459] width 259 height 36
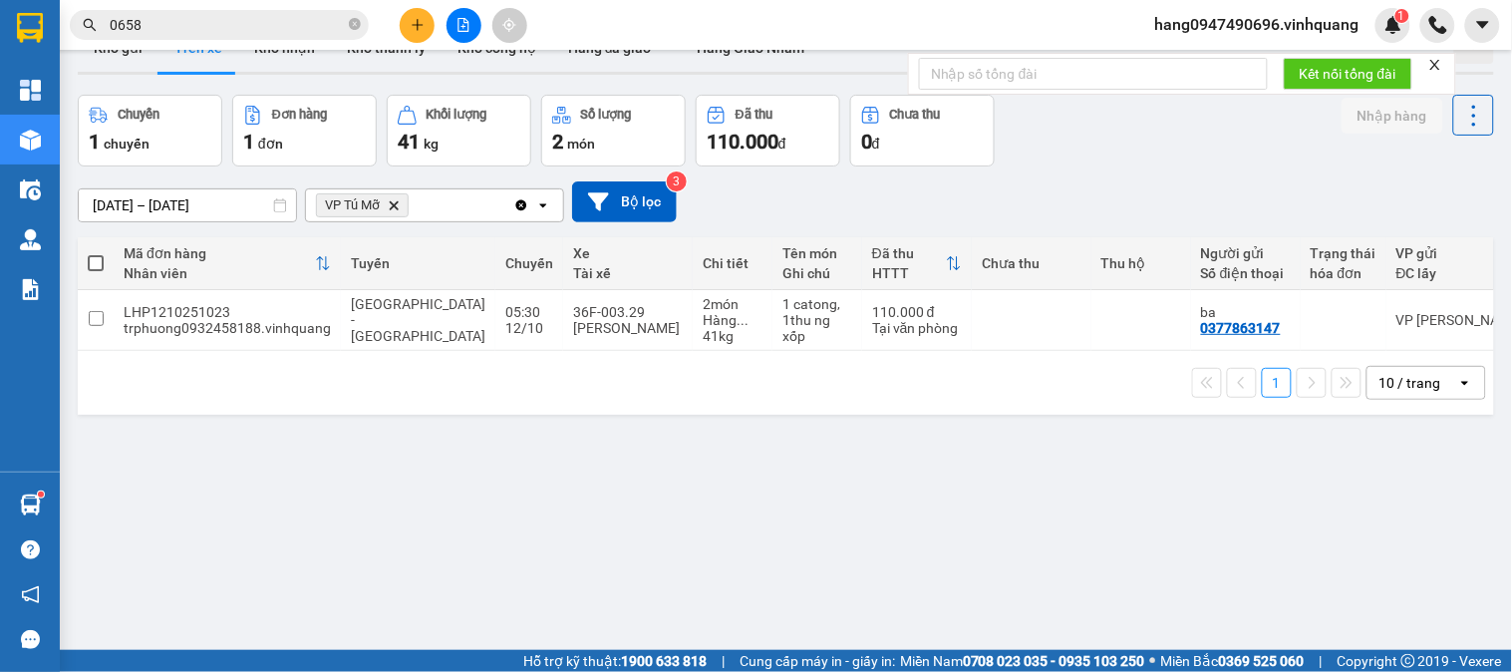
scroll to position [0, 0]
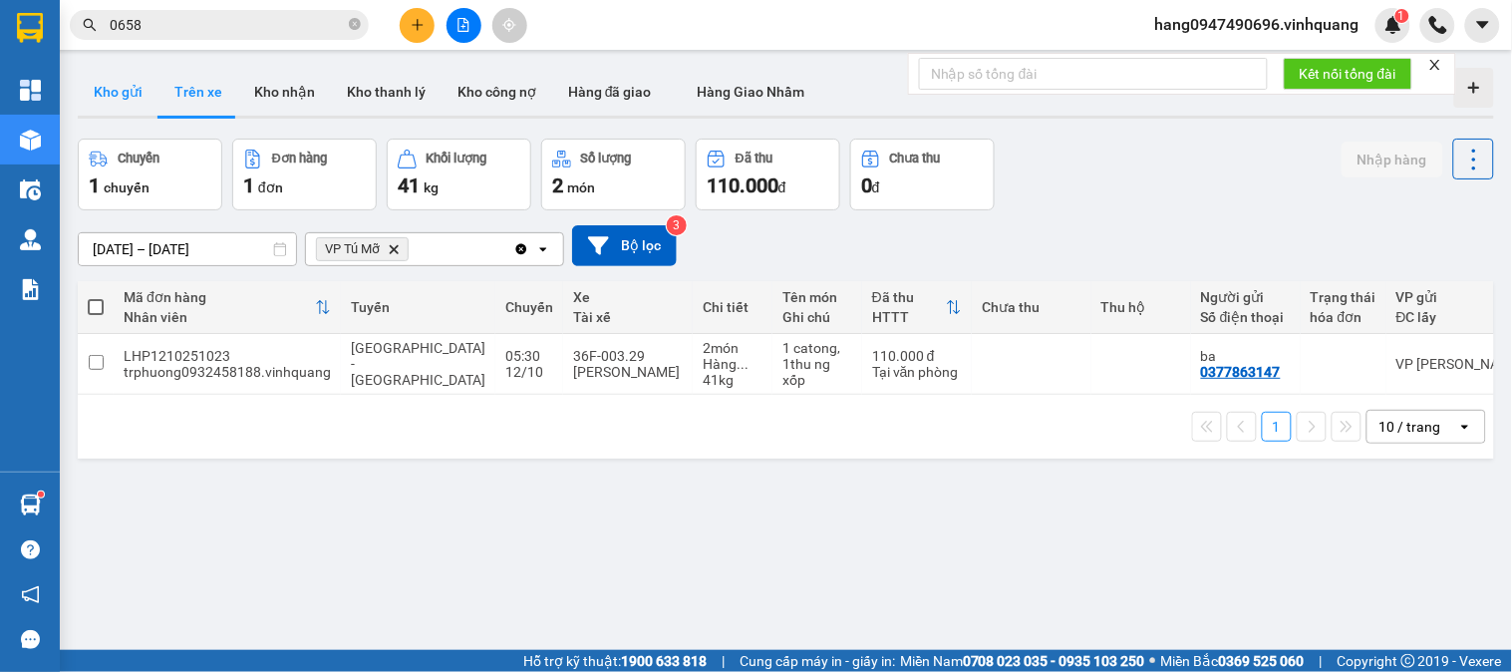
click at [134, 91] on button "Kho gửi" at bounding box center [118, 92] width 81 height 48
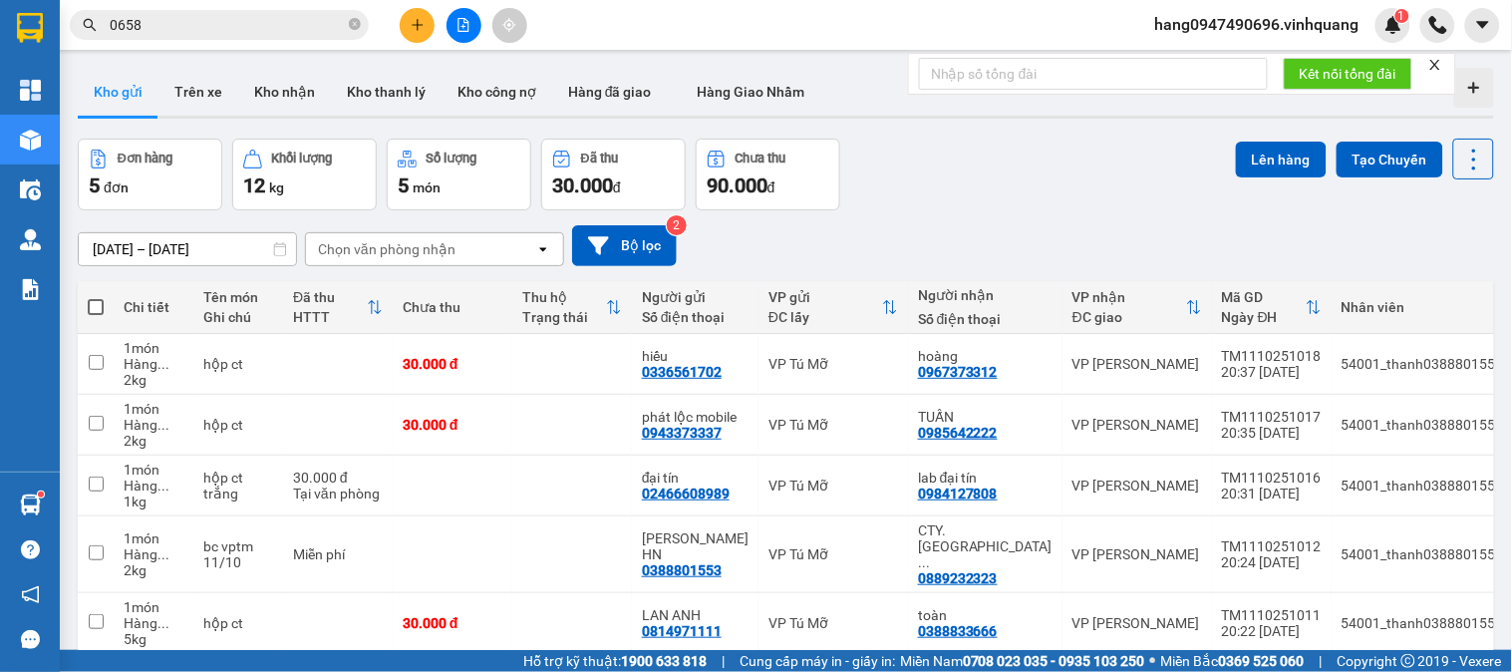
scroll to position [92, 0]
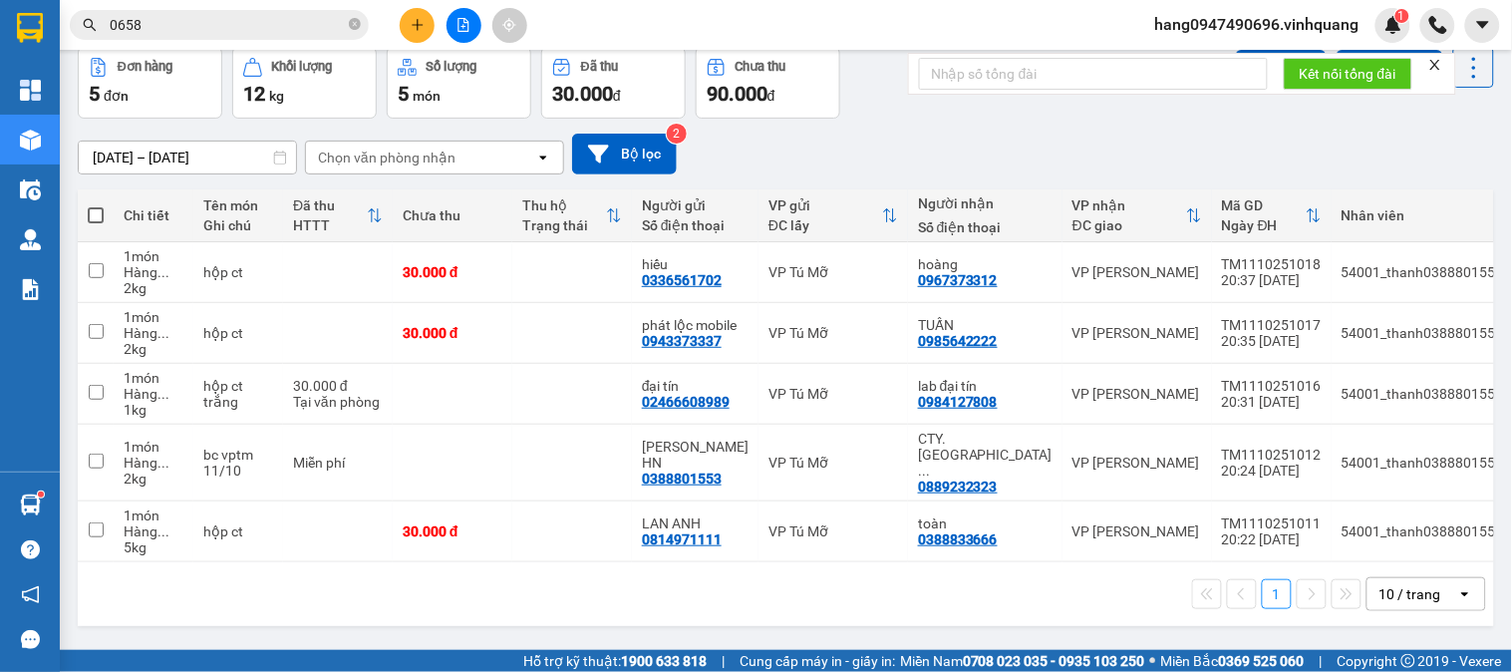
click at [97, 211] on span at bounding box center [96, 215] width 16 height 16
click at [96, 205] on input "checkbox" at bounding box center [96, 205] width 0 height 0
checkbox input "true"
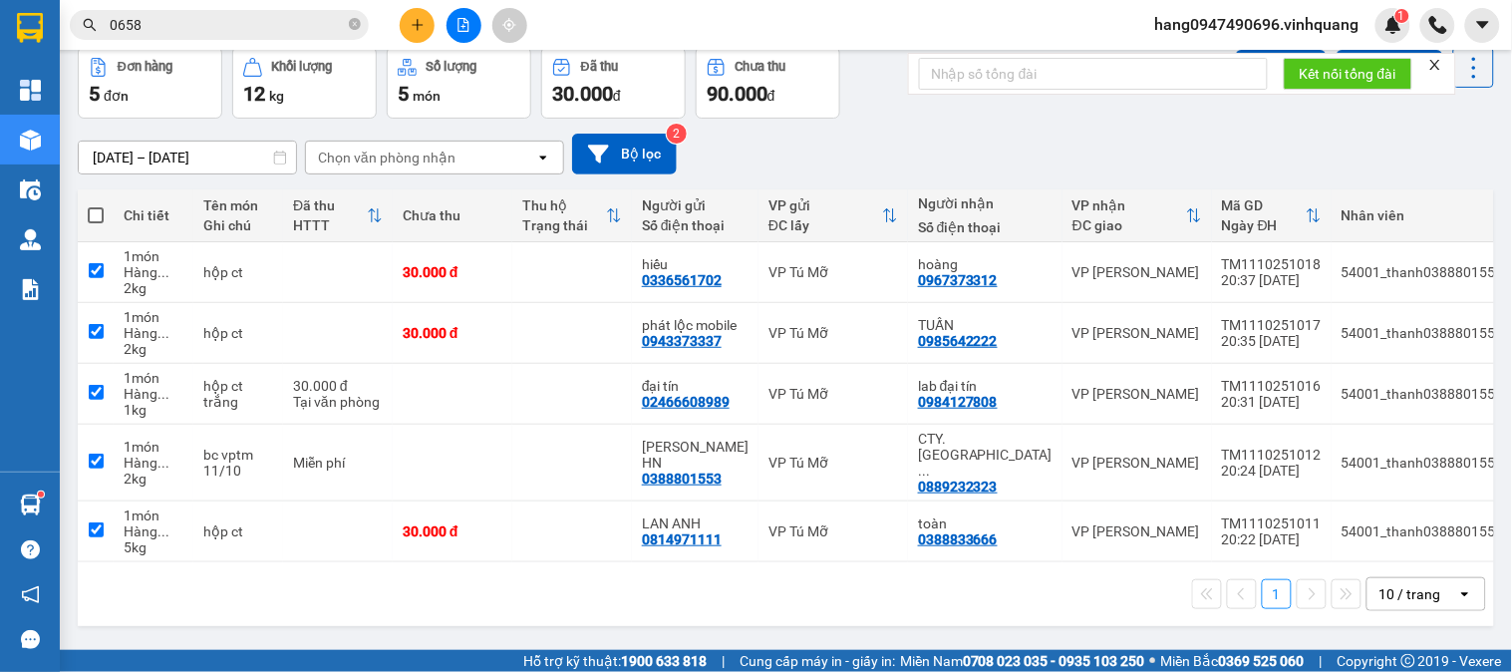
checkbox input "true"
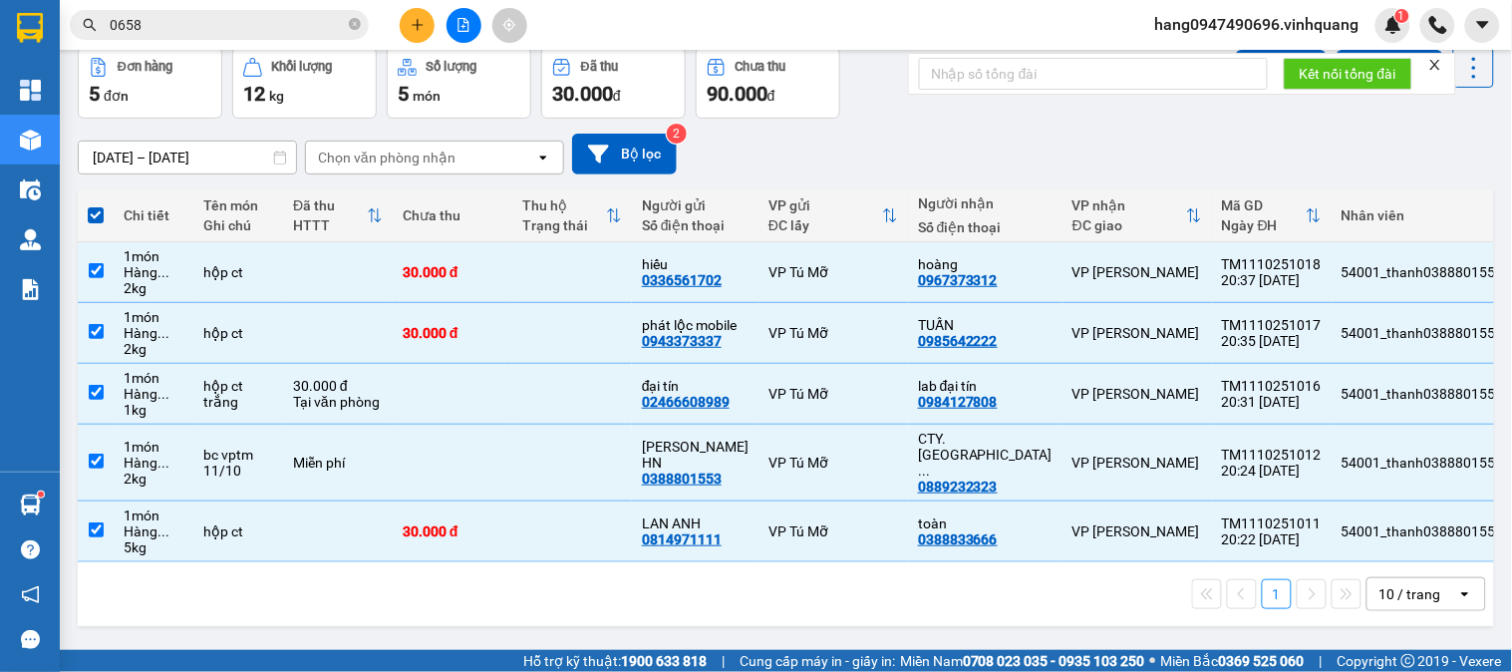
scroll to position [0, 0]
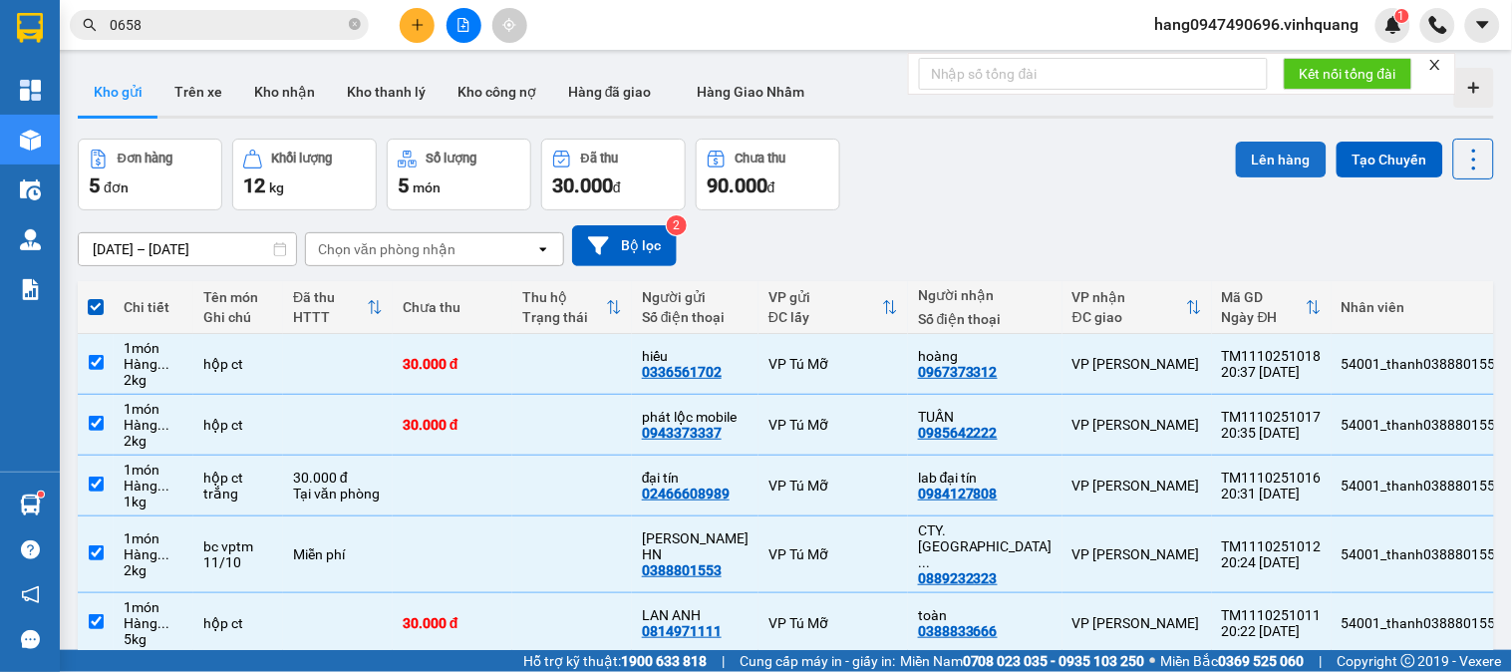
click at [1251, 160] on button "Lên hàng" at bounding box center [1281, 160] width 91 height 36
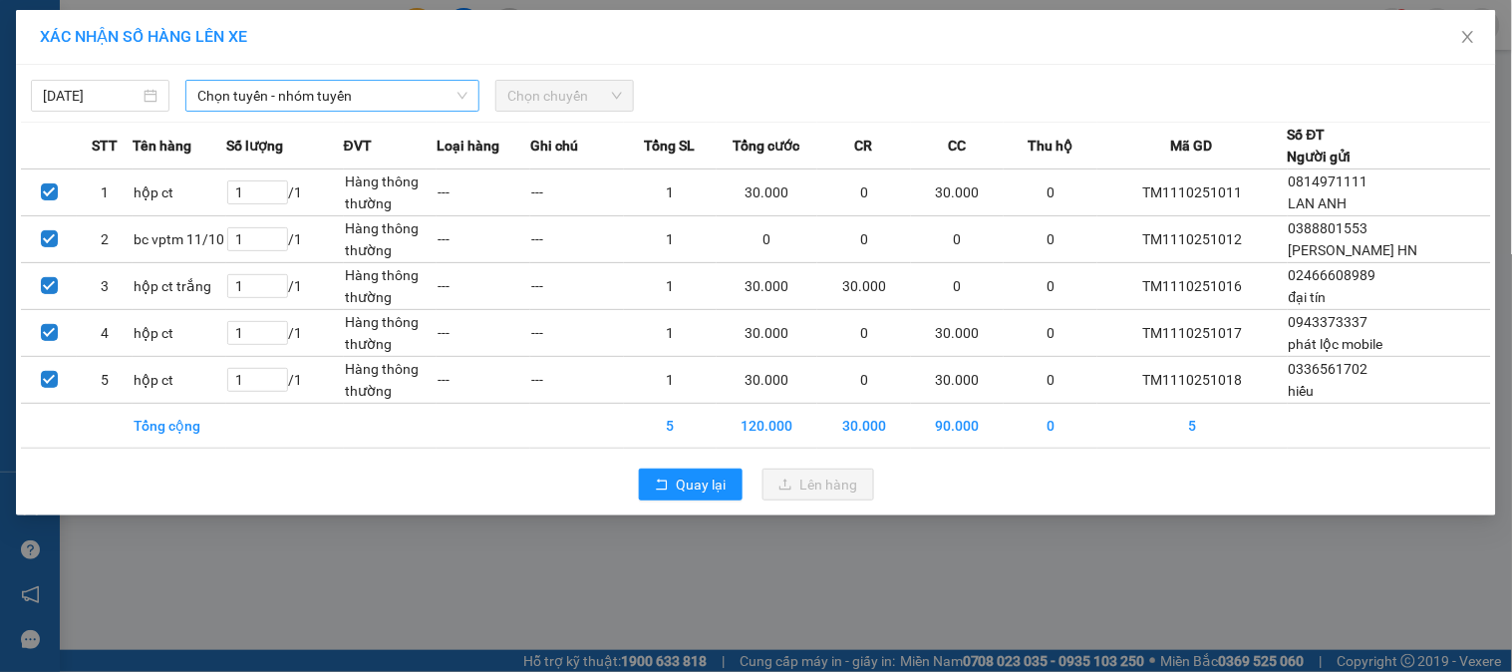
click at [326, 95] on span "Chọn tuyến - nhóm tuyến" at bounding box center [332, 96] width 270 height 30
click at [335, 84] on span "Chọn tuyến - nhóm tuyến" at bounding box center [332, 96] width 270 height 30
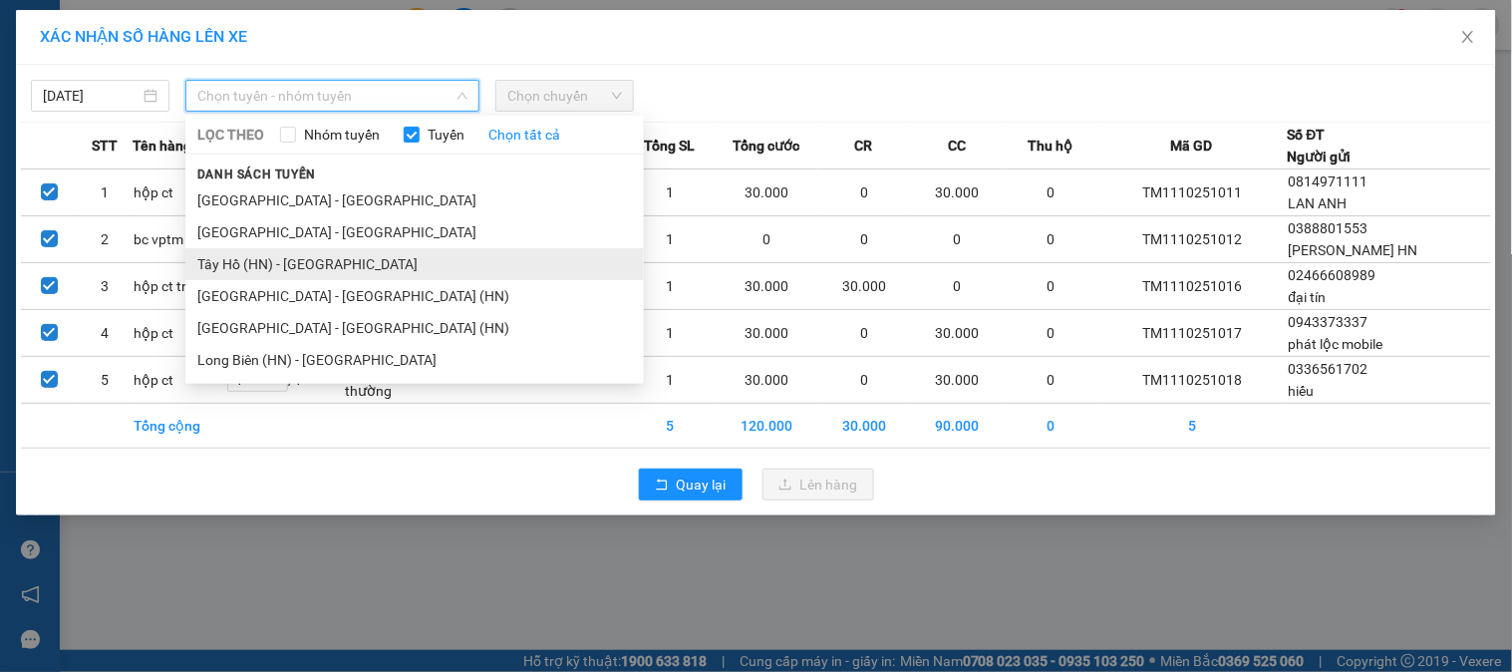
click at [312, 271] on li "Tây Hồ (HN) - Thanh Hóa" at bounding box center [414, 264] width 458 height 32
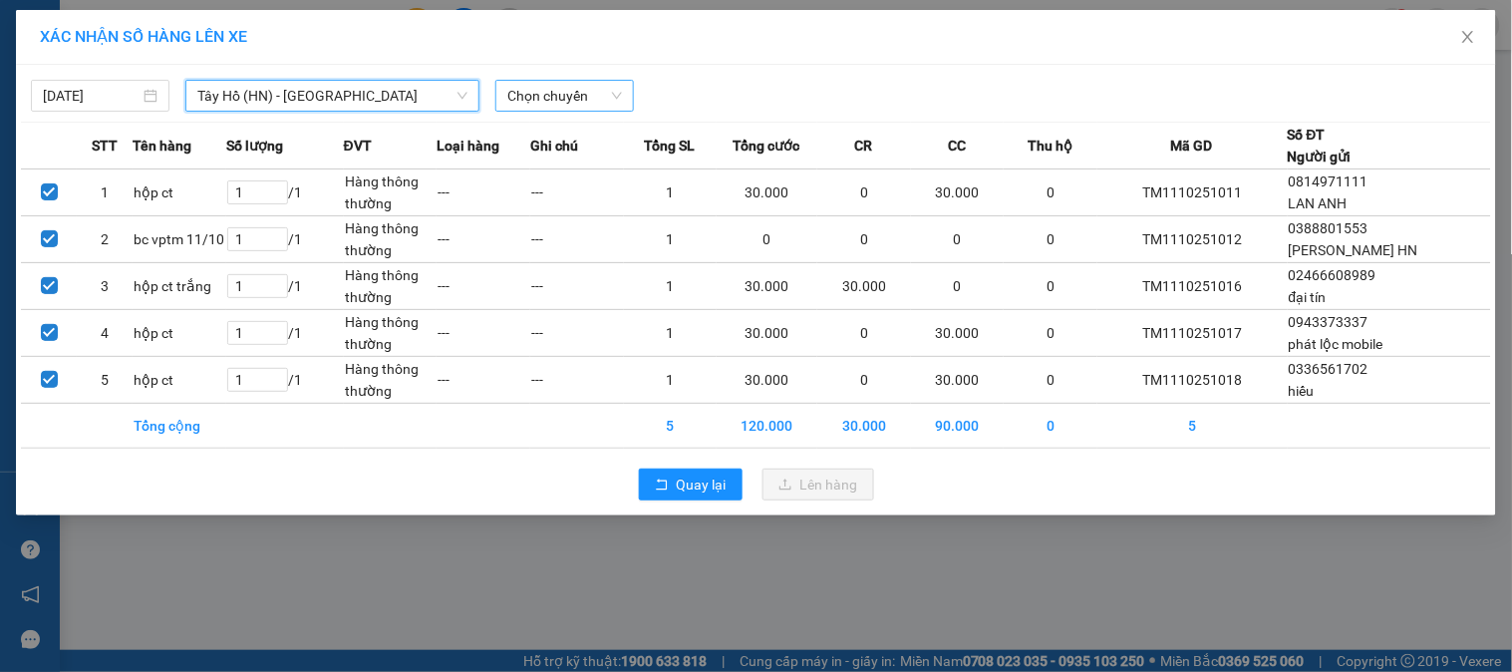
click at [600, 106] on span "Chọn chuyến" at bounding box center [564, 96] width 115 height 30
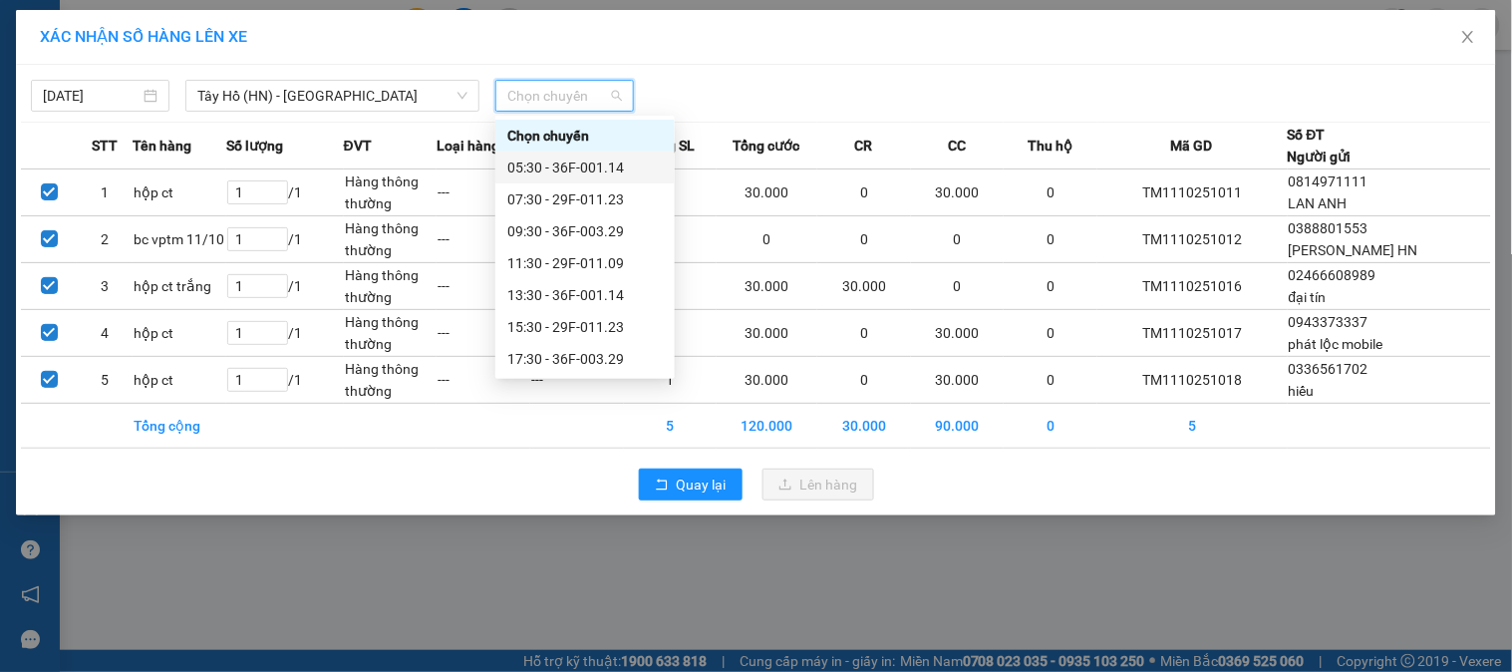
click at [594, 160] on div "05:30 - 36F-001.14" at bounding box center [584, 167] width 155 height 22
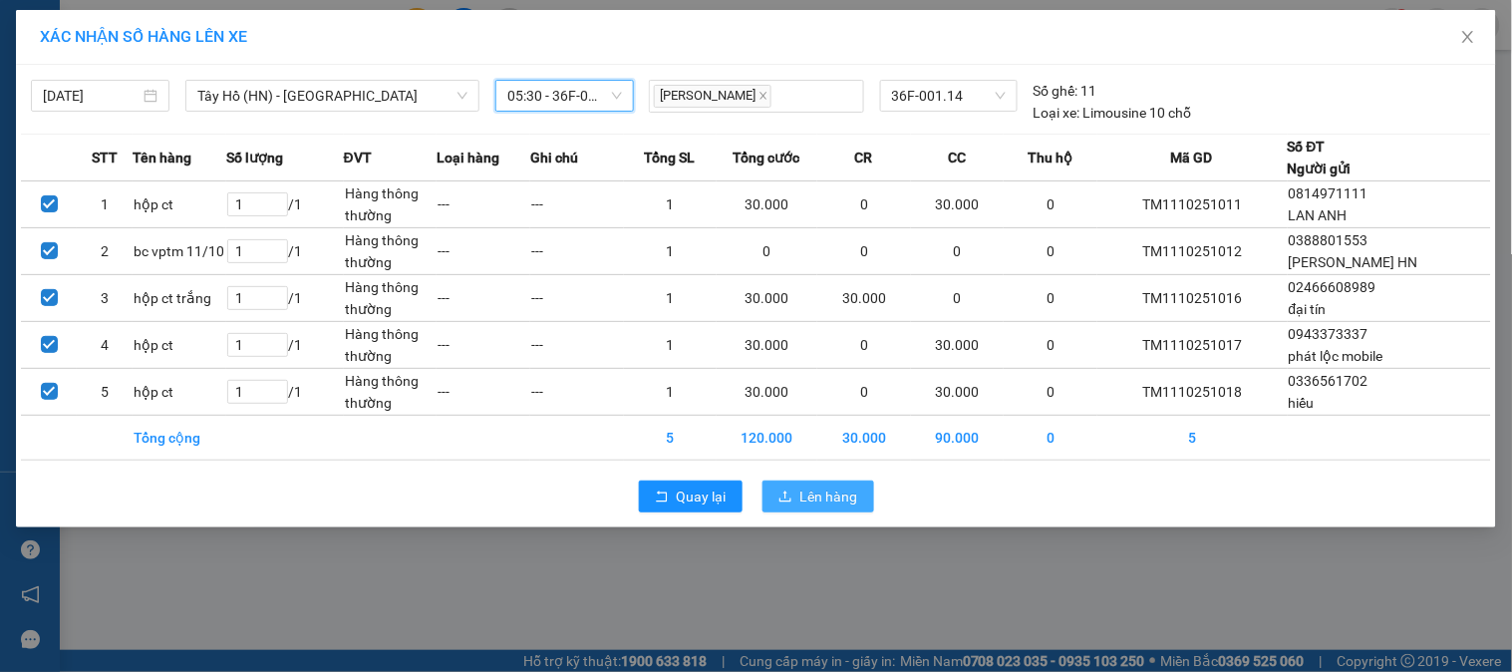
click at [845, 486] on span "Lên hàng" at bounding box center [829, 496] width 58 height 22
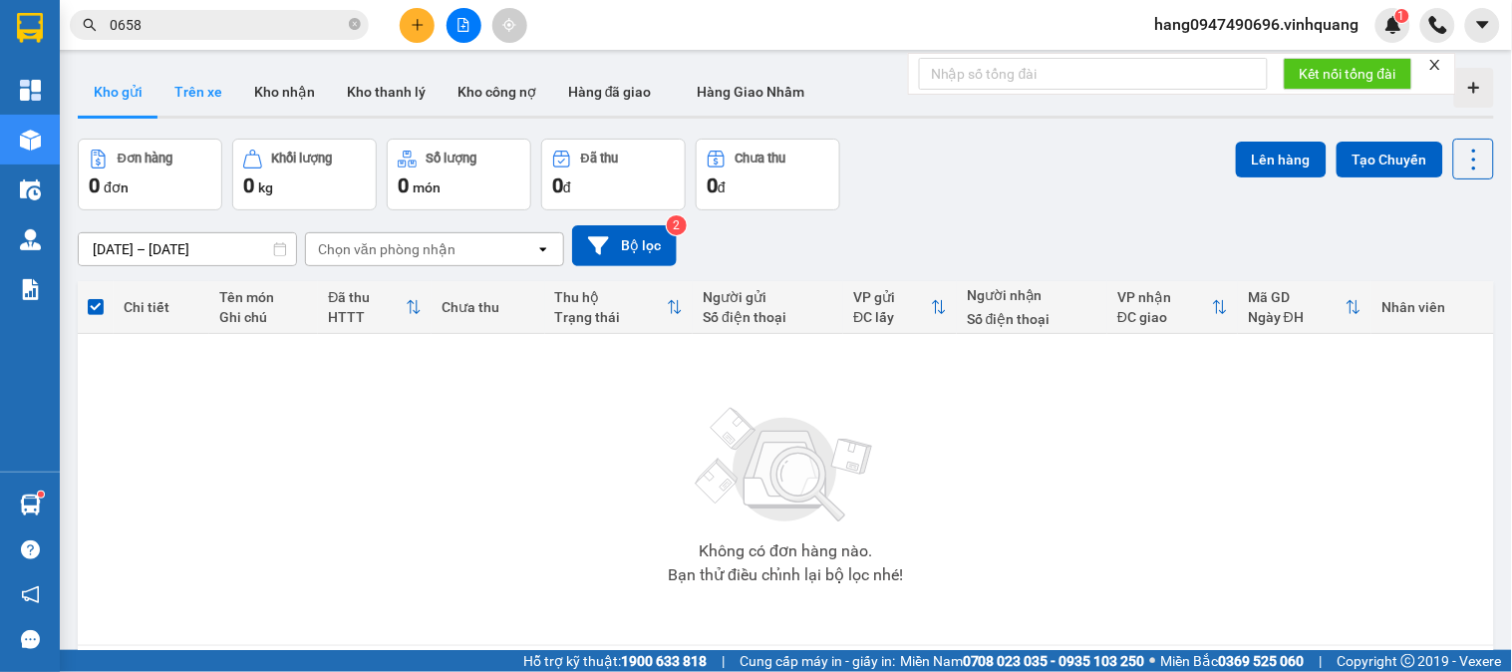
click at [205, 82] on button "Trên xe" at bounding box center [198, 92] width 80 height 48
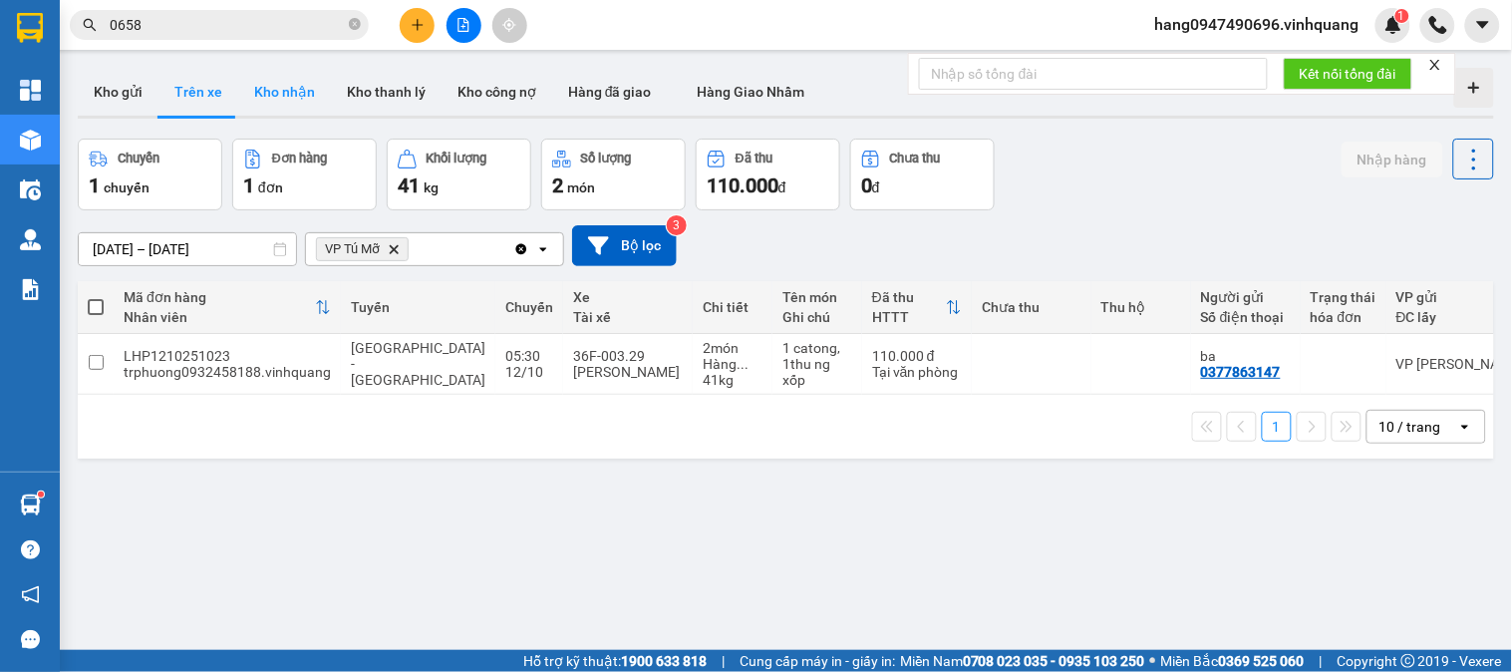
click at [290, 104] on button "Kho nhận" at bounding box center [284, 92] width 93 height 48
